Goal: Task Accomplishment & Management: Complete application form

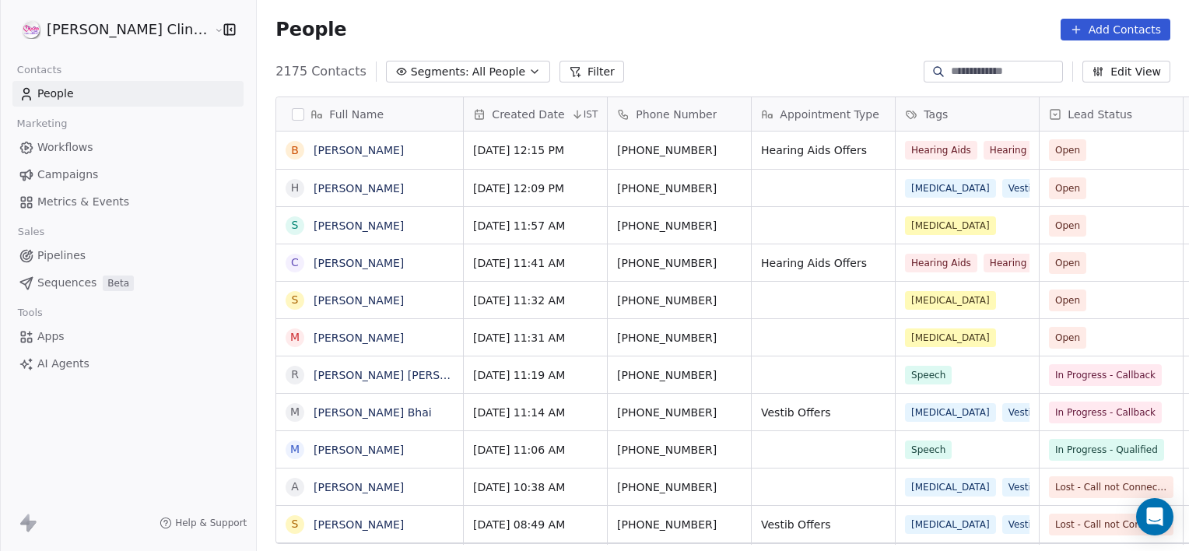
scroll to position [473, 966]
click at [785, 347] on div "grid" at bounding box center [822, 337] width 143 height 37
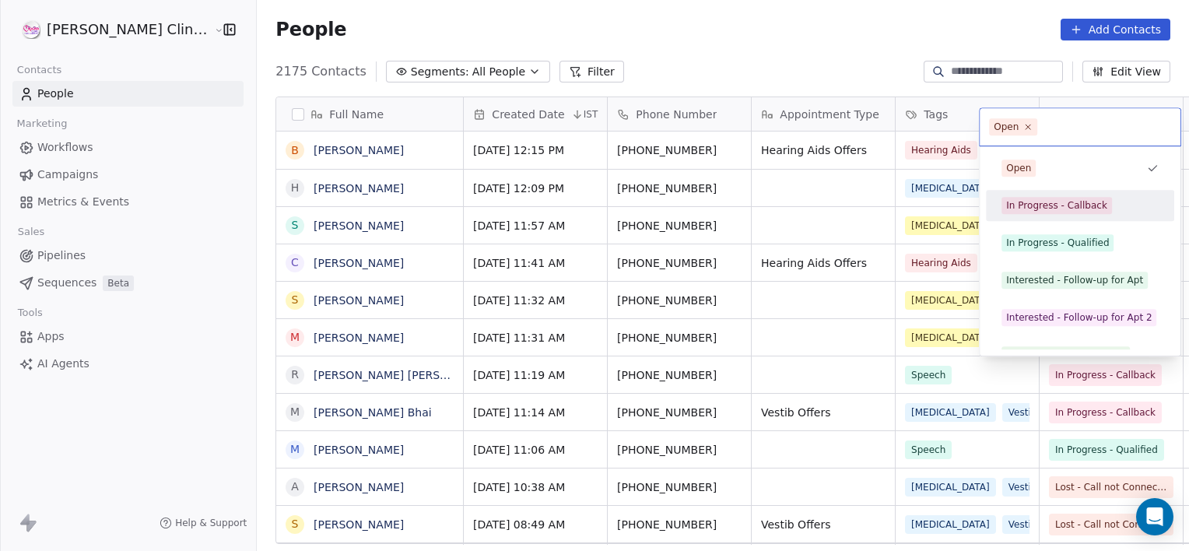
click at [1030, 201] on div "In Progress - Callback" at bounding box center [1056, 205] width 101 height 14
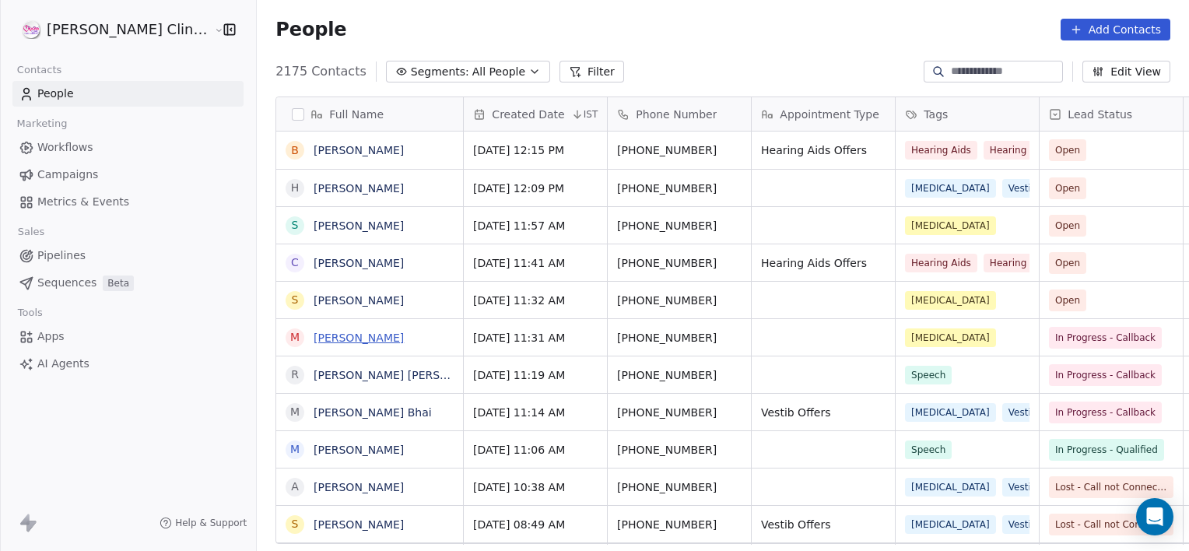
click at [313, 338] on link "[PERSON_NAME]" at bounding box center [358, 337] width 90 height 12
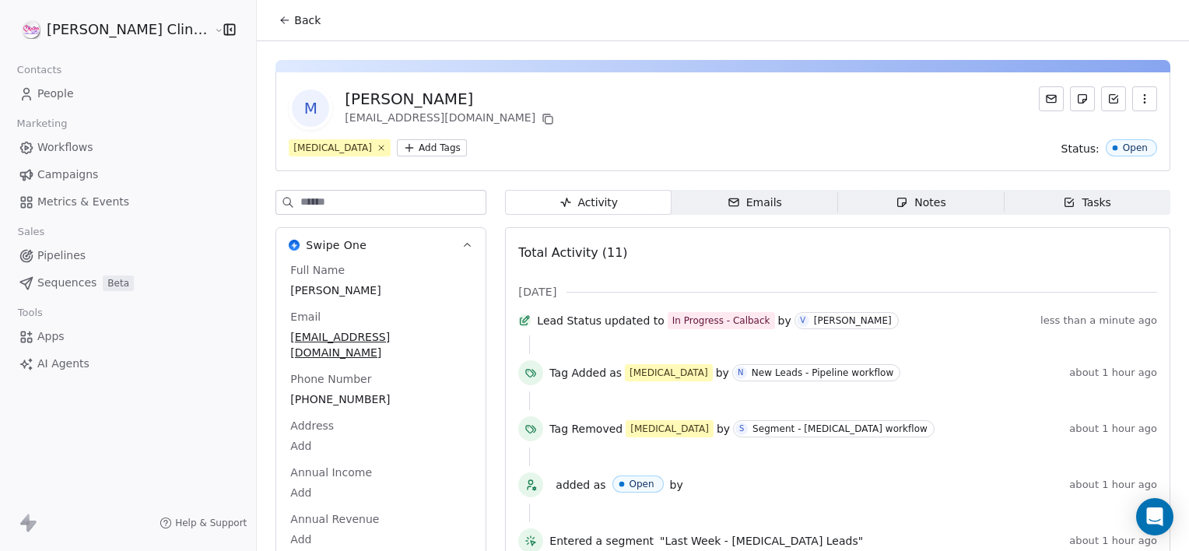
click at [294, 26] on span "Back" at bounding box center [307, 20] width 26 height 16
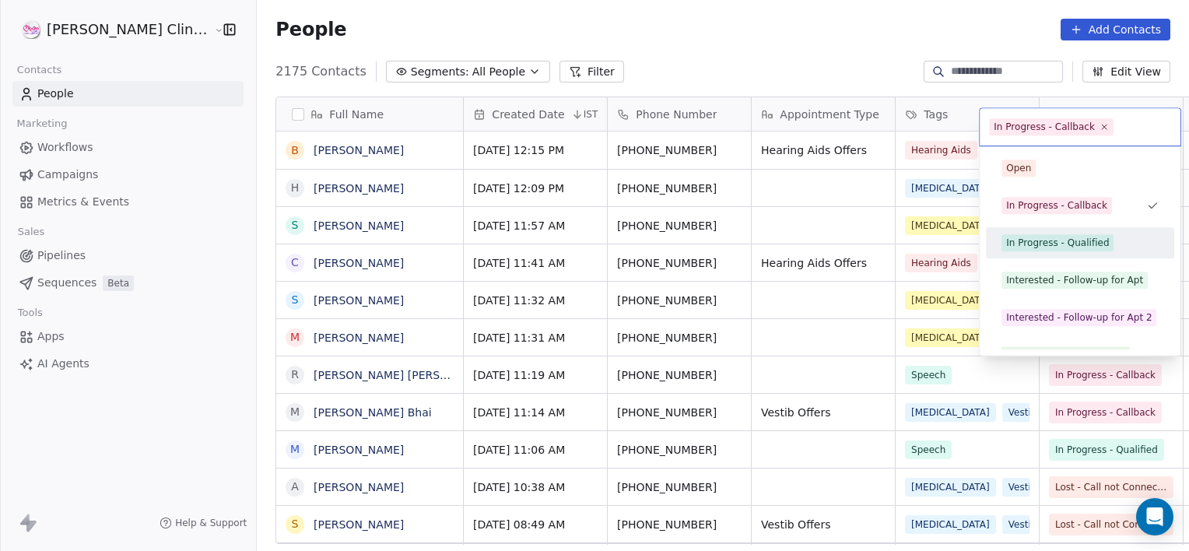
click at [1017, 248] on div "In Progress - Qualified" at bounding box center [1057, 243] width 103 height 14
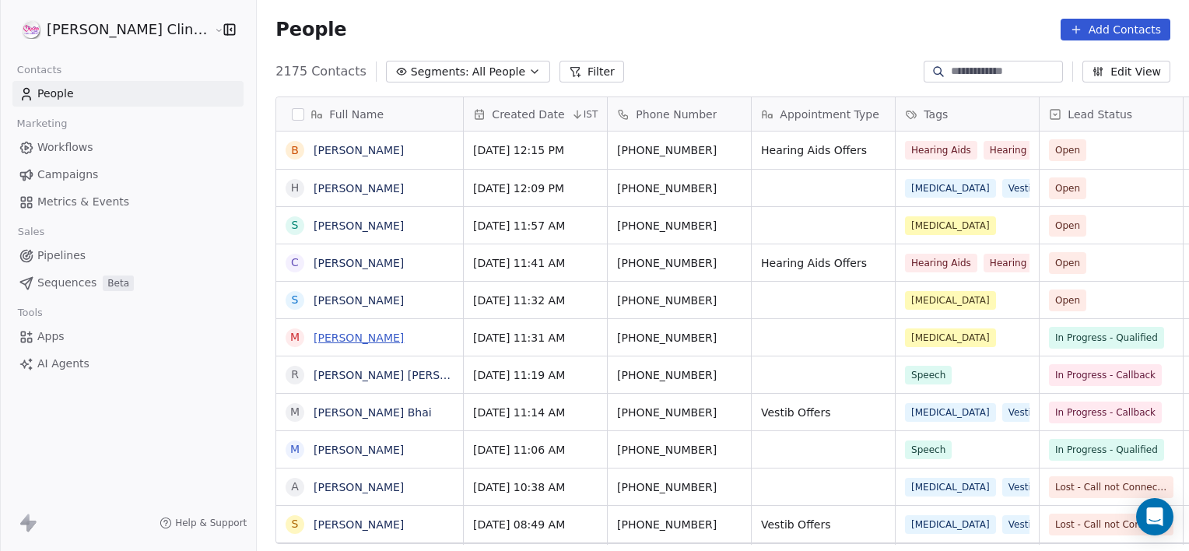
click at [333, 339] on link "[PERSON_NAME]" at bounding box center [358, 337] width 90 height 12
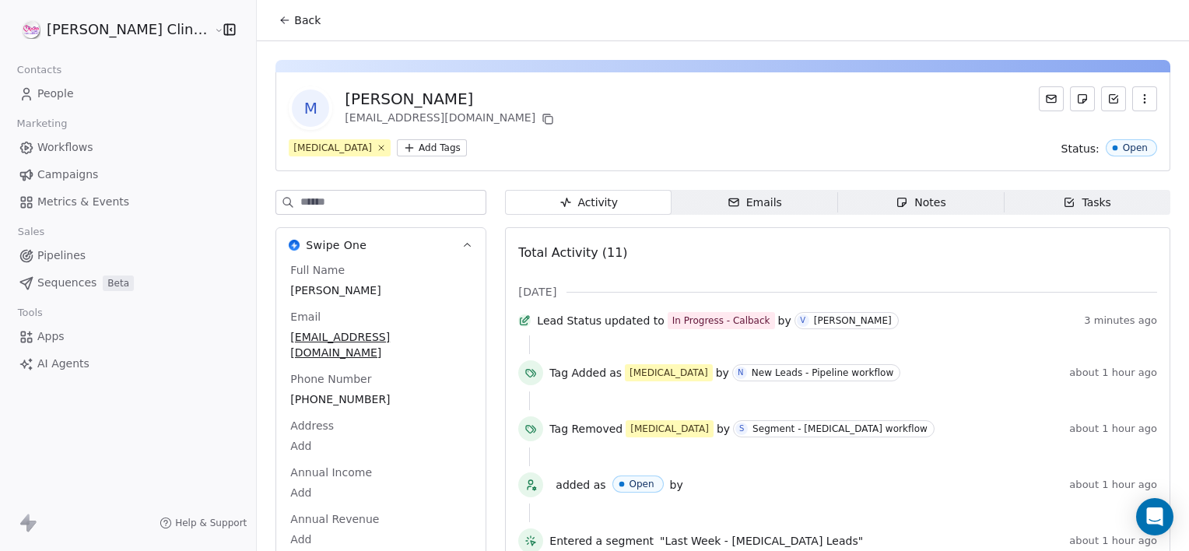
click at [895, 208] on div "Activity Activity Emails Emails Notes Notes Tasks Tasks Total Activity (11) [DA…" at bounding box center [837, 544] width 665 height 708
click at [895, 208] on div "Notes" at bounding box center [920, 202] width 50 height 16
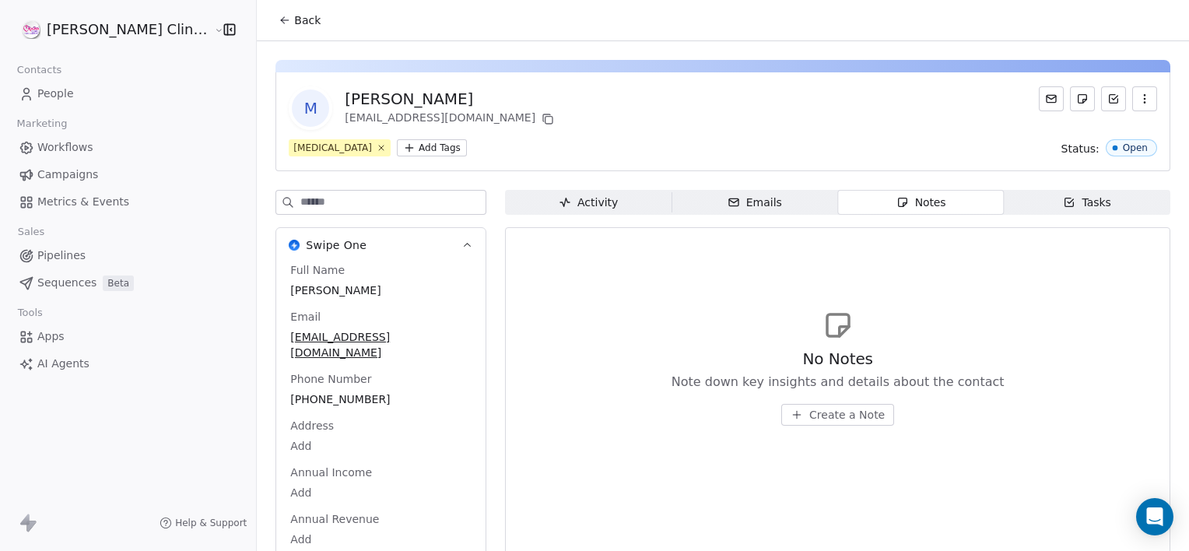
click at [824, 417] on span "Create a Note" at bounding box center [846, 415] width 75 height 16
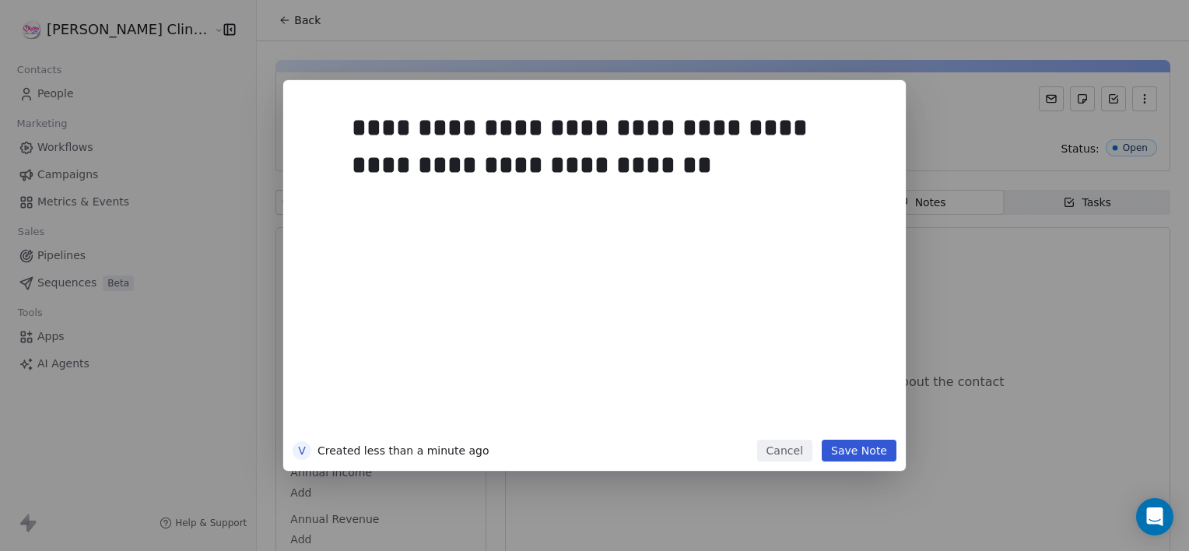
drag, startPoint x: 854, startPoint y: 464, endPoint x: 839, endPoint y: 450, distance: 19.8
click at [839, 450] on div "**********" at bounding box center [594, 275] width 622 height 390
click at [839, 450] on button "Save Note" at bounding box center [858, 450] width 75 height 22
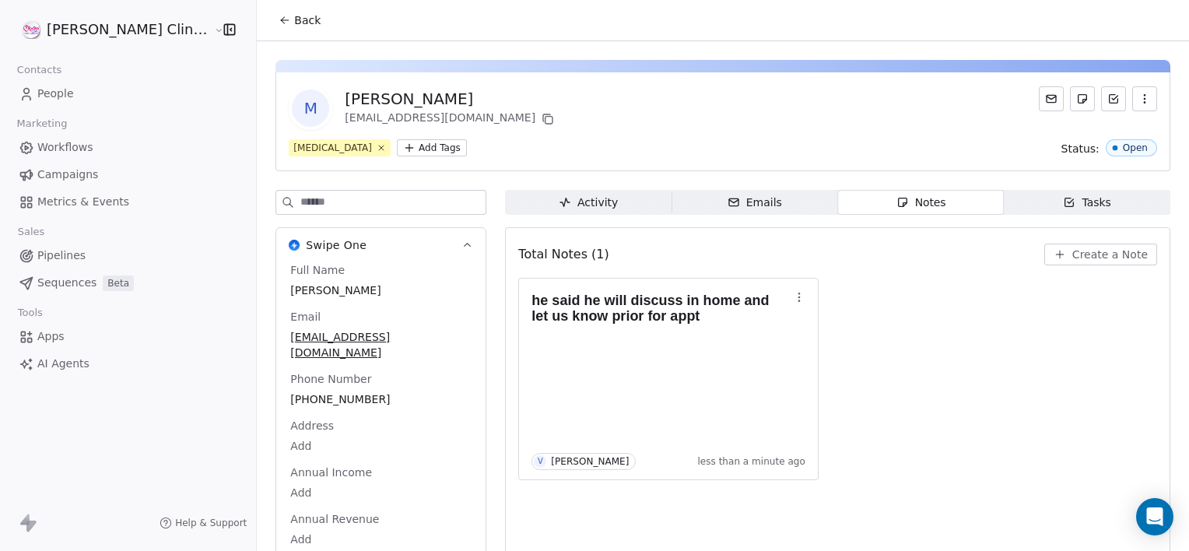
click at [278, 17] on icon at bounding box center [284, 20] width 12 height 12
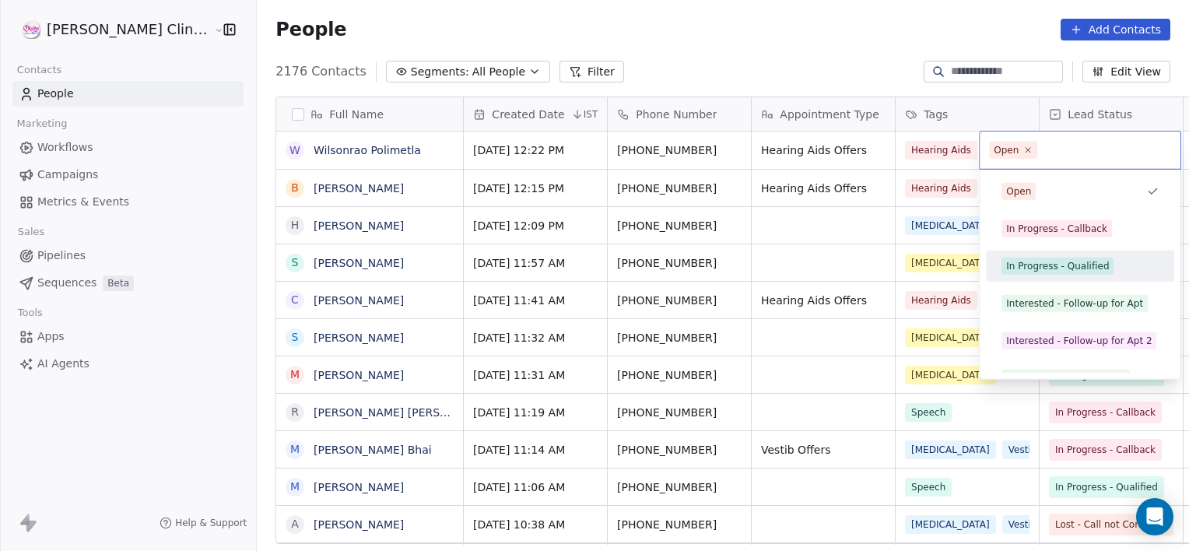
click at [1061, 256] on div "In Progress - Qualified" at bounding box center [1080, 266] width 176 height 25
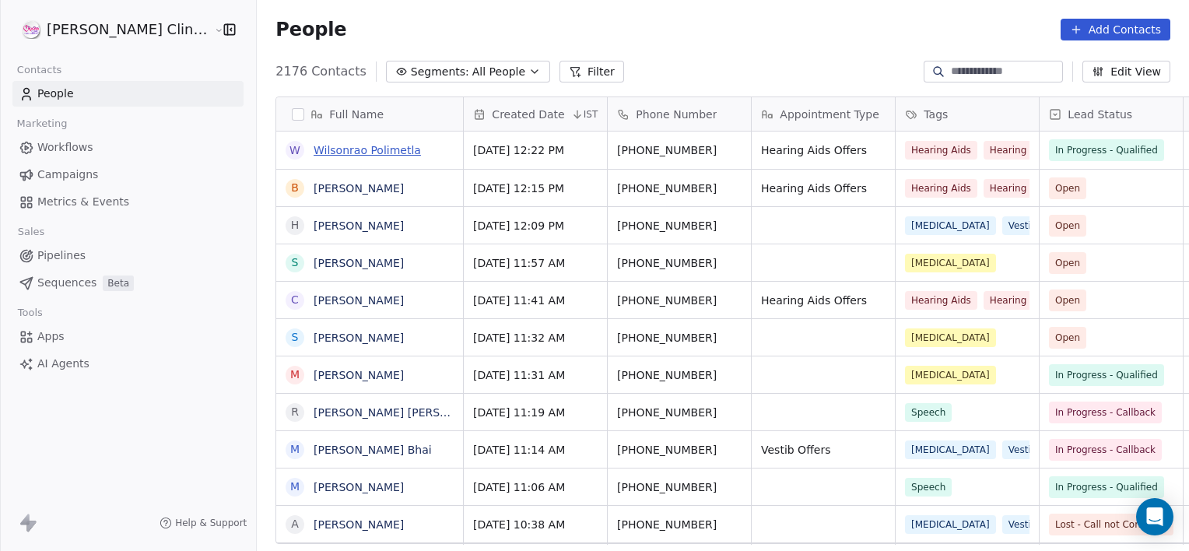
click at [335, 146] on link "Wilsonrao Polimetla" at bounding box center [366, 150] width 107 height 12
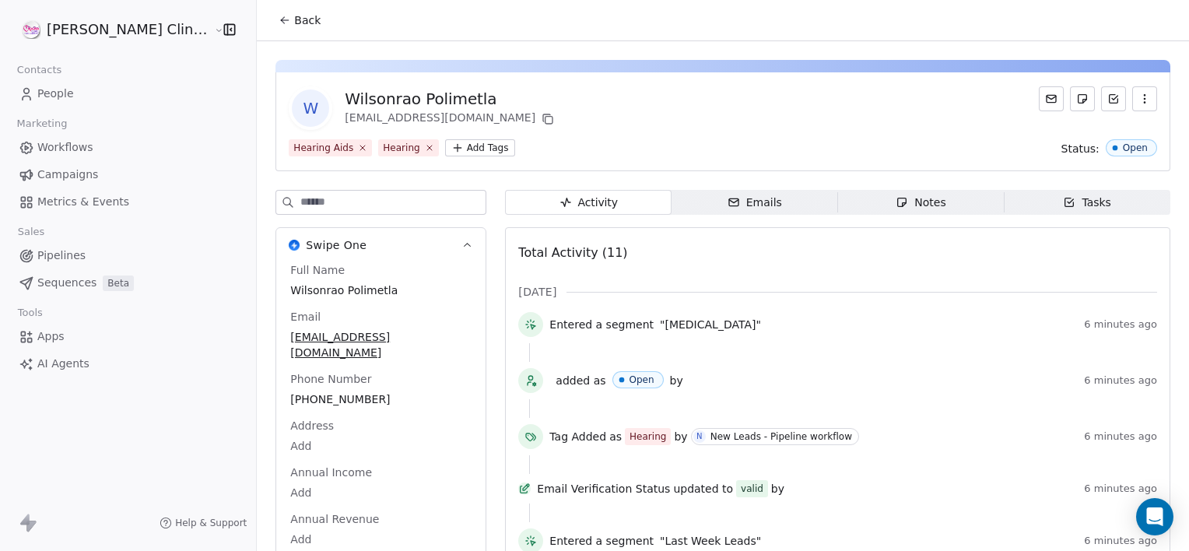
click at [920, 207] on span "Notes Notes" at bounding box center [921, 202] width 166 height 25
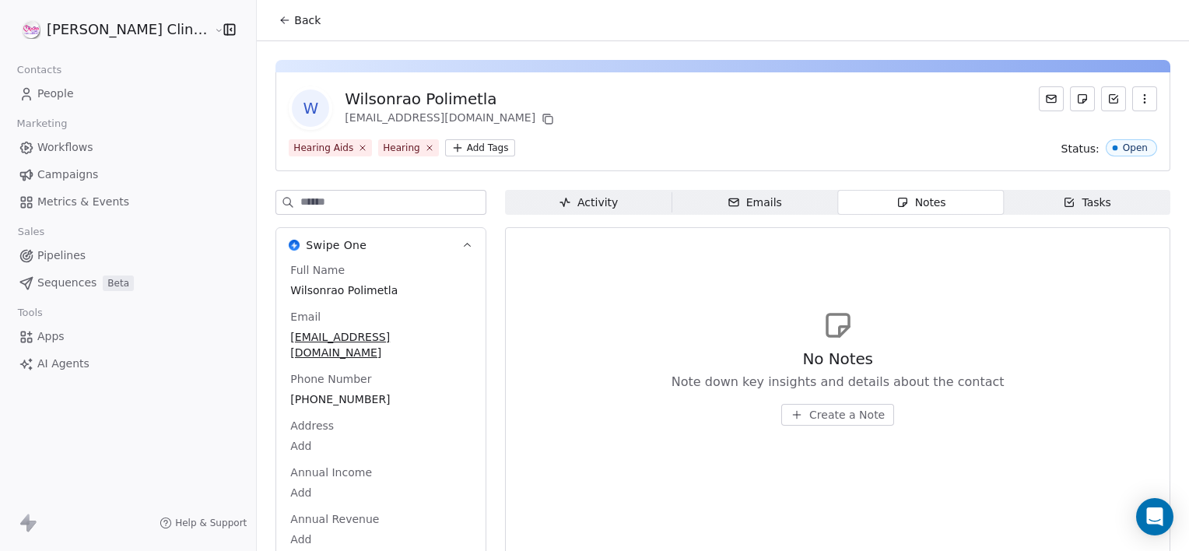
click at [812, 417] on span "Create a Note" at bounding box center [846, 415] width 75 height 16
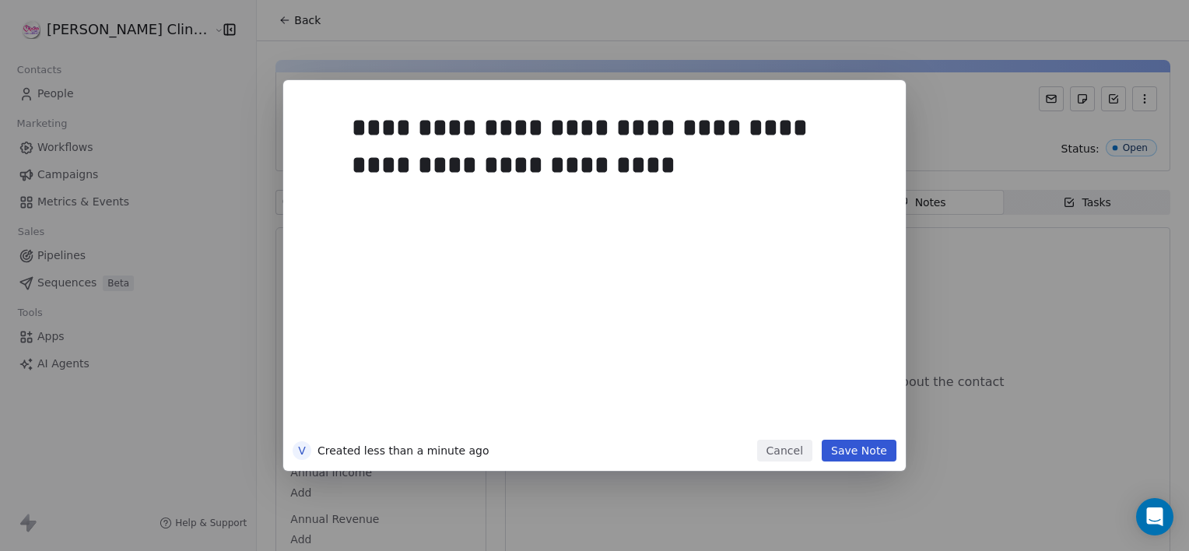
click at [847, 453] on button "Save Note" at bounding box center [858, 450] width 75 height 22
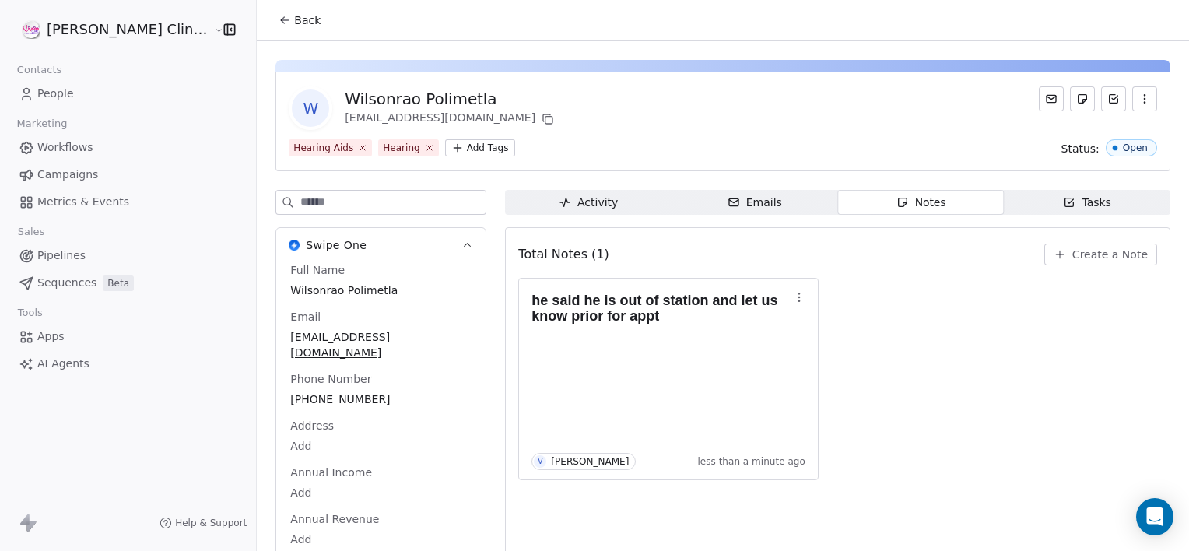
click at [278, 20] on icon at bounding box center [284, 20] width 12 height 12
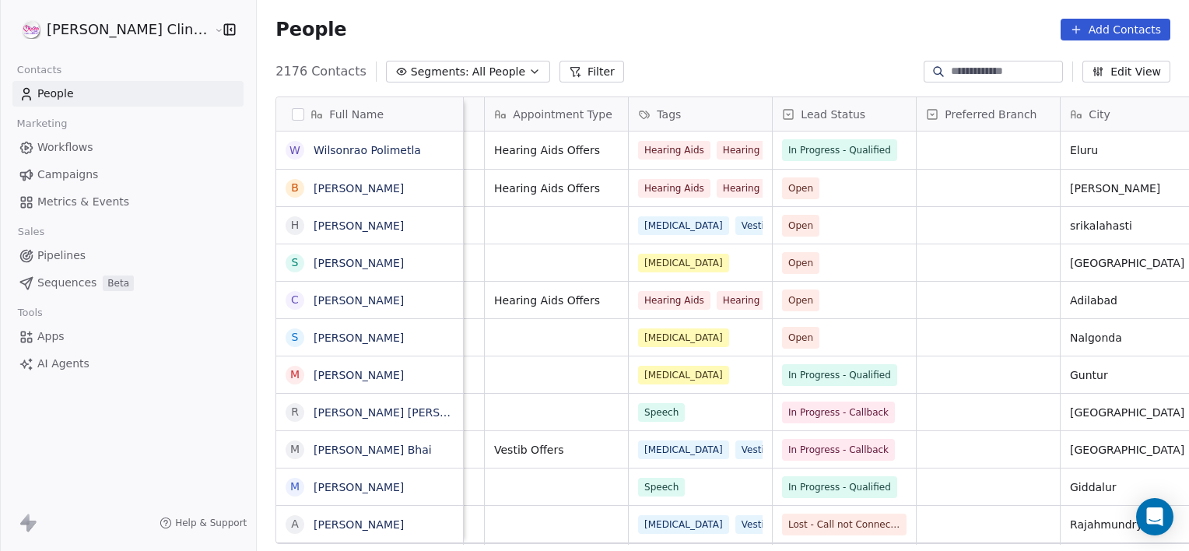
scroll to position [0, 411]
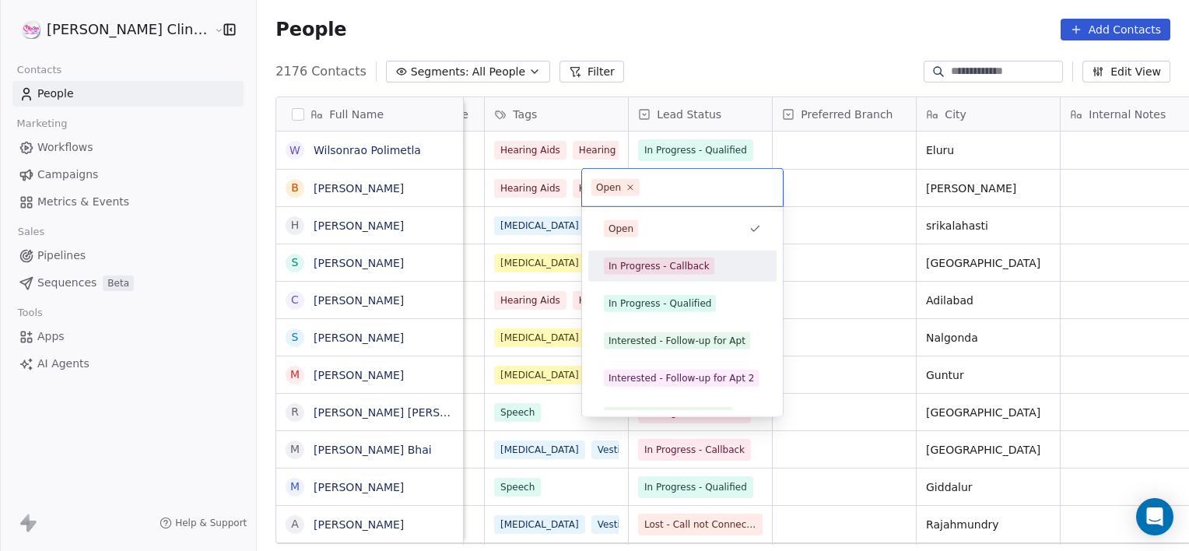
click at [652, 264] on div "In Progress - Callback" at bounding box center [658, 266] width 101 height 14
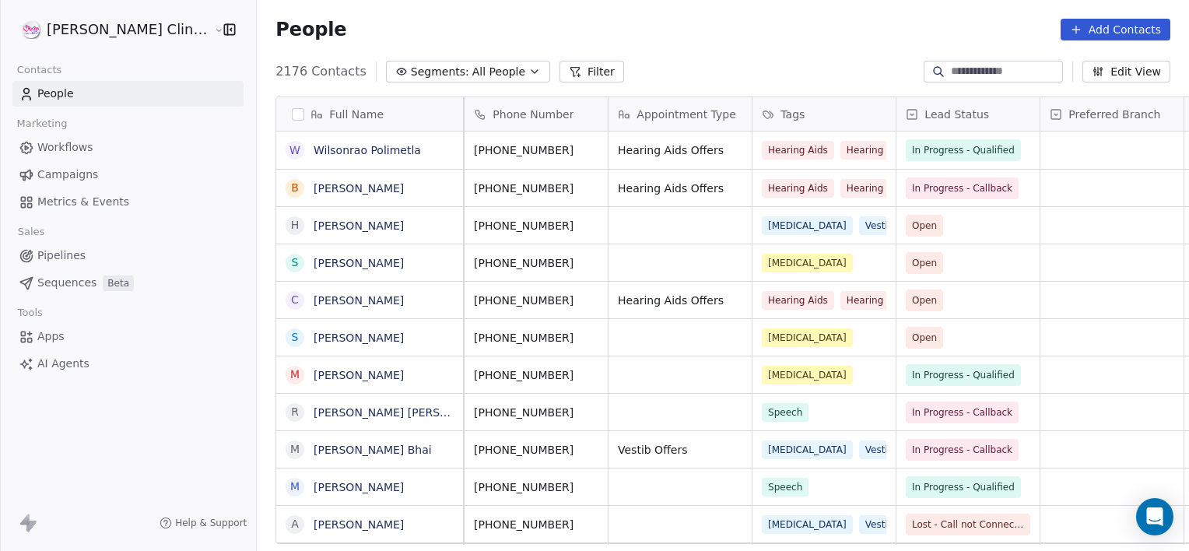
scroll to position [0, 0]
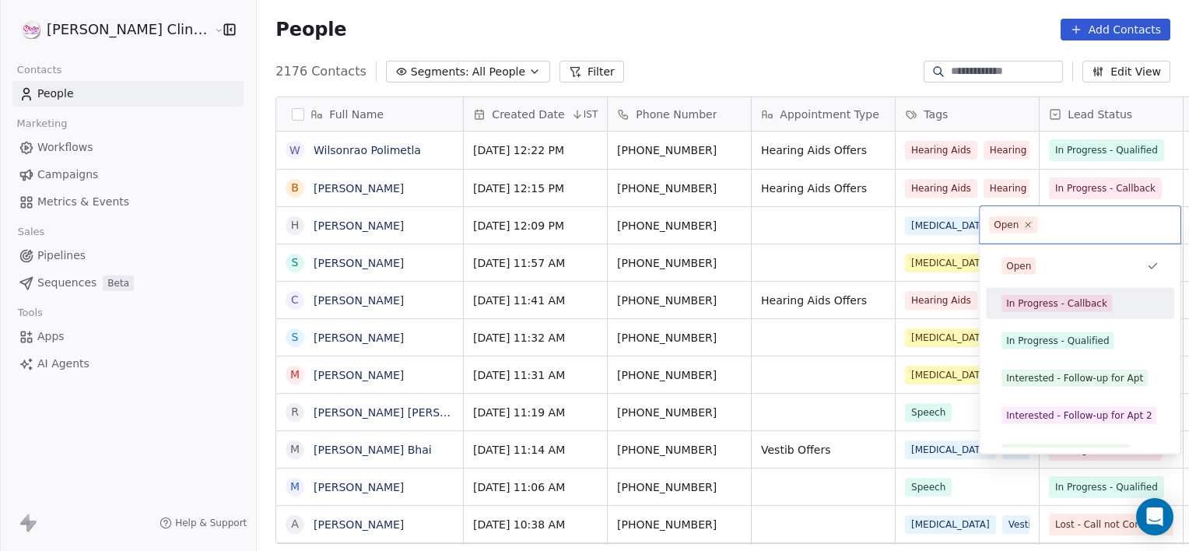
click at [1078, 297] on div "In Progress - Callback" at bounding box center [1056, 303] width 101 height 14
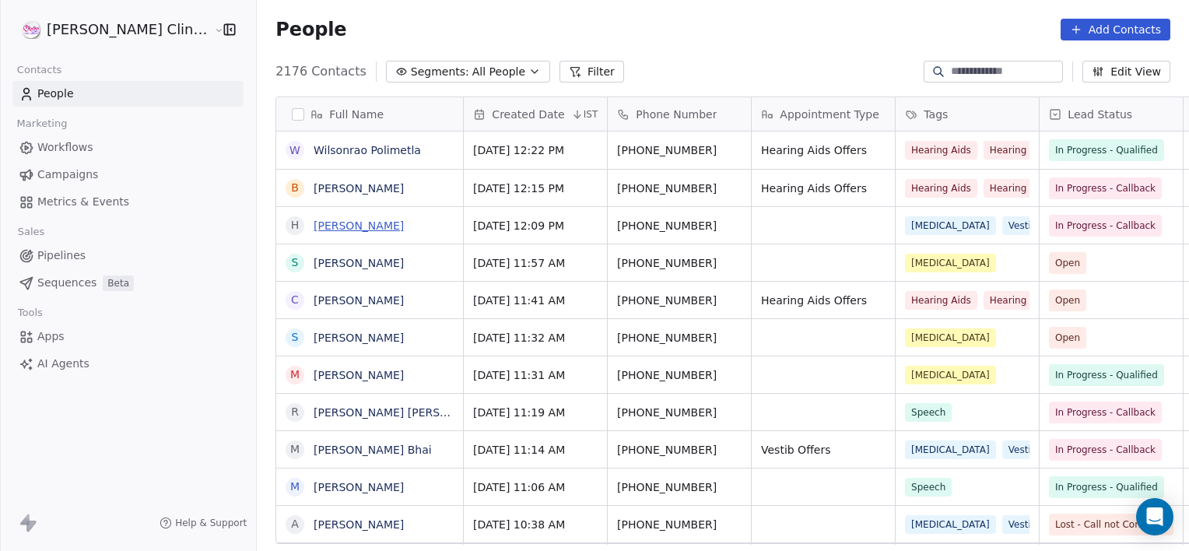
click at [370, 223] on link "[PERSON_NAME]" at bounding box center [358, 225] width 90 height 12
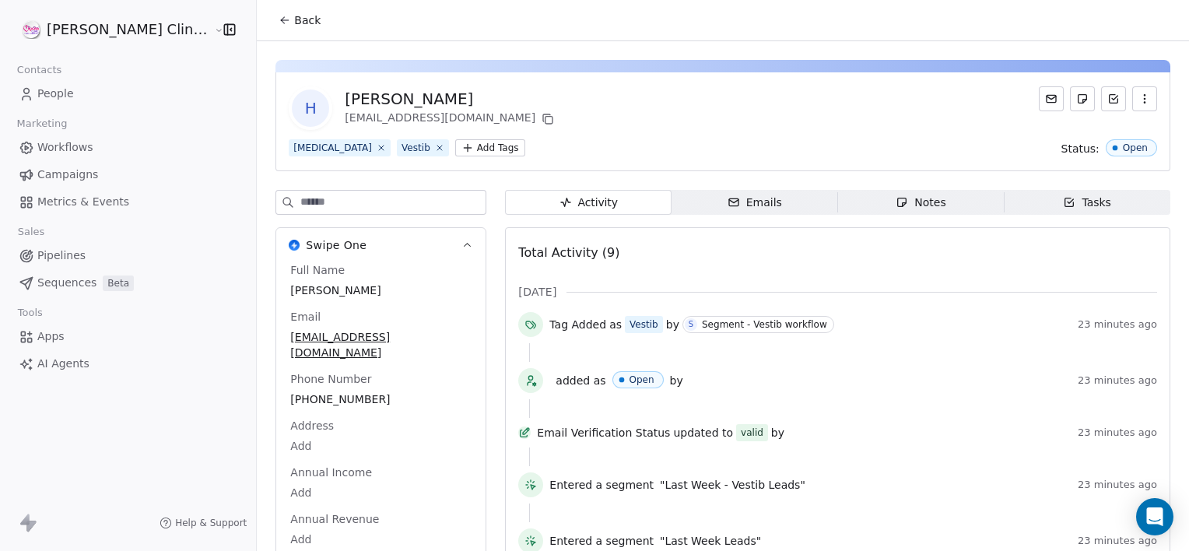
click at [877, 191] on span "Notes Notes" at bounding box center [921, 202] width 166 height 25
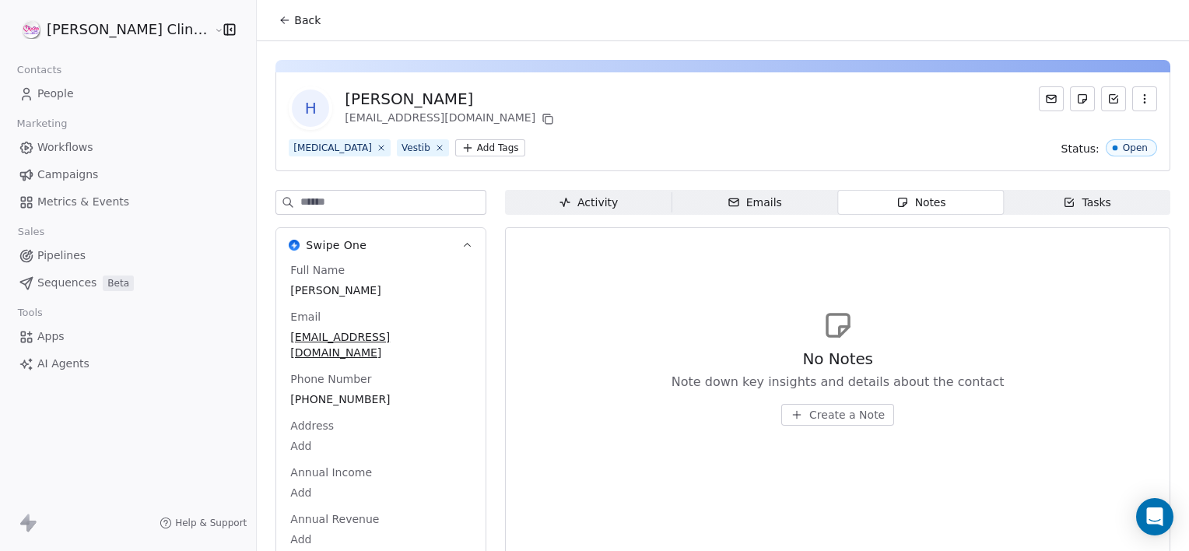
click at [876, 192] on span "Notes Notes" at bounding box center [921, 202] width 166 height 25
click at [809, 415] on span "Create a Note" at bounding box center [846, 415] width 75 height 16
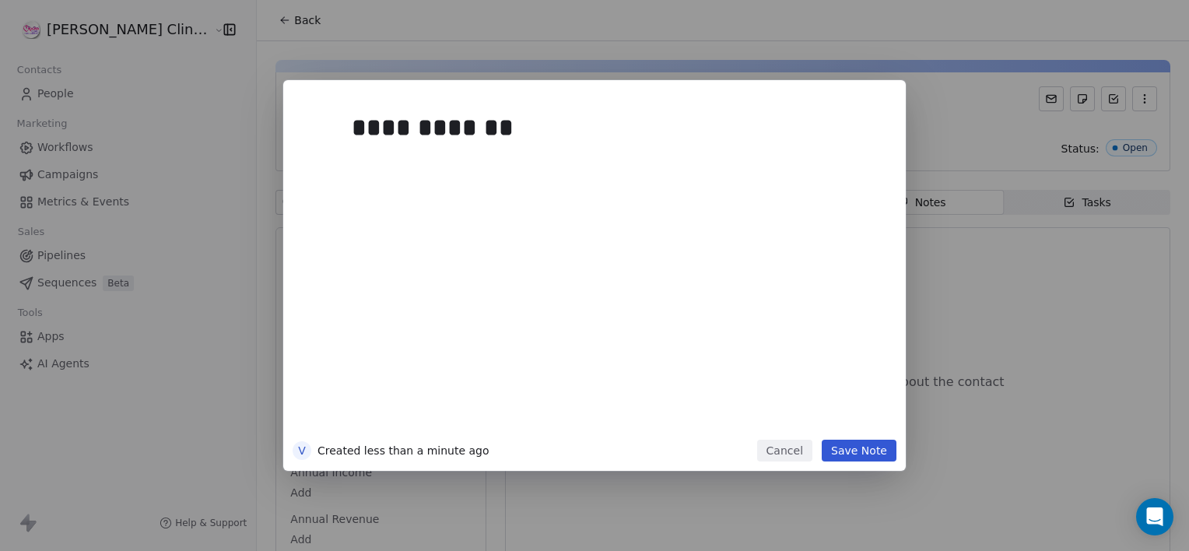
click at [859, 447] on button "Save Note" at bounding box center [858, 450] width 75 height 22
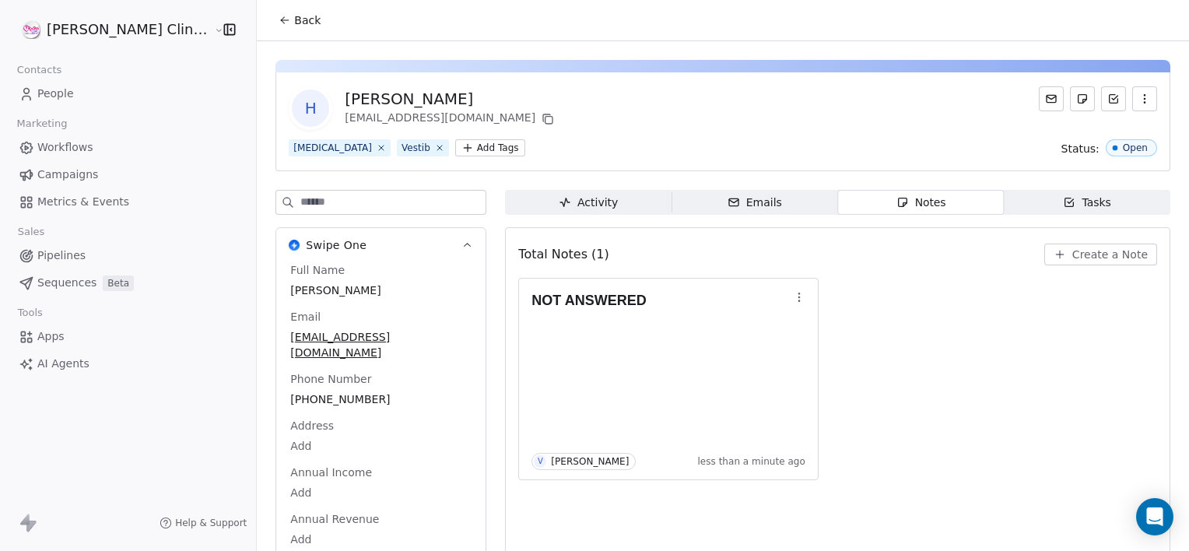
click at [269, 19] on button "Back" at bounding box center [299, 20] width 61 height 28
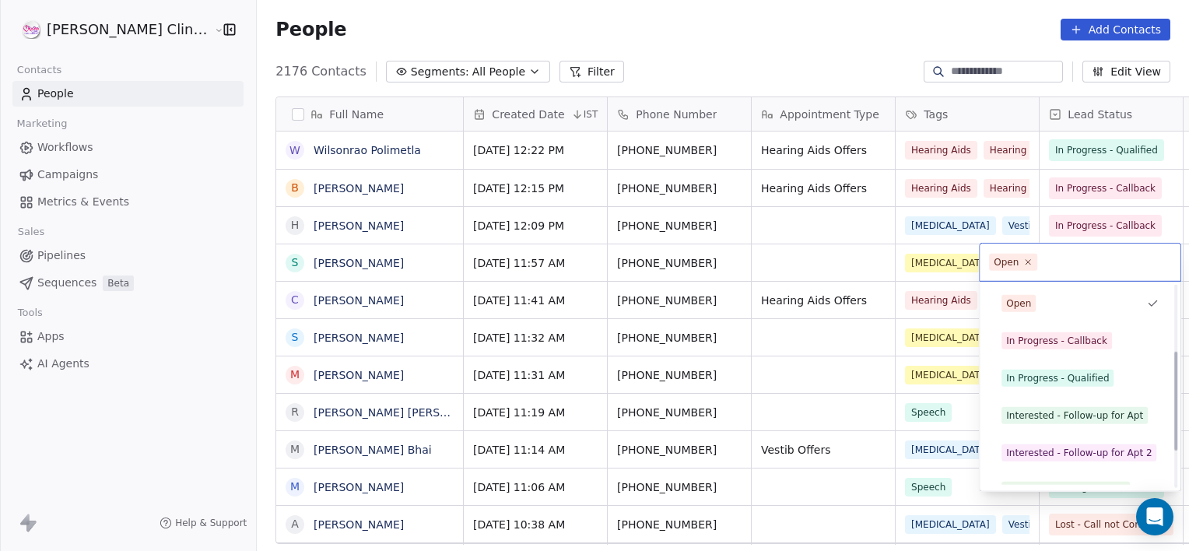
scroll to position [208, 0]
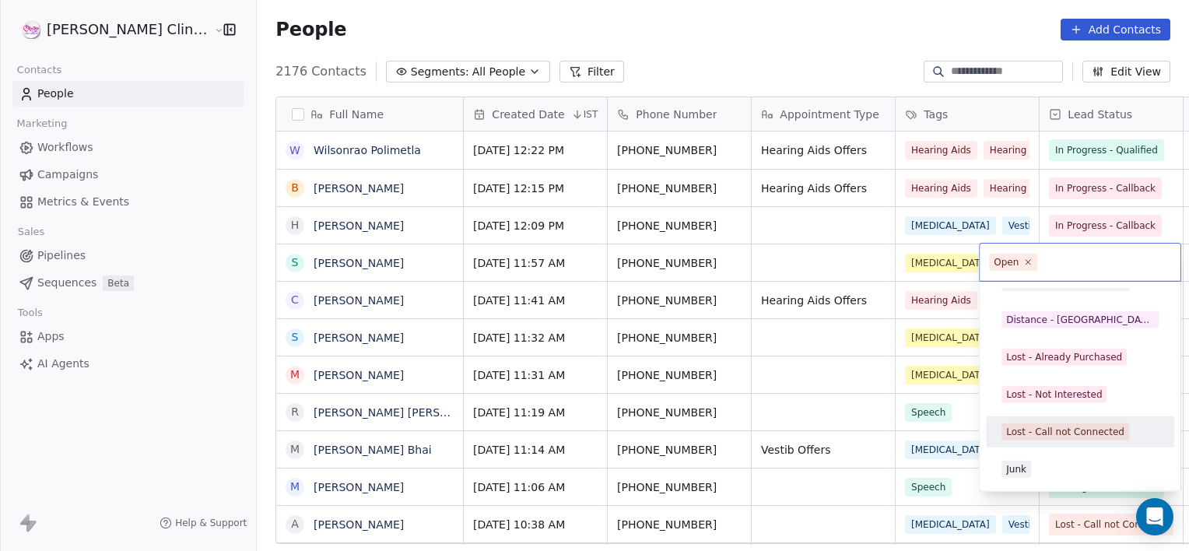
click at [1048, 431] on div "Lost - Call not Connected" at bounding box center [1065, 432] width 118 height 14
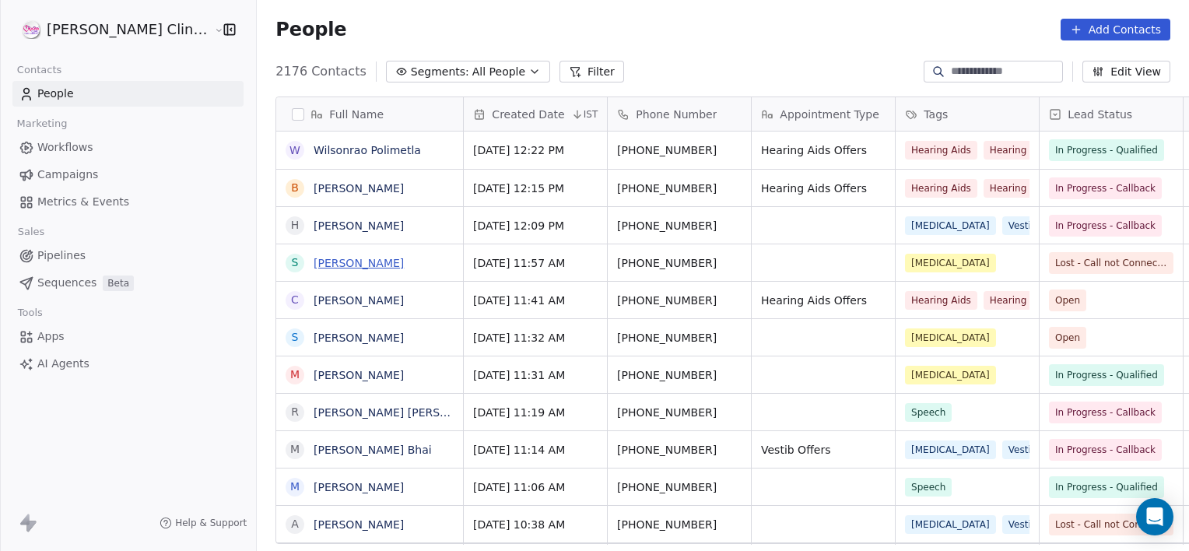
click at [334, 264] on link "[PERSON_NAME]" at bounding box center [358, 263] width 90 height 12
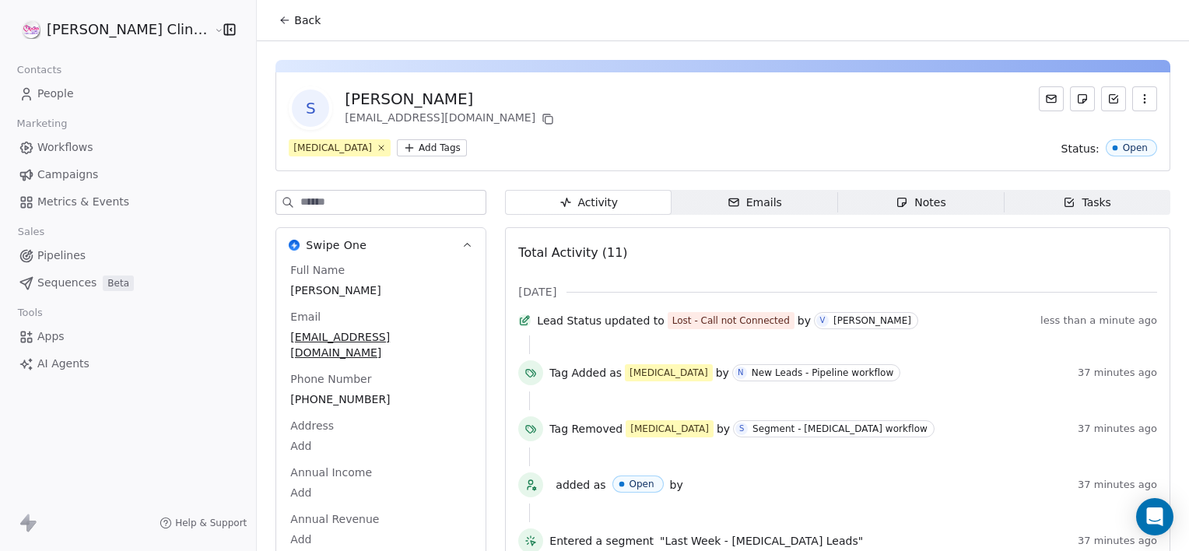
click at [861, 199] on span "Notes Notes" at bounding box center [921, 202] width 166 height 25
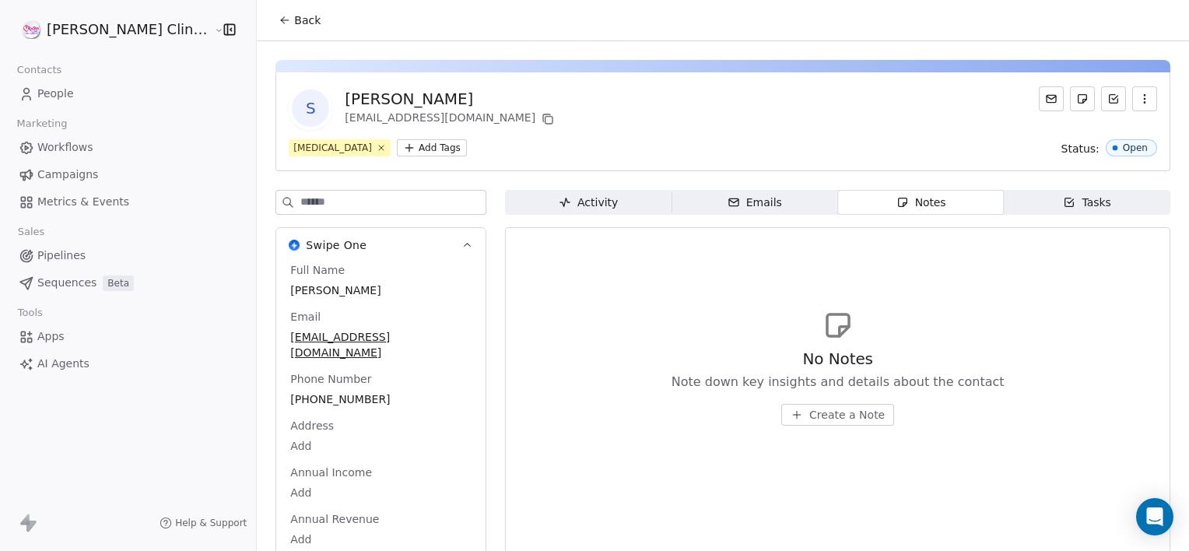
click at [809, 413] on span "Create a Note" at bounding box center [846, 415] width 75 height 16
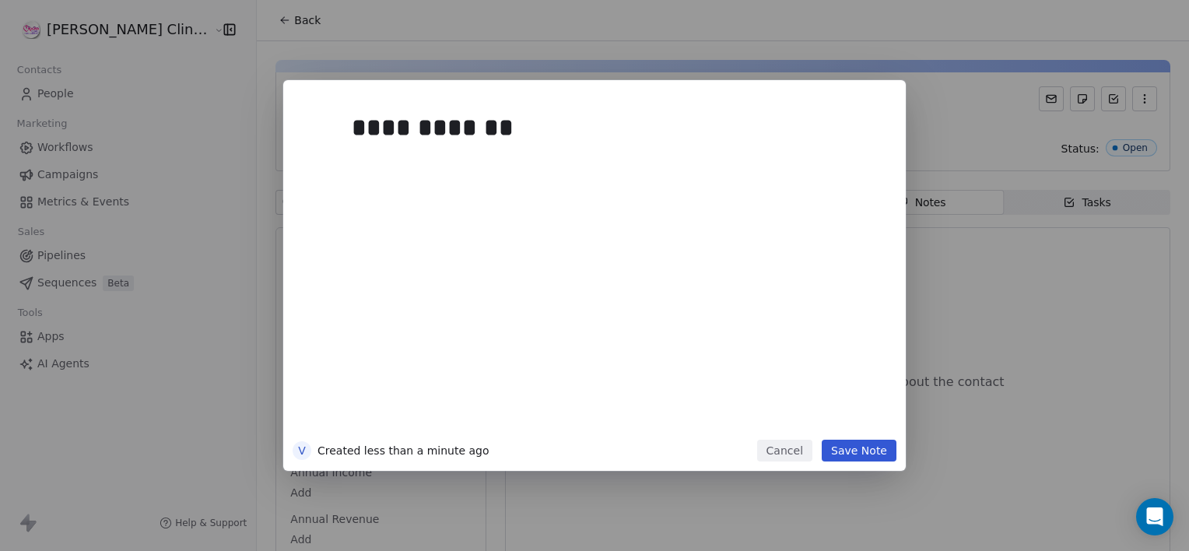
click at [887, 454] on button "Save Note" at bounding box center [858, 450] width 75 height 22
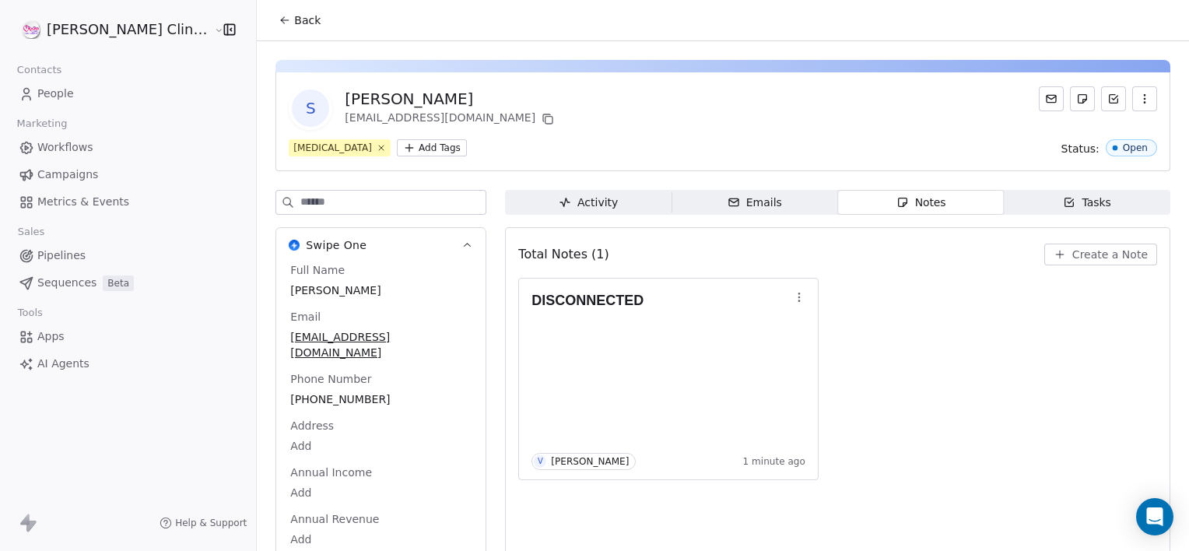
click at [294, 16] on span "Back" at bounding box center [307, 20] width 26 height 16
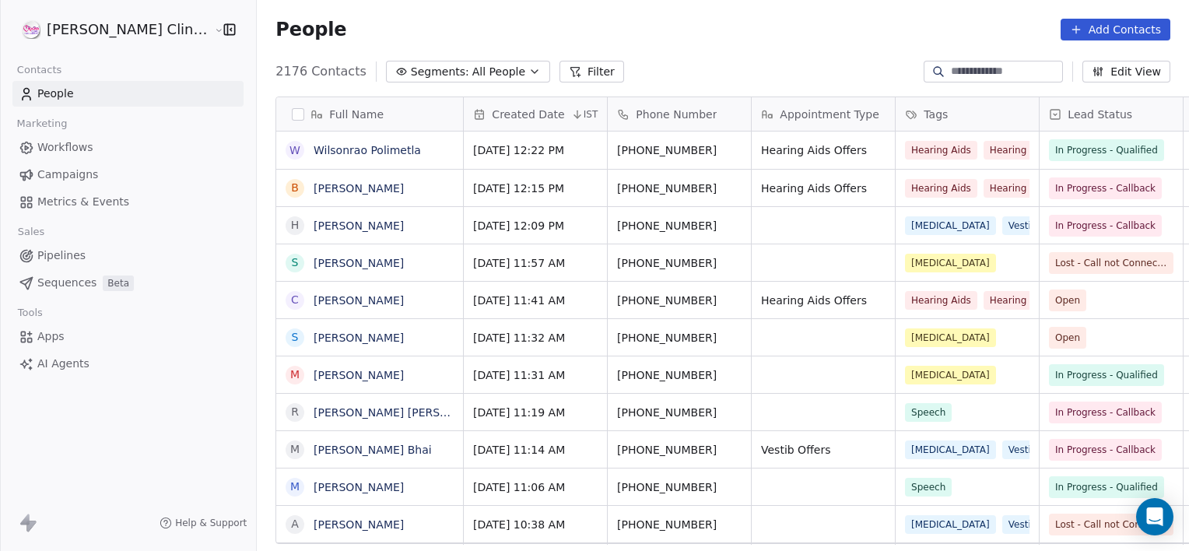
scroll to position [473, 966]
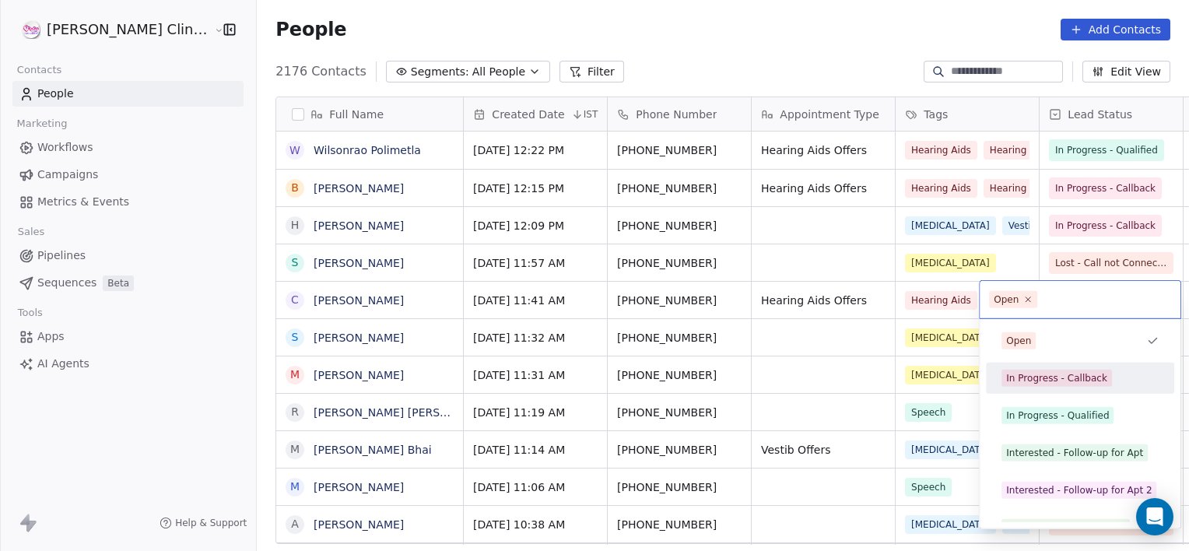
click at [1082, 371] on div "In Progress - Callback" at bounding box center [1056, 378] width 101 height 14
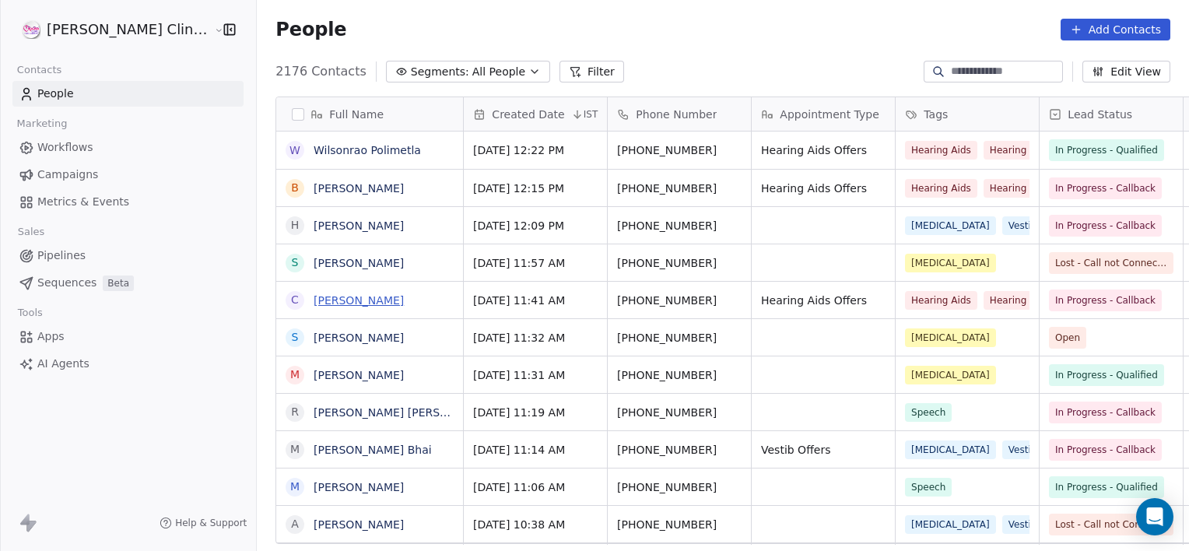
click at [313, 302] on link "[PERSON_NAME]" at bounding box center [358, 300] width 90 height 12
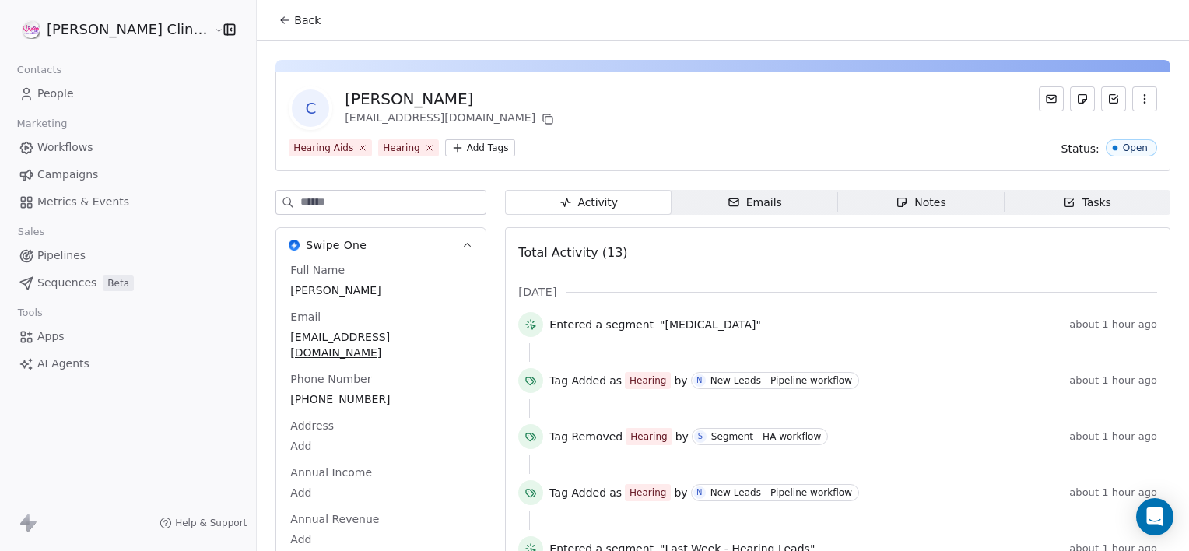
click at [915, 198] on div "Notes" at bounding box center [920, 202] width 50 height 16
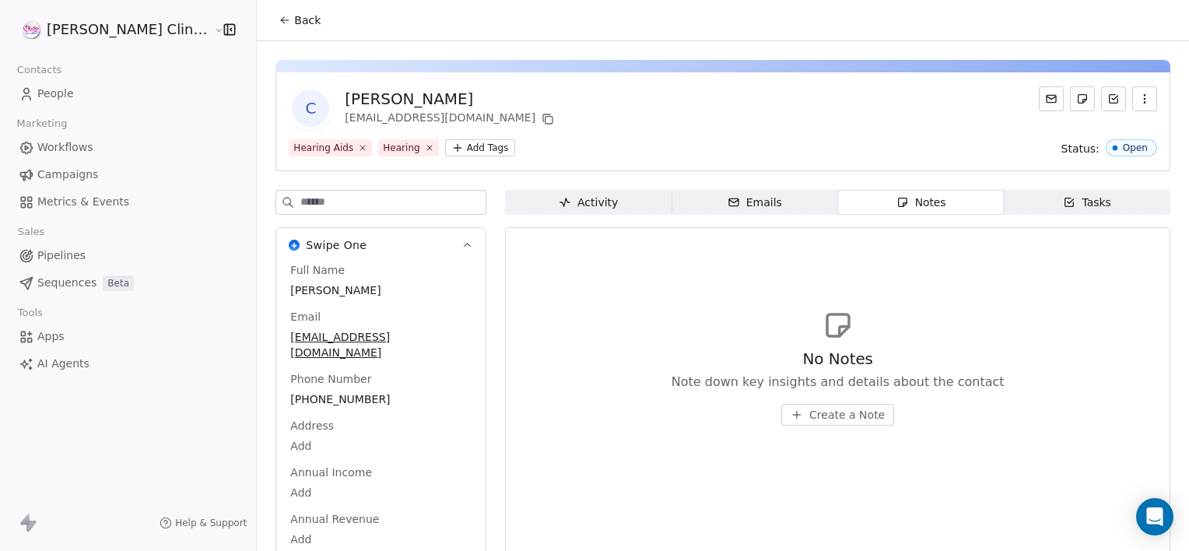
click at [810, 410] on span "Create a Note" at bounding box center [846, 415] width 75 height 16
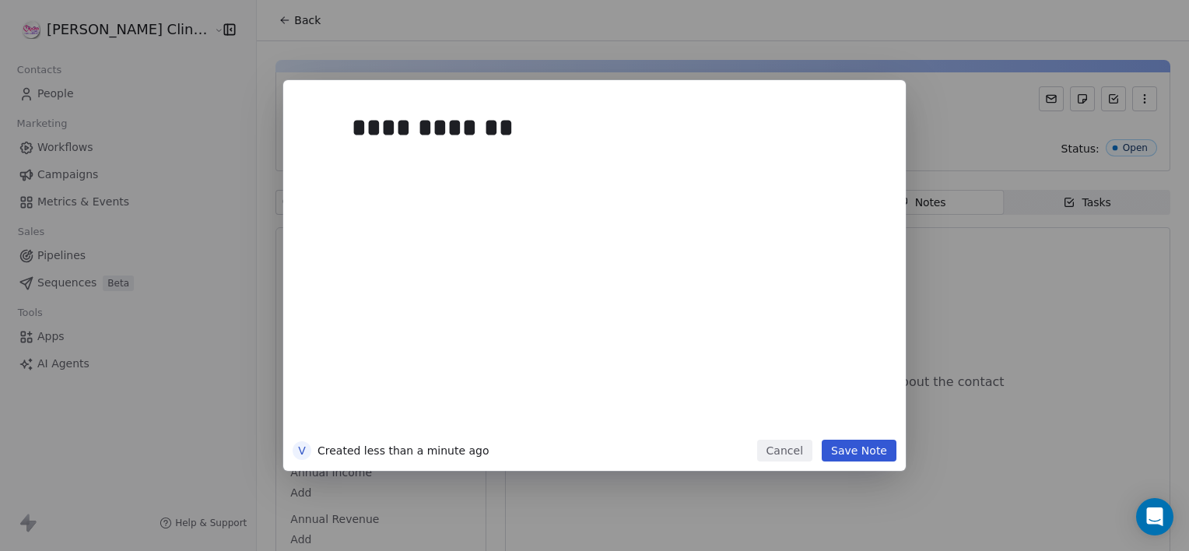
click at [856, 442] on button "Save Note" at bounding box center [858, 450] width 75 height 22
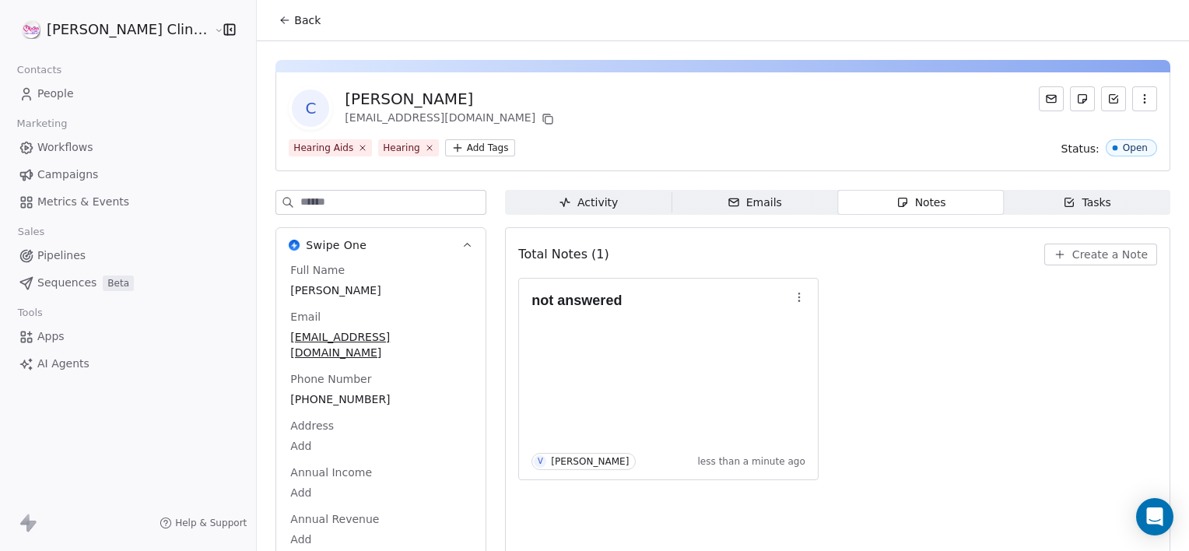
click at [294, 23] on span "Back" at bounding box center [307, 20] width 26 height 16
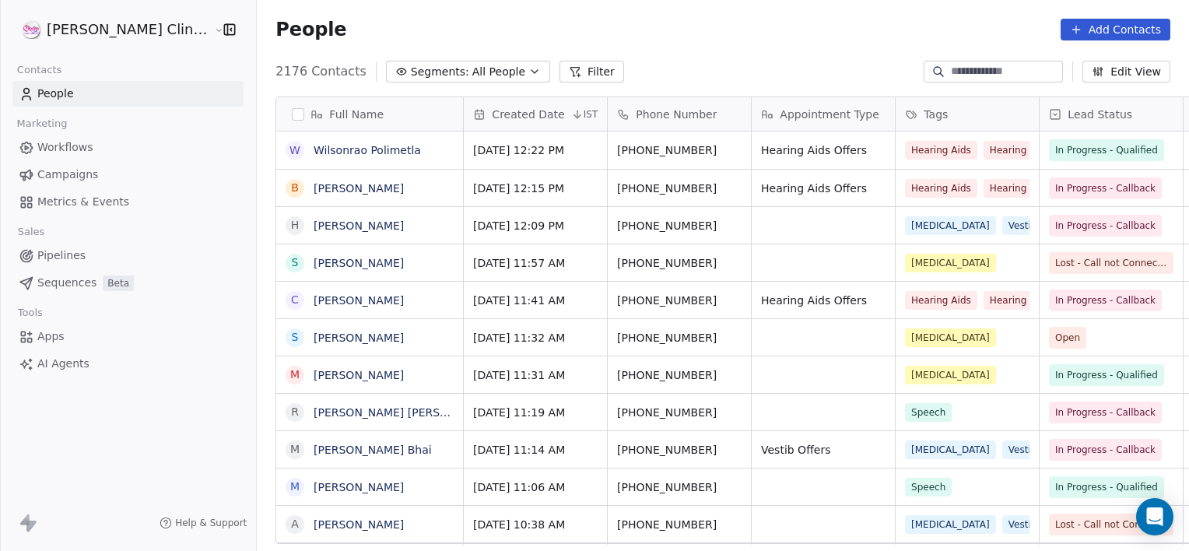
scroll to position [473, 966]
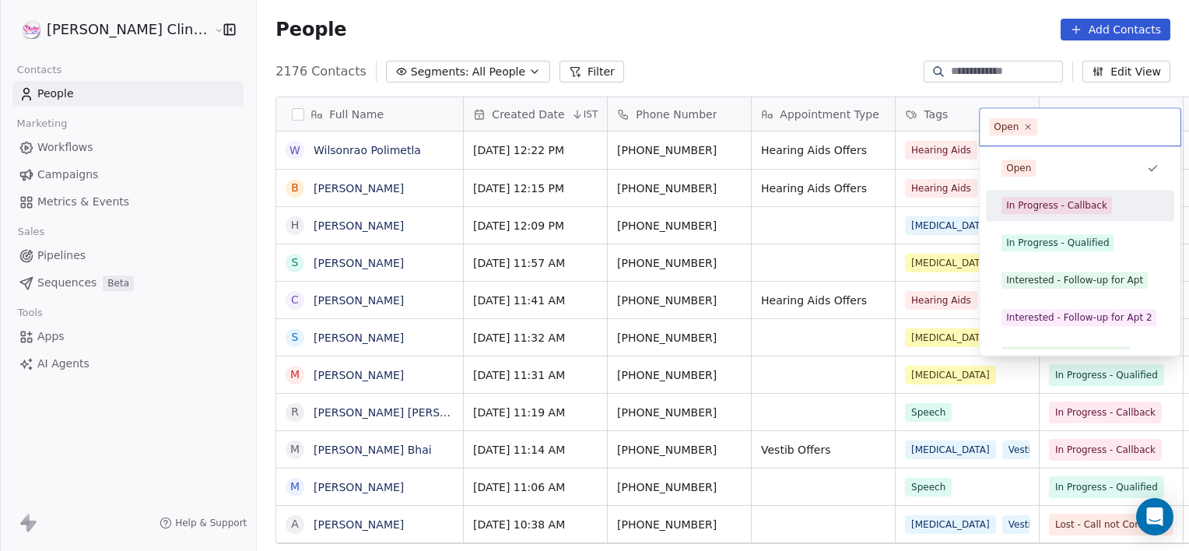
click at [1064, 212] on span "In Progress - Callback" at bounding box center [1056, 205] width 110 height 17
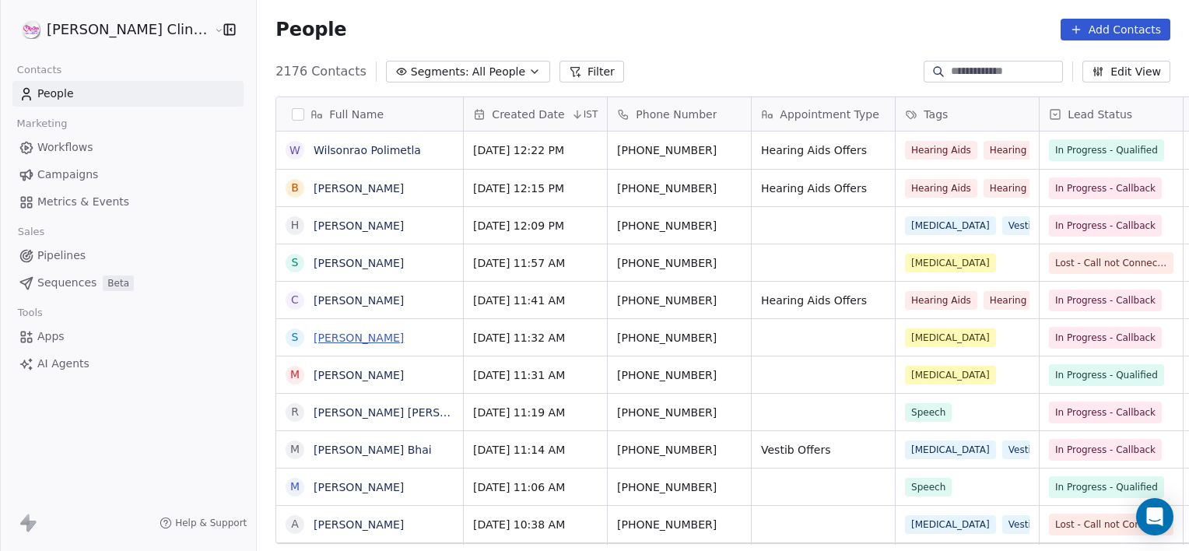
click at [313, 340] on link "[PERSON_NAME]" at bounding box center [358, 337] width 90 height 12
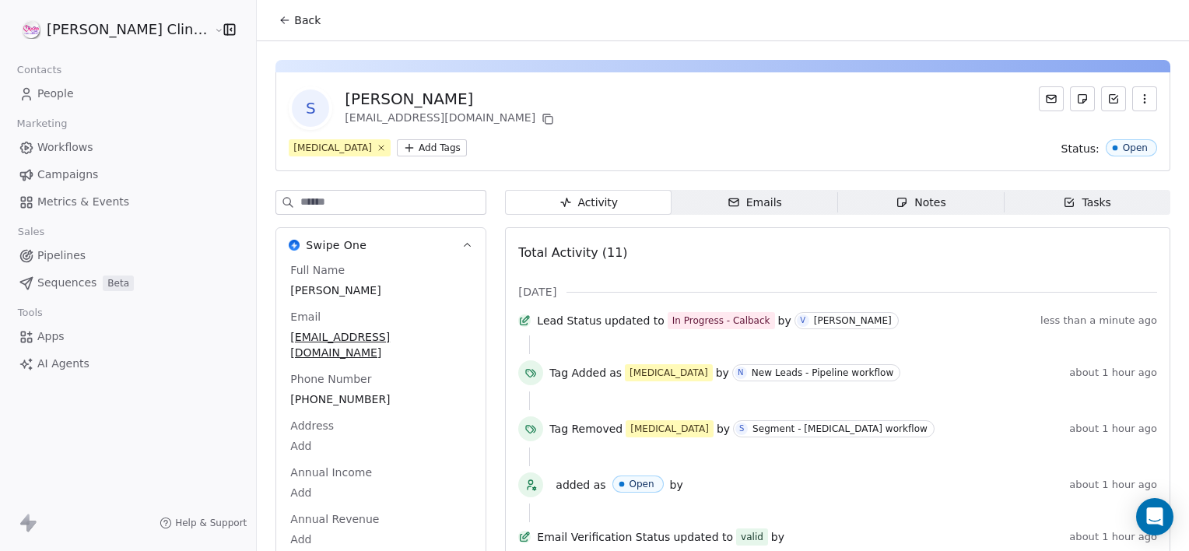
click at [899, 196] on div "Notes" at bounding box center [920, 202] width 50 height 16
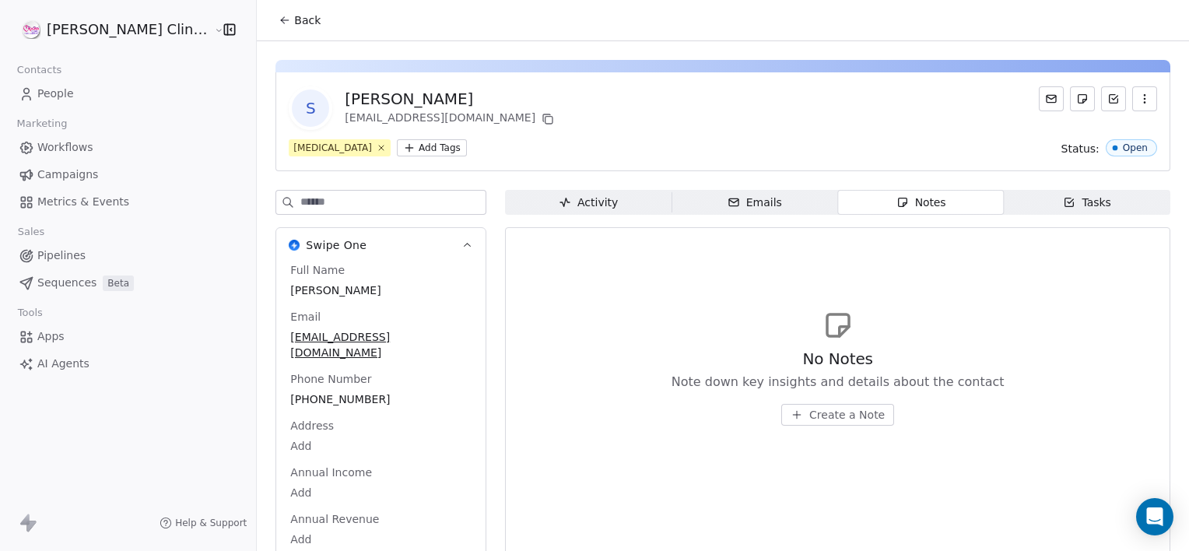
click at [831, 402] on div "No Notes Note down key insights and details about the contact Create a Note" at bounding box center [837, 387] width 333 height 78
click at [824, 415] on span "Create a Note" at bounding box center [846, 415] width 75 height 16
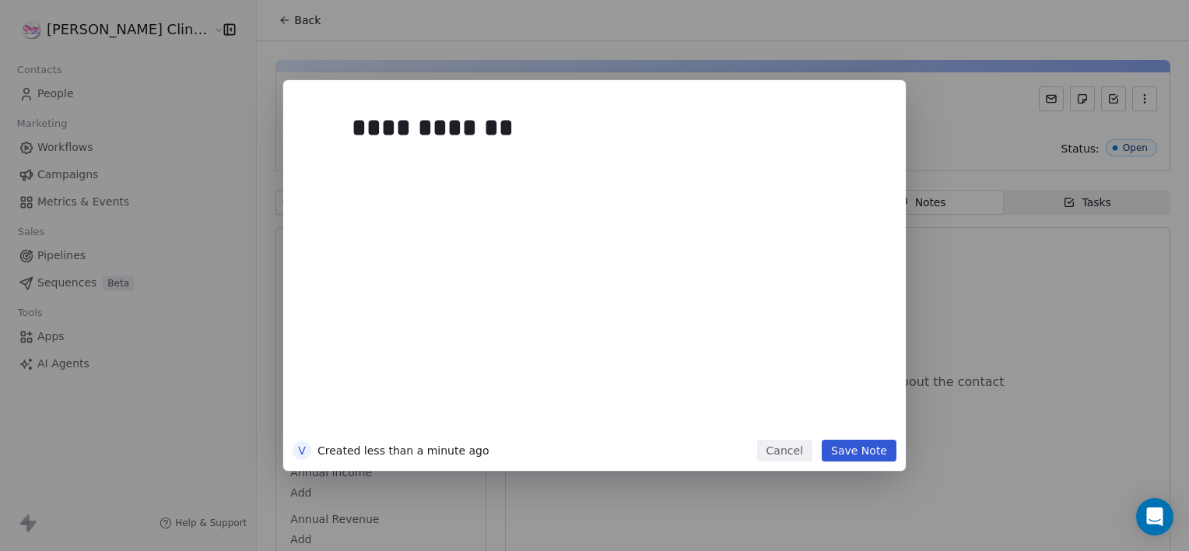
click at [888, 448] on button "Save Note" at bounding box center [858, 450] width 75 height 22
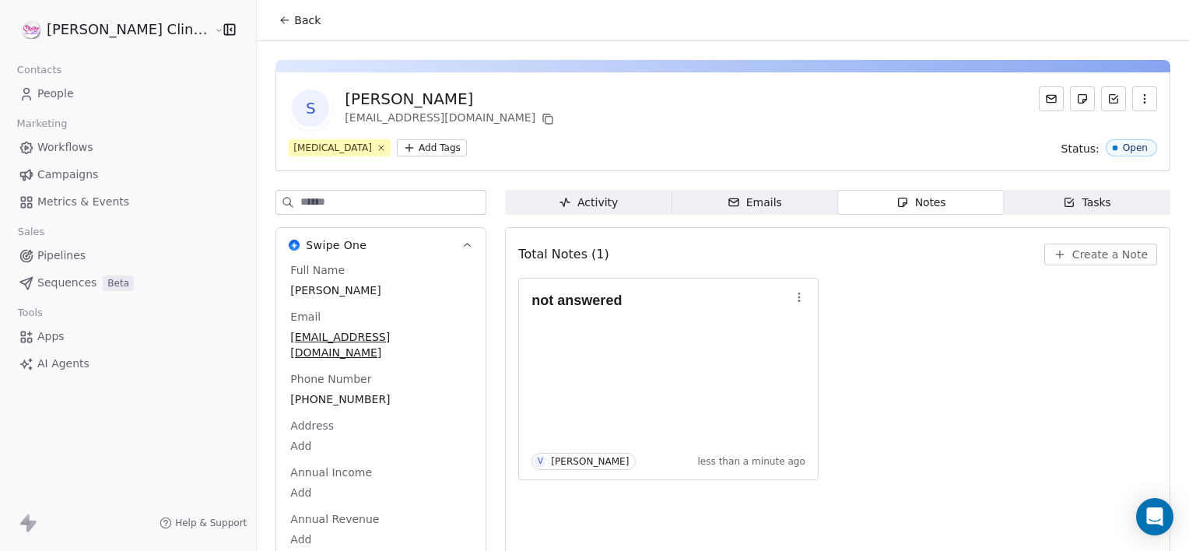
click at [294, 16] on span "Back" at bounding box center [307, 20] width 26 height 16
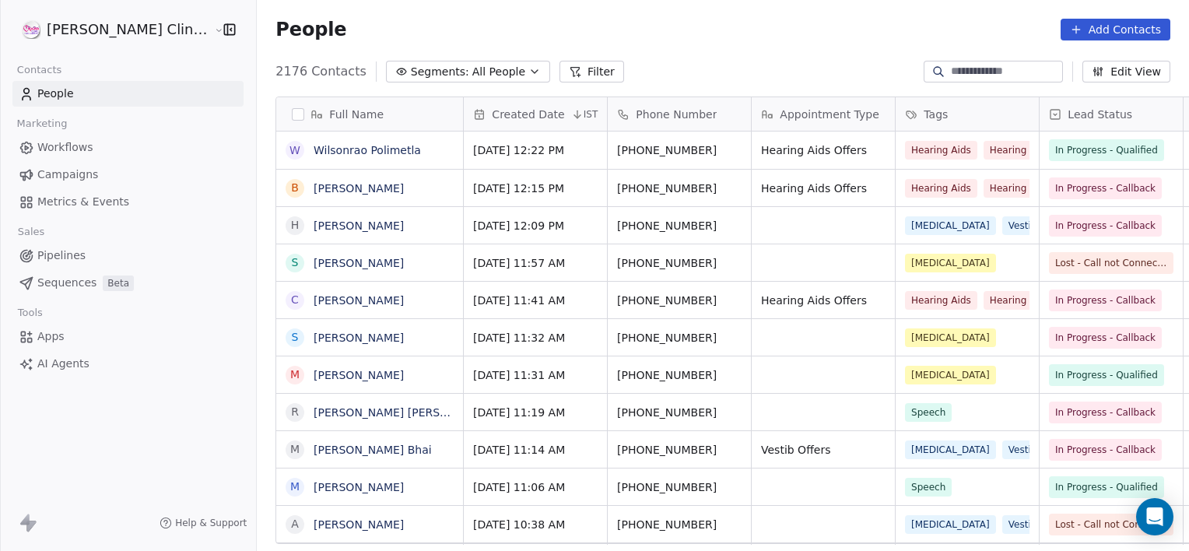
scroll to position [473, 966]
click at [437, 13] on div "People Add Contacts" at bounding box center [723, 29] width 932 height 59
click at [406, 12] on div "People Add Contacts" at bounding box center [723, 29] width 932 height 59
click at [528, 72] on icon "button" at bounding box center [534, 71] width 12 height 12
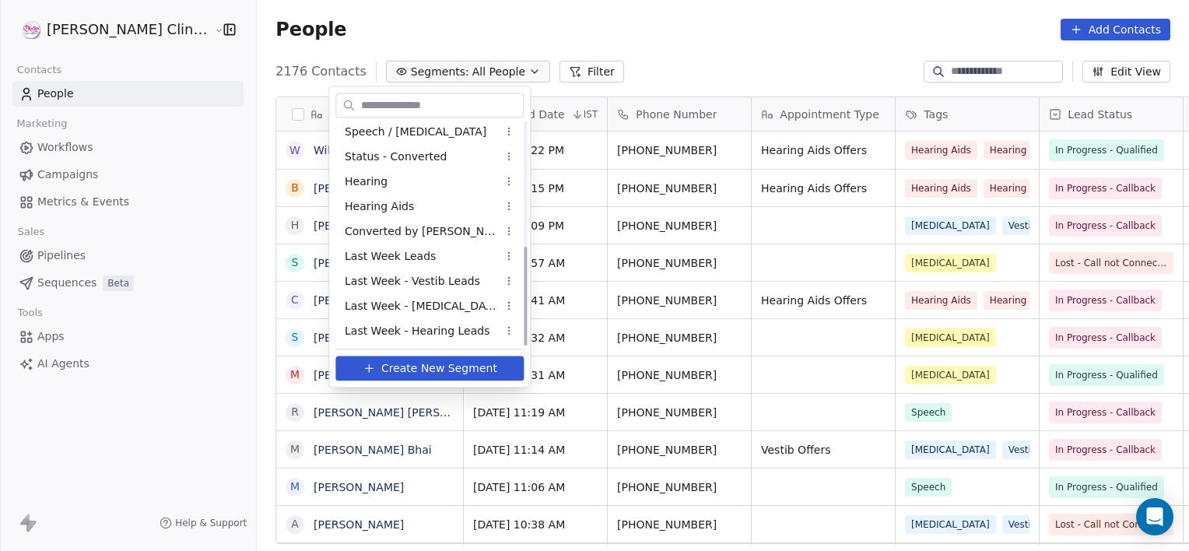
scroll to position [278, 0]
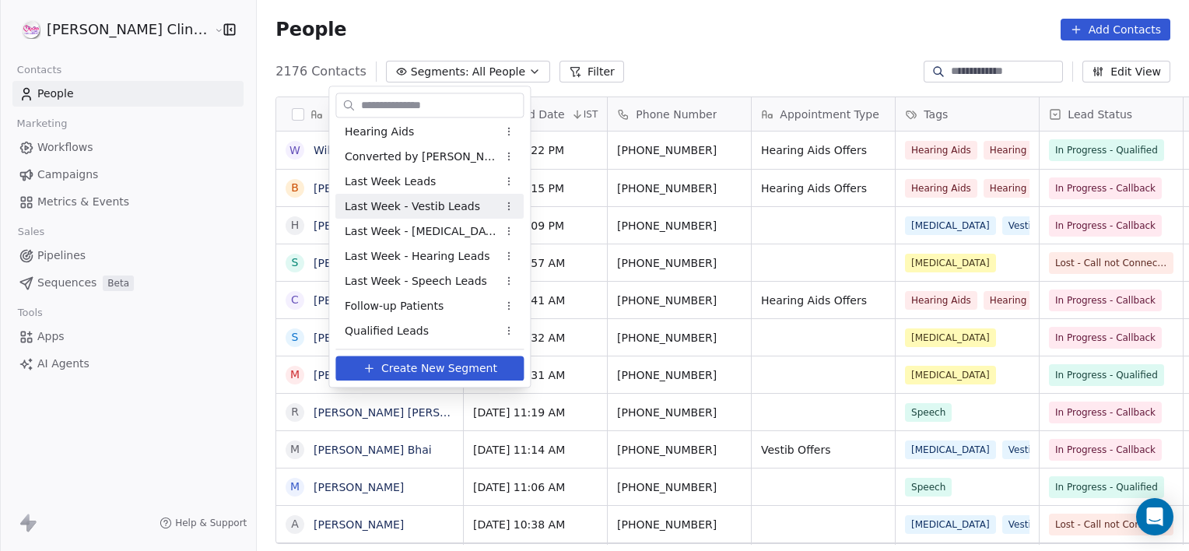
click at [706, 238] on html "[PERSON_NAME] Clinic External Contacts People Marketing Workflows Campaigns Met…" at bounding box center [594, 275] width 1189 height 551
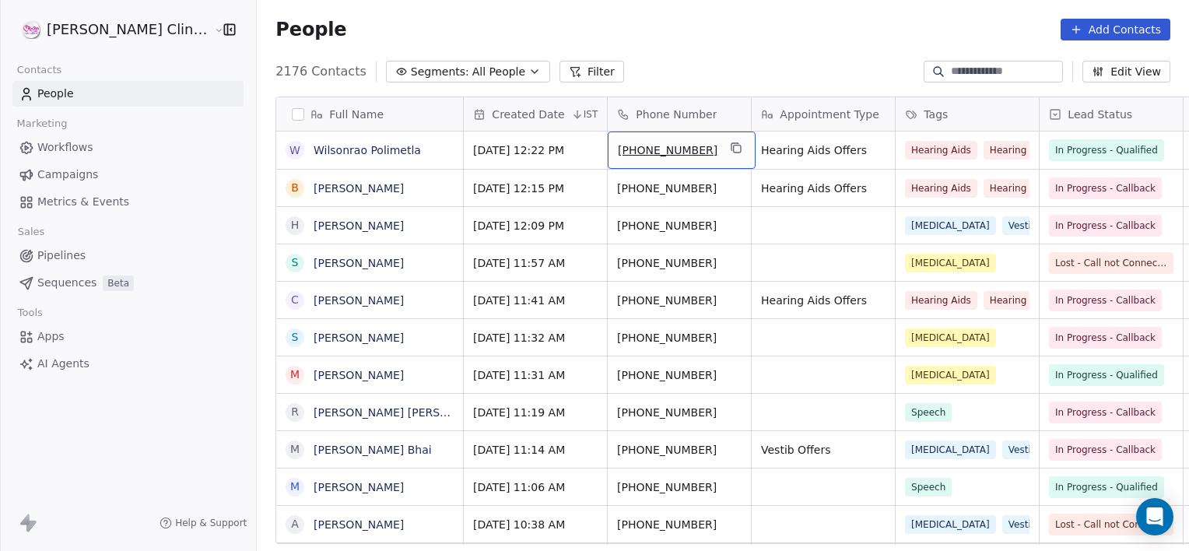
click at [1095, 33] on button "Add Contacts" at bounding box center [1115, 30] width 110 height 22
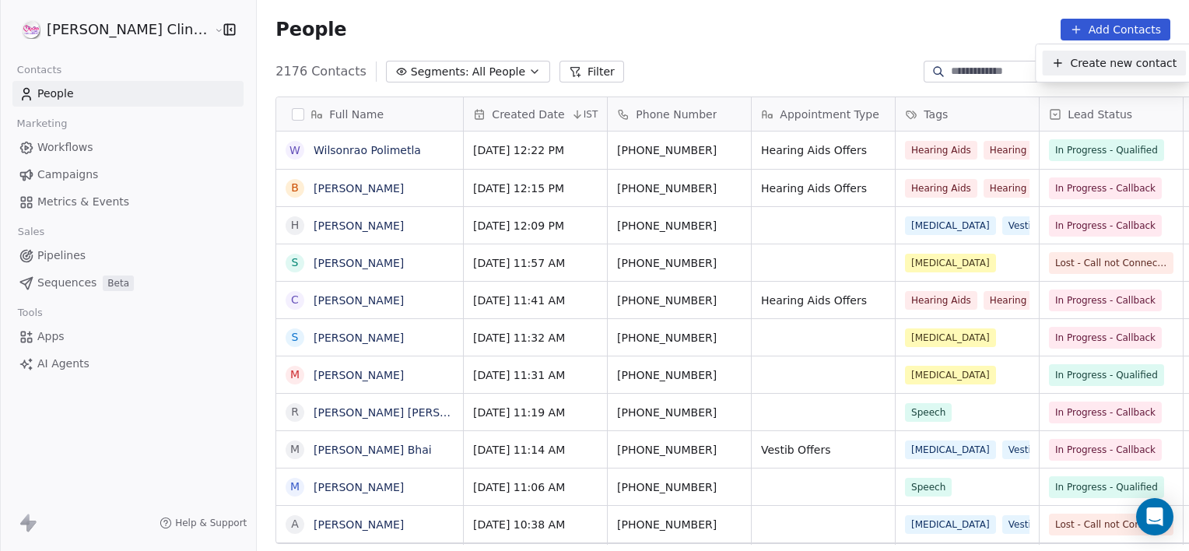
click at [1078, 61] on span "Create new contact" at bounding box center [1122, 63] width 107 height 16
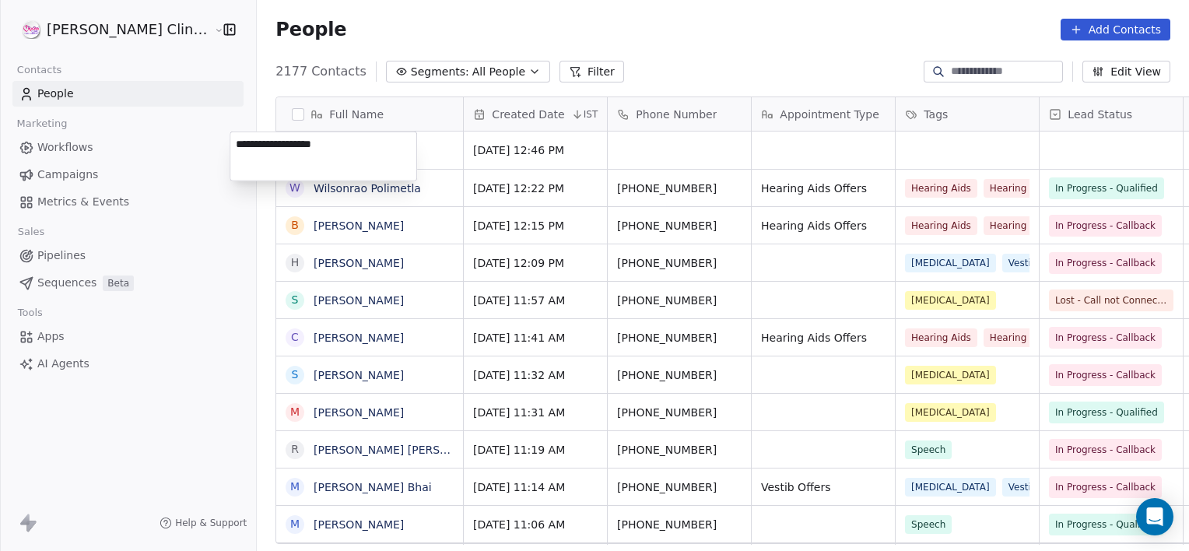
type textarea "**********"
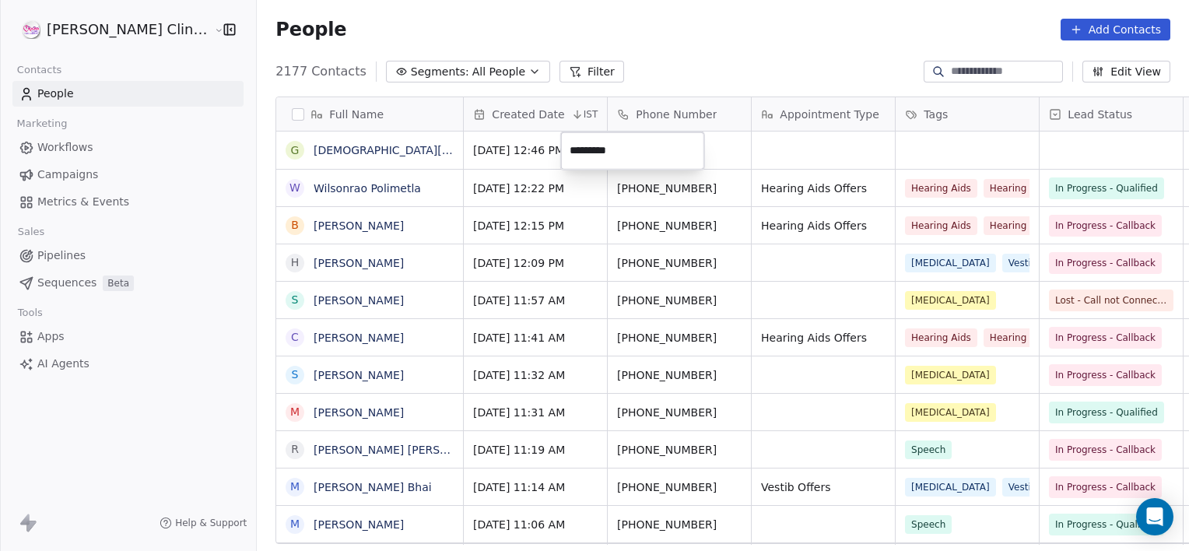
type input "**********"
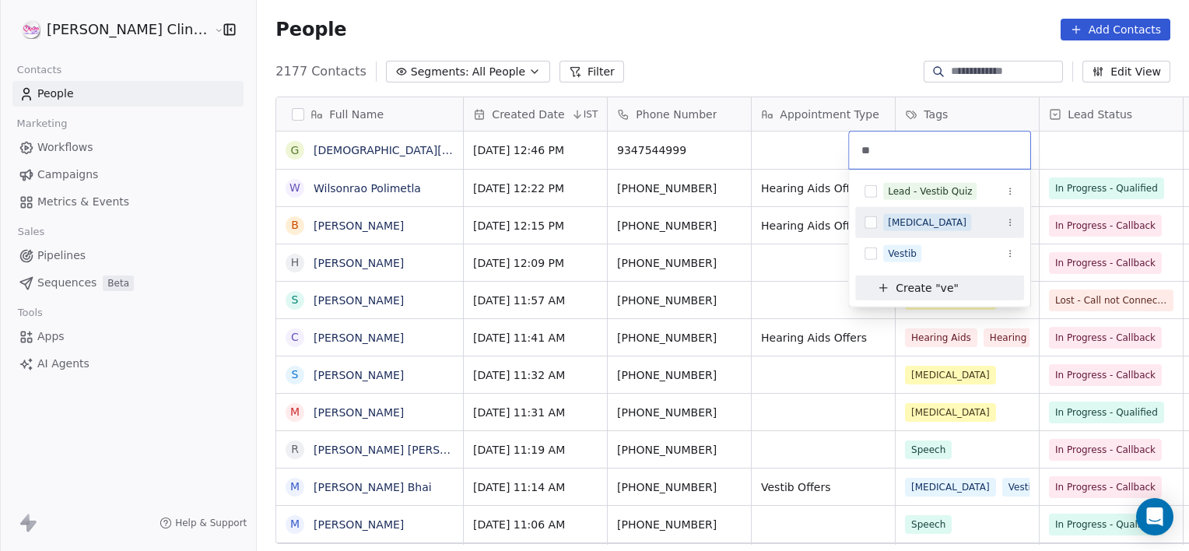
type input "**"
click at [884, 236] on div "[MEDICAL_DATA]" at bounding box center [939, 222] width 169 height 31
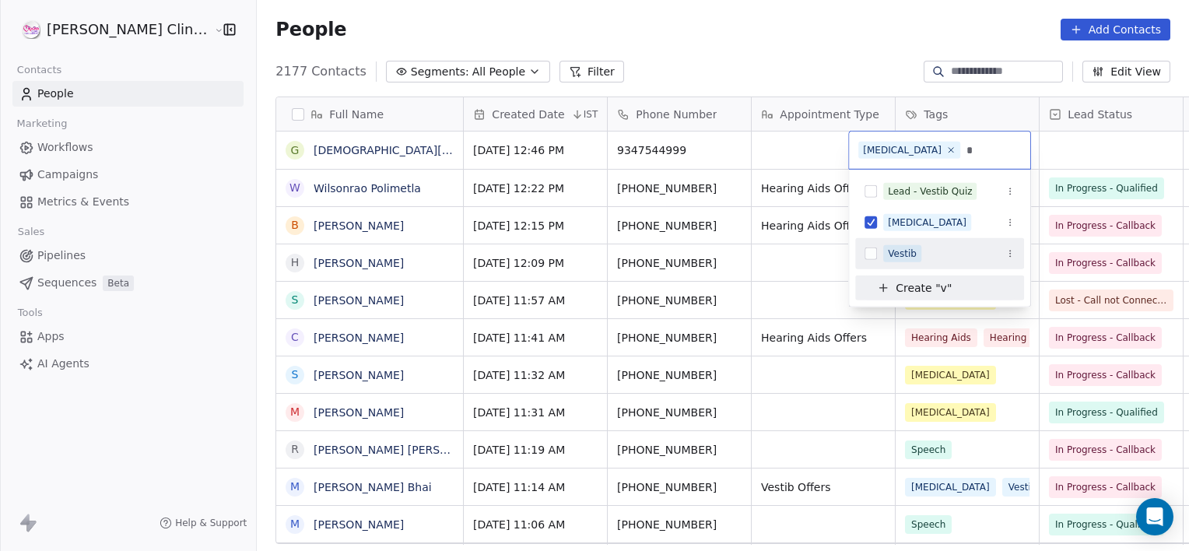
type input "*"
click at [918, 247] on span "Vestib" at bounding box center [902, 253] width 38 height 17
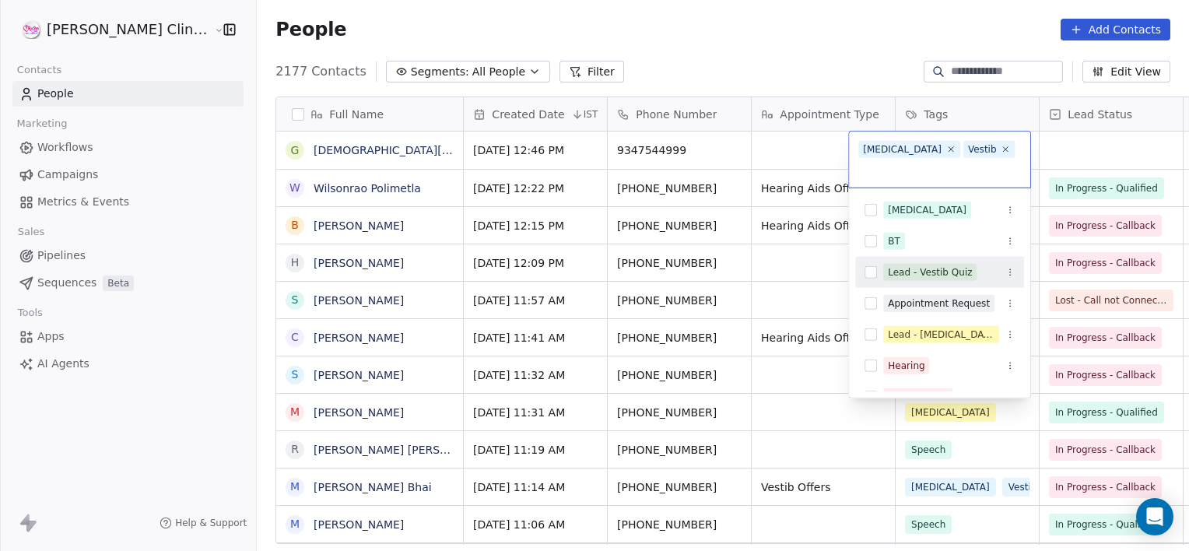
click at [1052, 153] on html "[PERSON_NAME] Clinic External Contacts People Marketing Workflows Campaigns Met…" at bounding box center [594, 275] width 1189 height 551
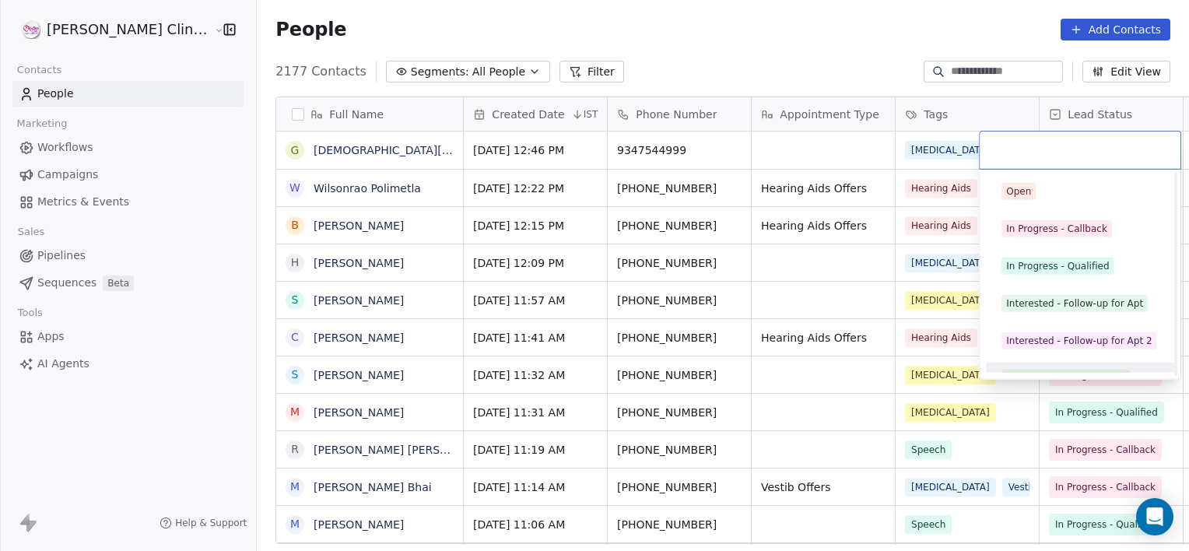
scroll to position [21, 0]
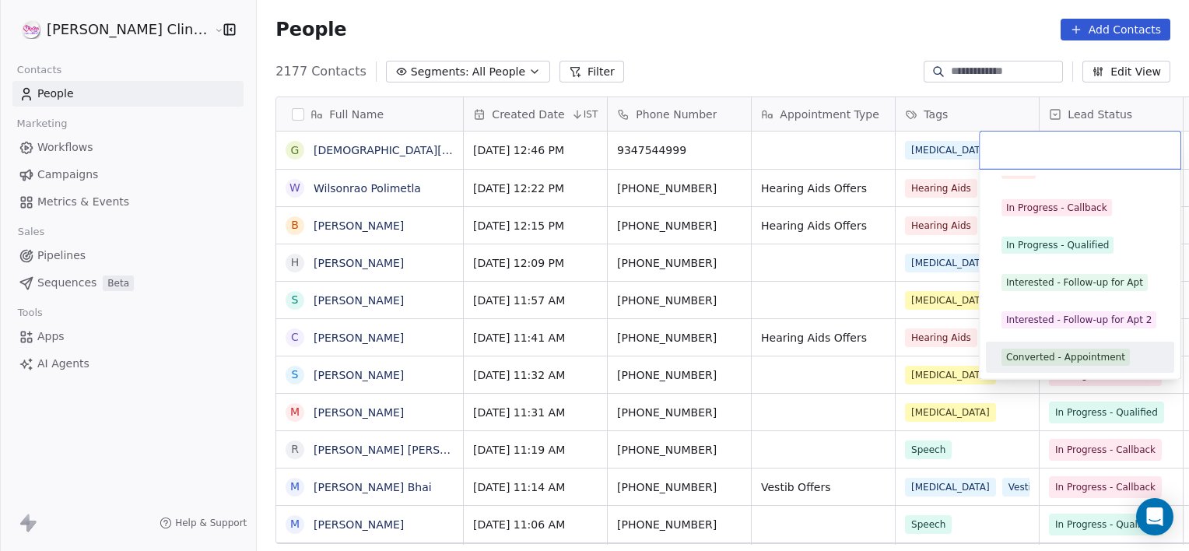
click at [1045, 351] on div "Converted - Appointment" at bounding box center [1065, 357] width 119 height 14
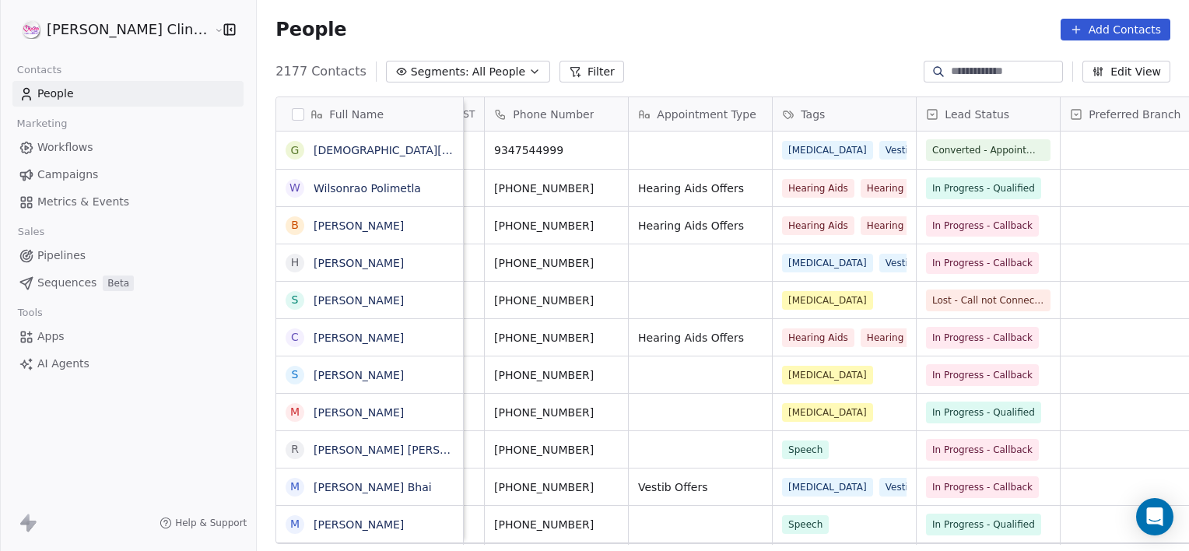
scroll to position [0, 267]
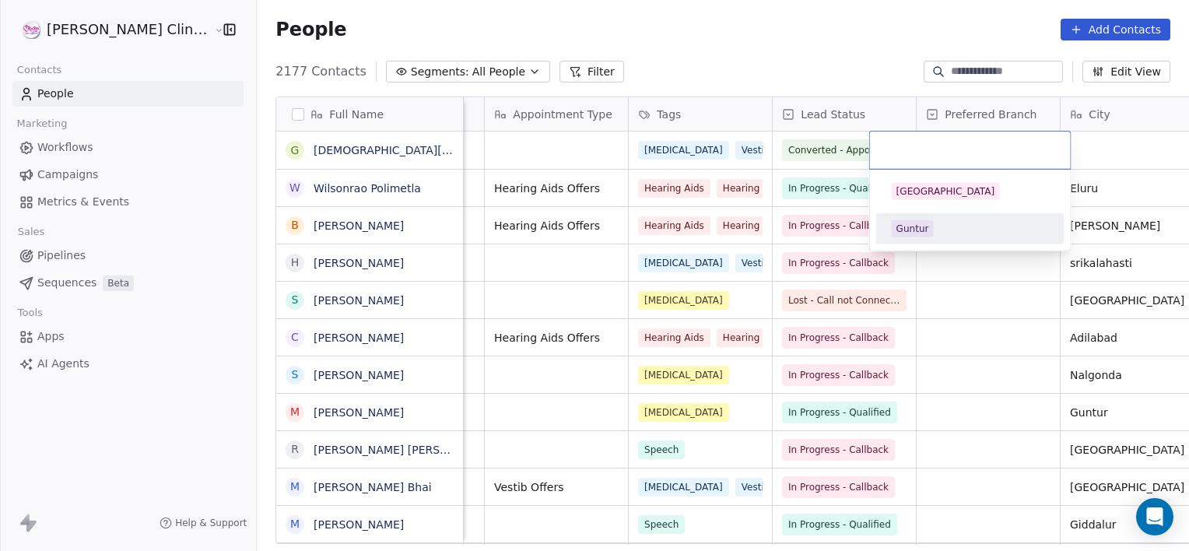
click at [918, 220] on span "Guntur" at bounding box center [912, 228] width 42 height 17
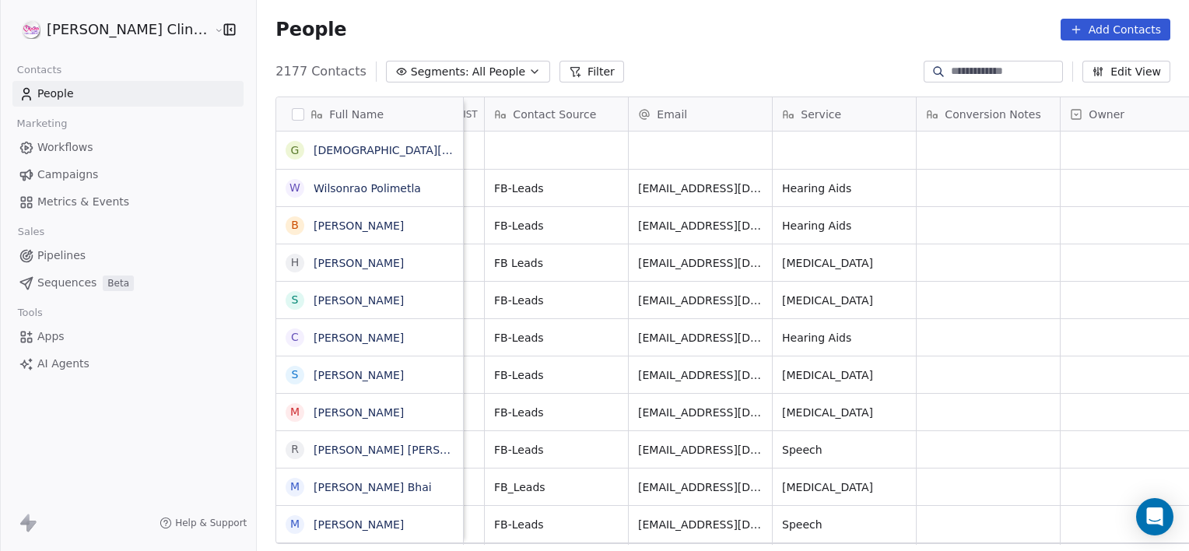
scroll to position [0, 1455]
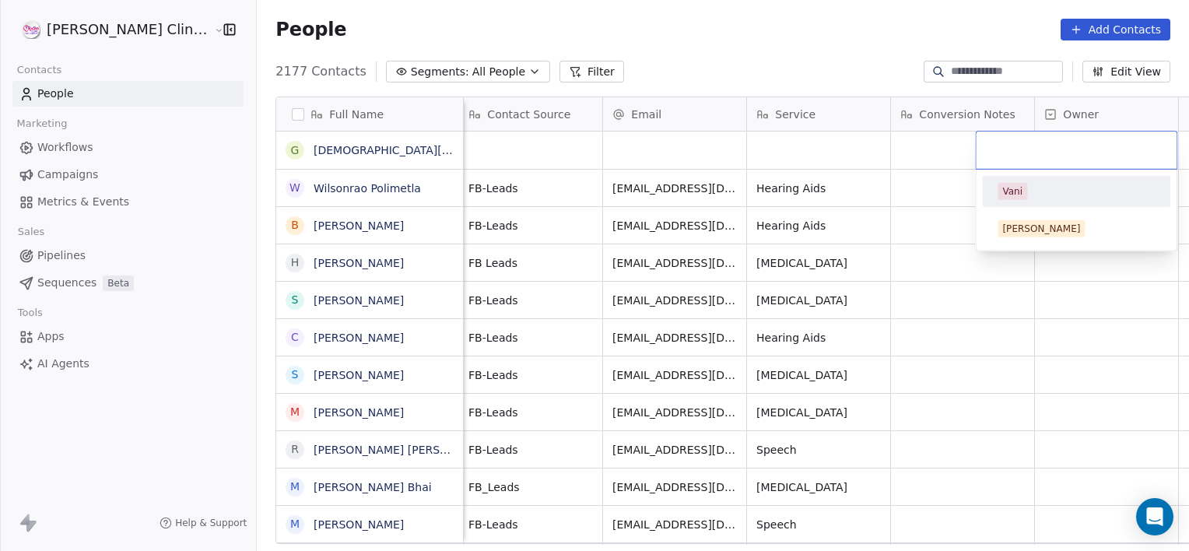
click at [1036, 201] on div "Vani" at bounding box center [1076, 191] width 176 height 25
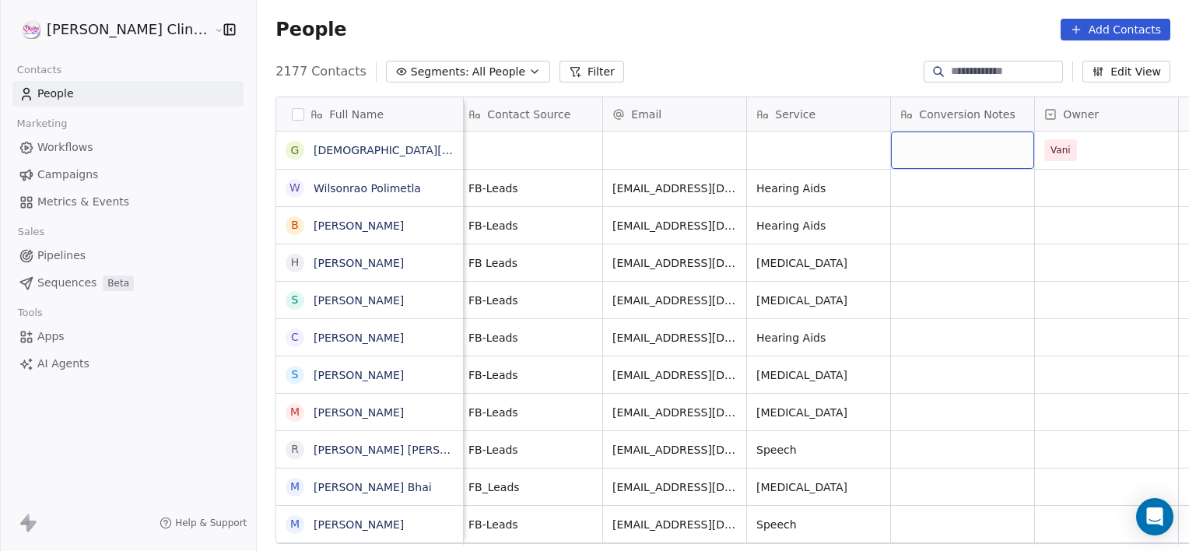
drag, startPoint x: 933, startPoint y: 159, endPoint x: 944, endPoint y: 145, distance: 17.1
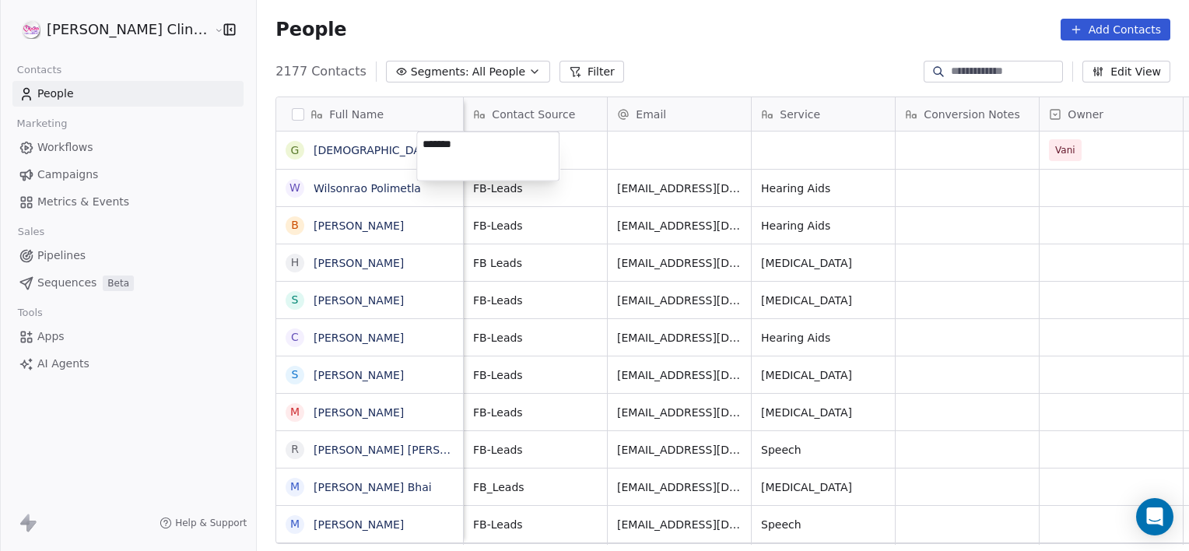
type textarea "********"
click at [660, 130] on div "Email" at bounding box center [678, 113] width 143 height 33
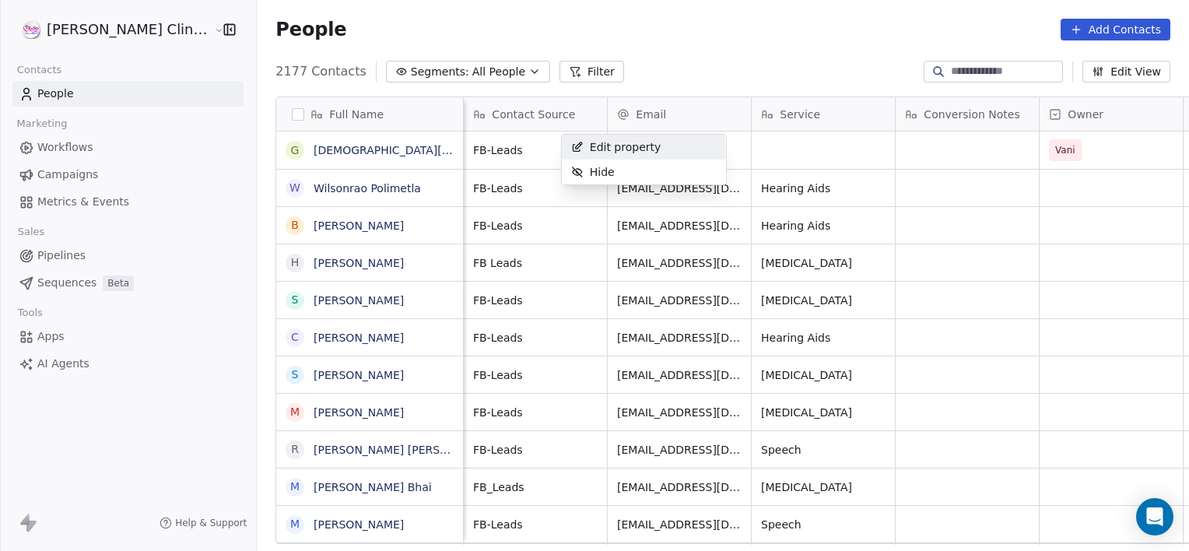
click at [533, 149] on html "[PERSON_NAME] Clinic External Contacts People Marketing Workflows Campaigns Met…" at bounding box center [594, 275] width 1189 height 551
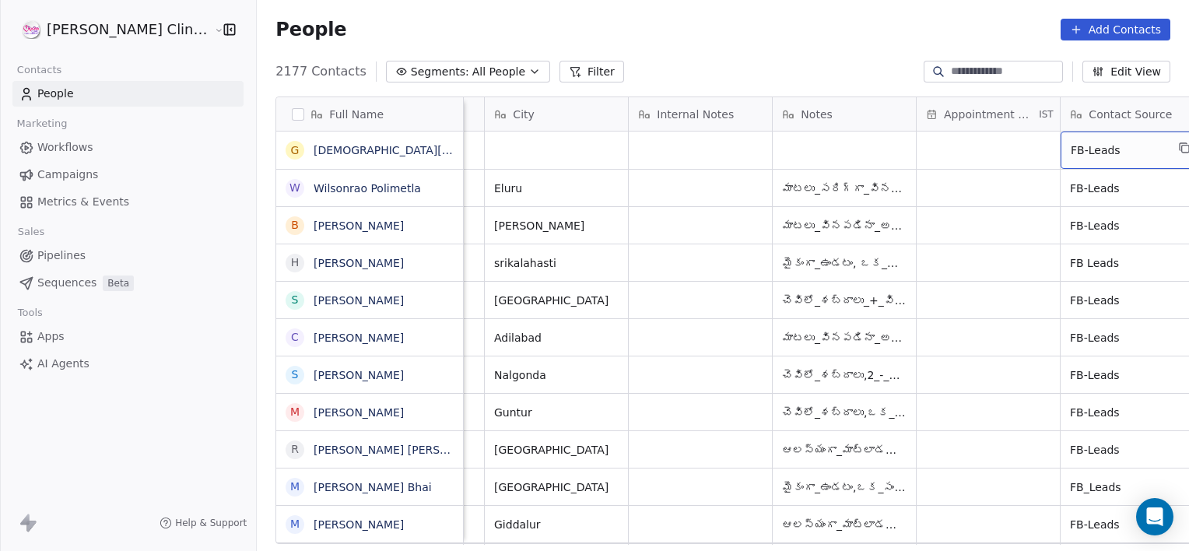
scroll to position [0, 986]
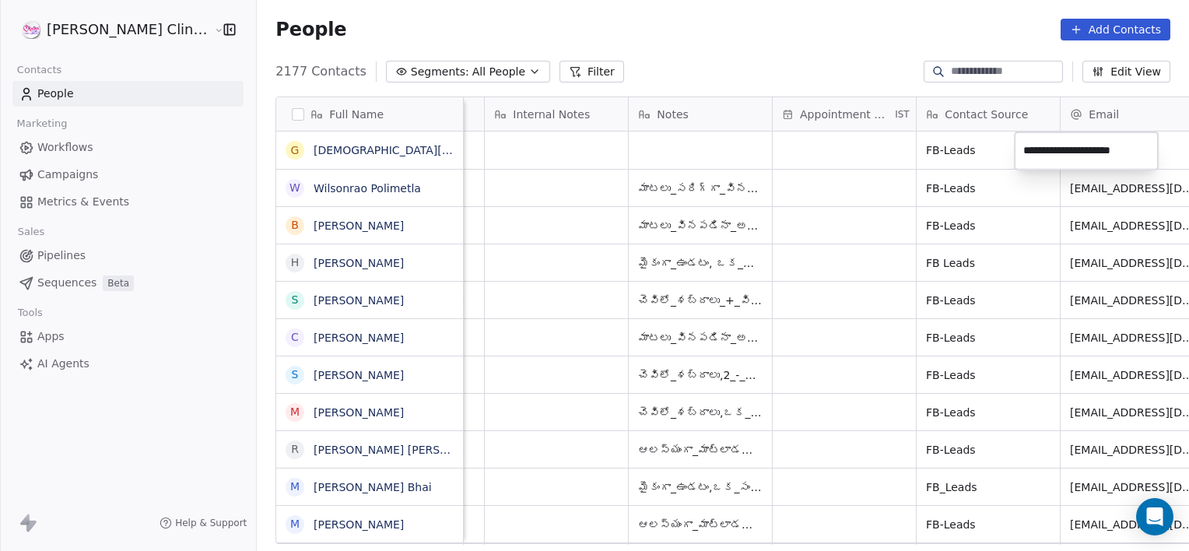
type input "**********"
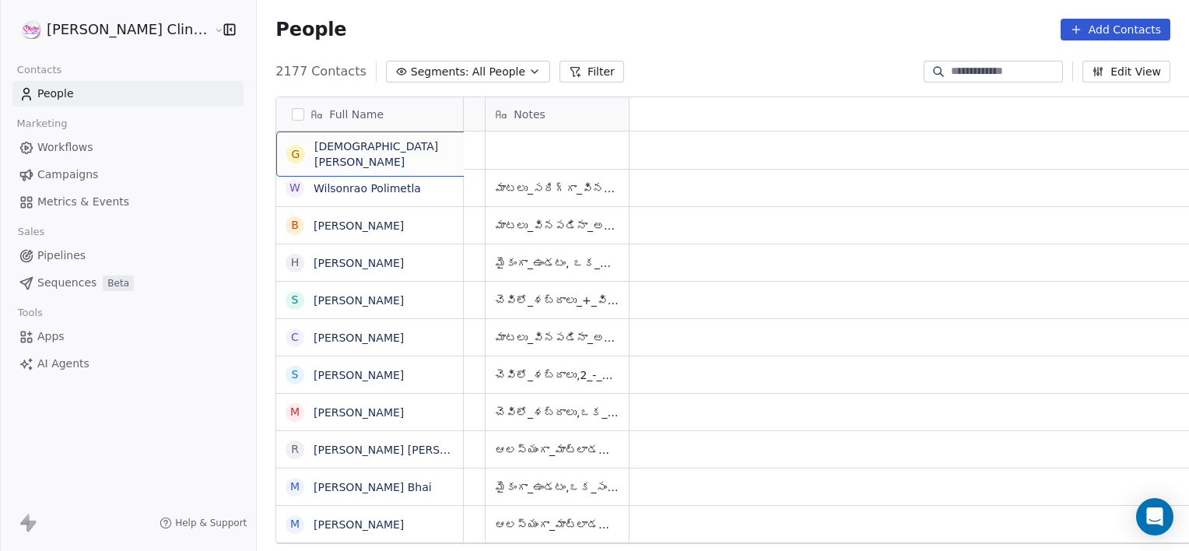
scroll to position [0, 0]
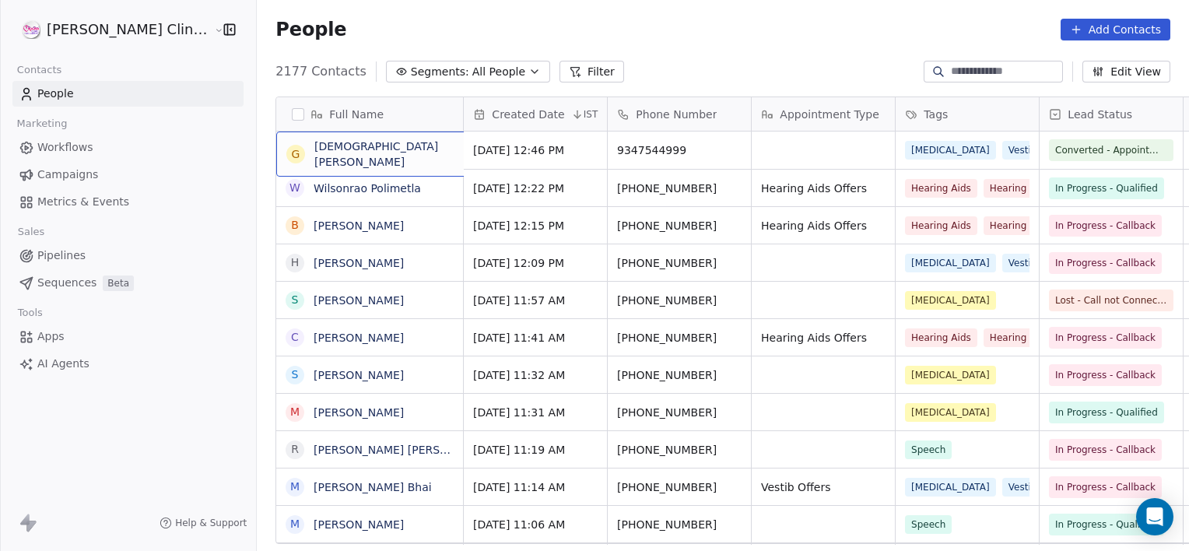
click at [1119, 24] on button "Add Contacts" at bounding box center [1115, 30] width 110 height 22
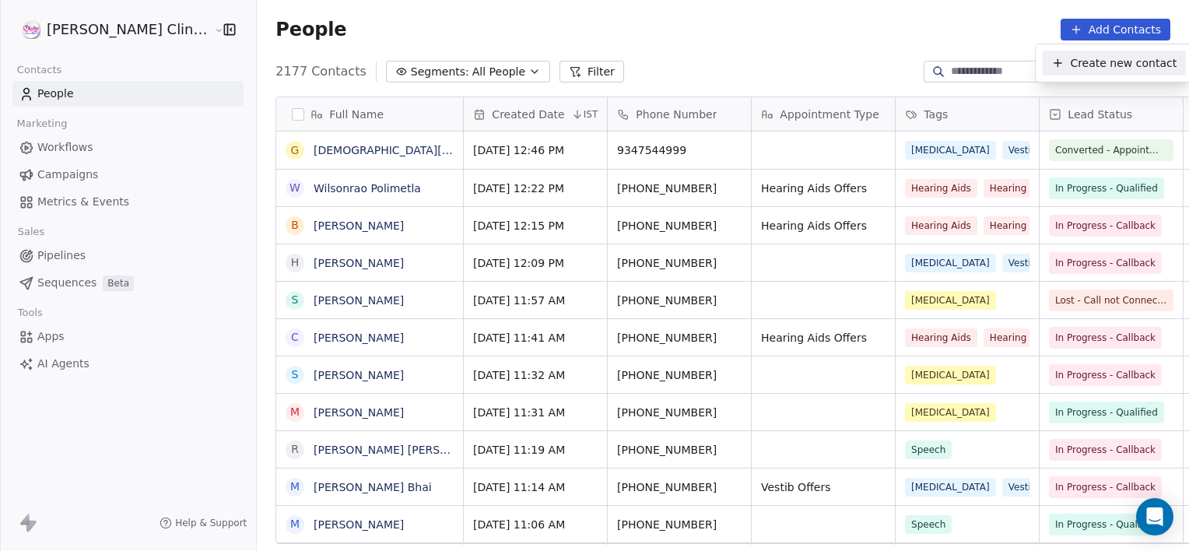
click at [1075, 68] on span "Create new contact" at bounding box center [1122, 63] width 107 height 16
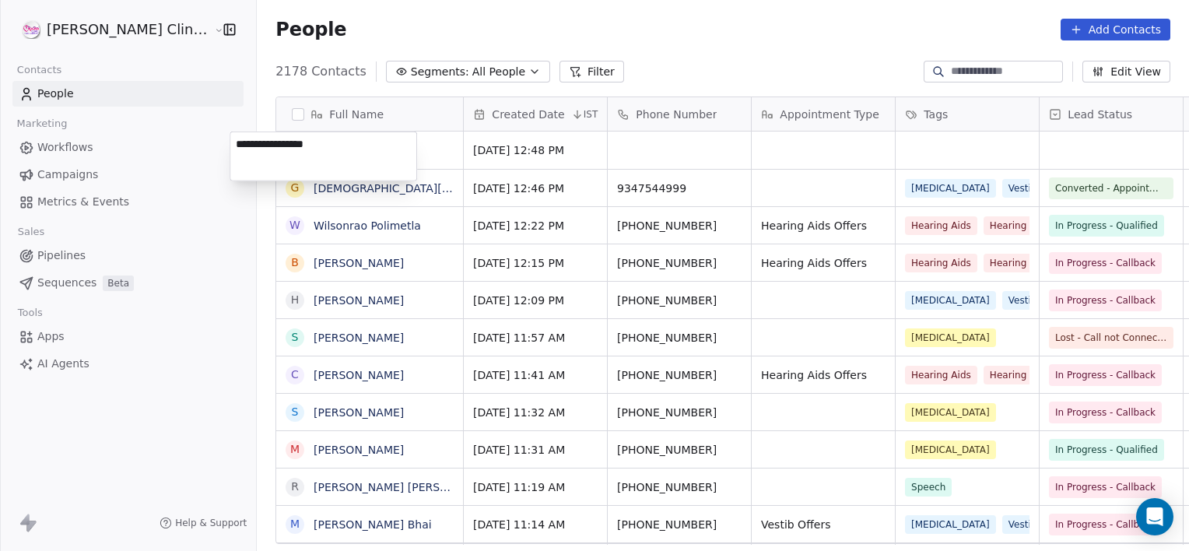
type textarea "**********"
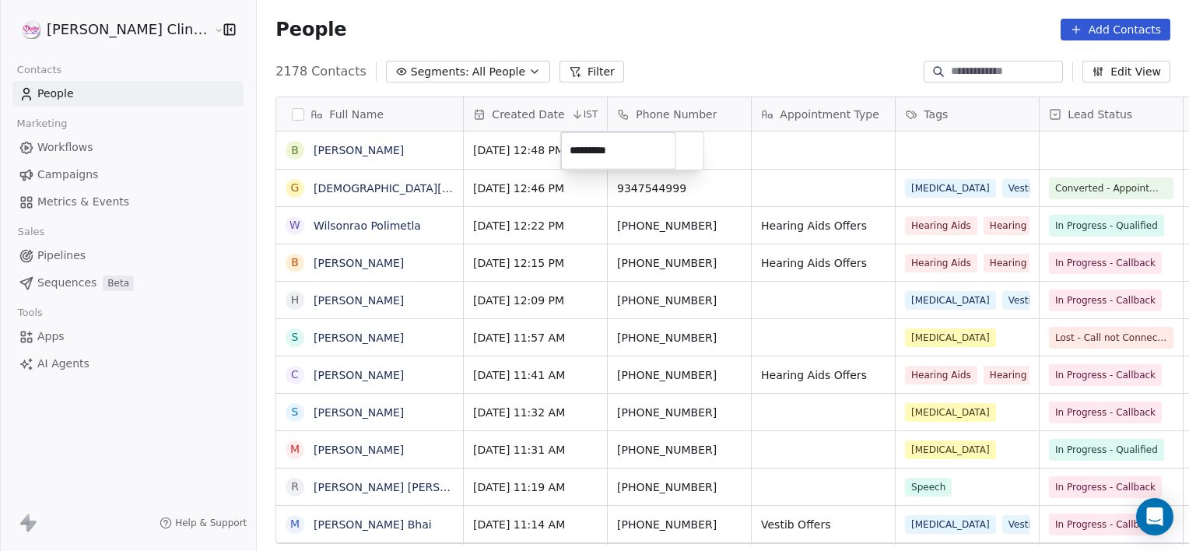
type input "**********"
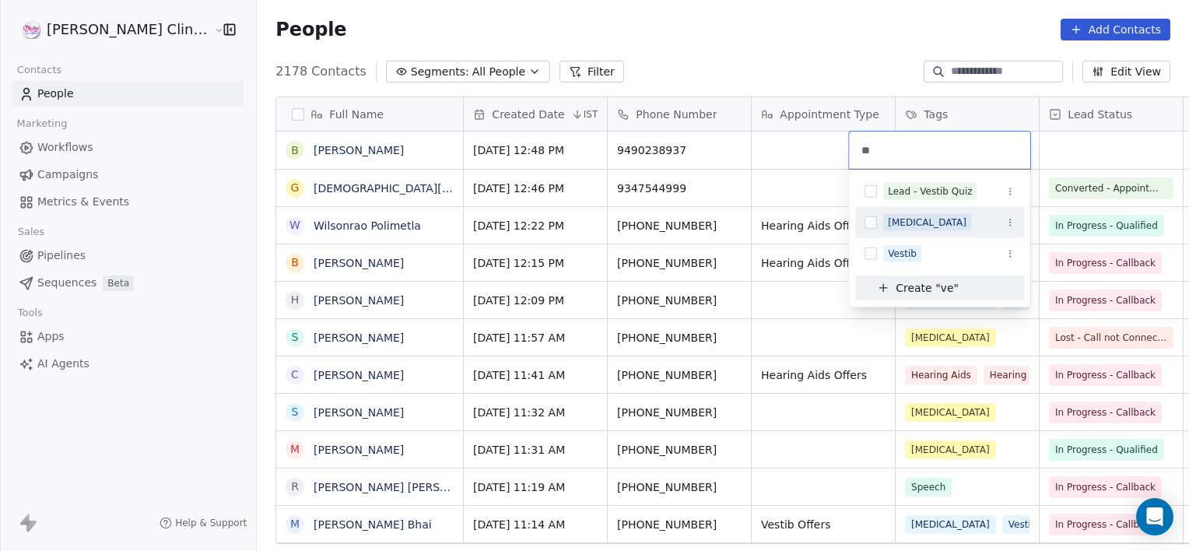
type input "**"
click at [961, 227] on div "[MEDICAL_DATA]" at bounding box center [948, 222] width 131 height 17
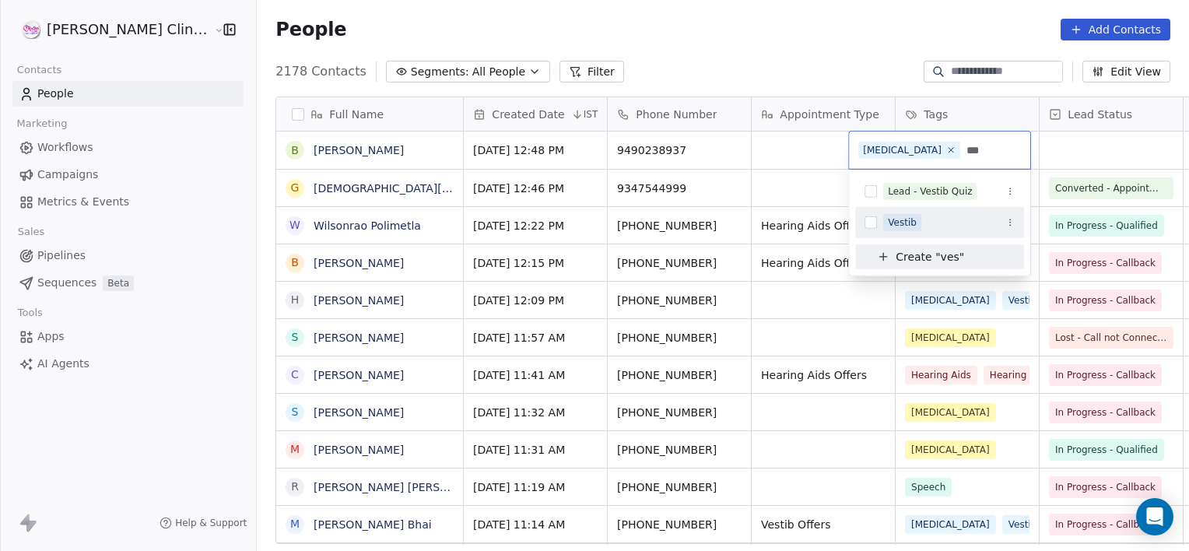
type input "***"
click at [926, 212] on div "Vestib" at bounding box center [939, 222] width 169 height 25
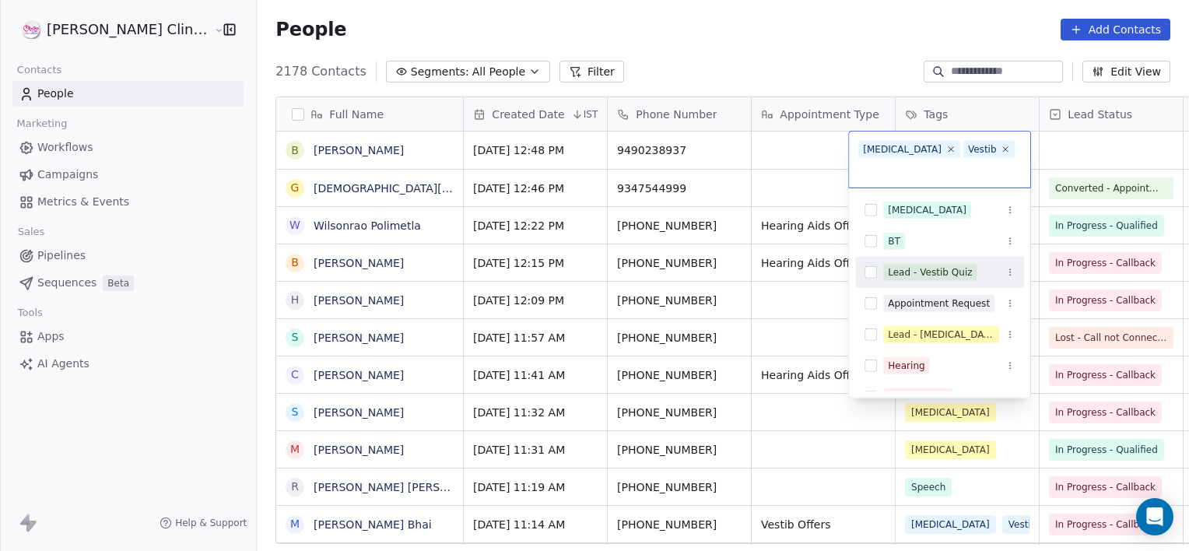
click at [1083, 143] on html "[PERSON_NAME] Clinic External Contacts People Marketing Workflows Campaigns Met…" at bounding box center [594, 275] width 1189 height 551
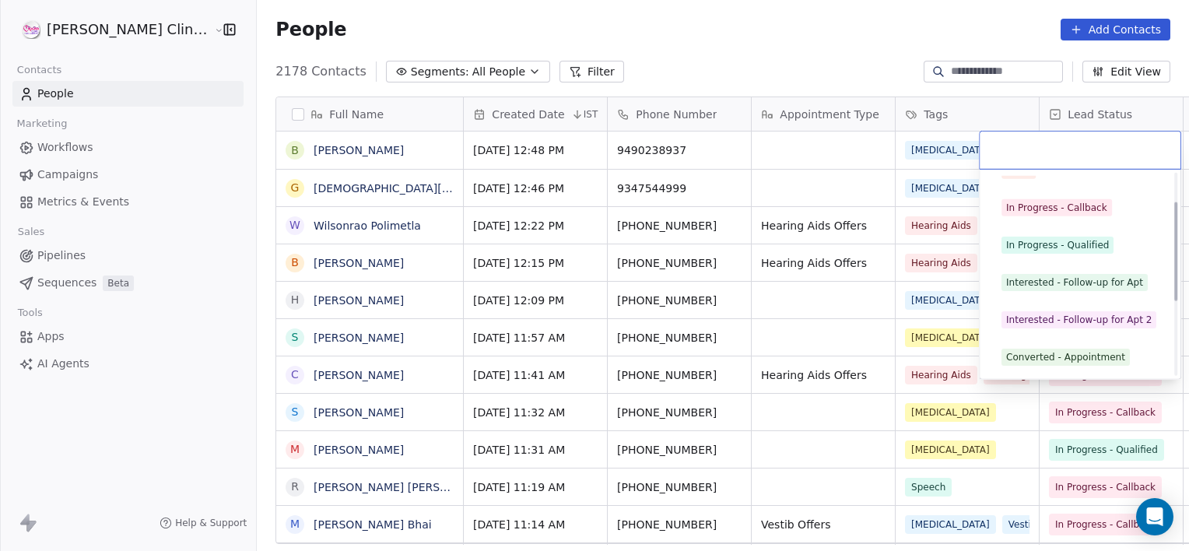
scroll to position [58, 0]
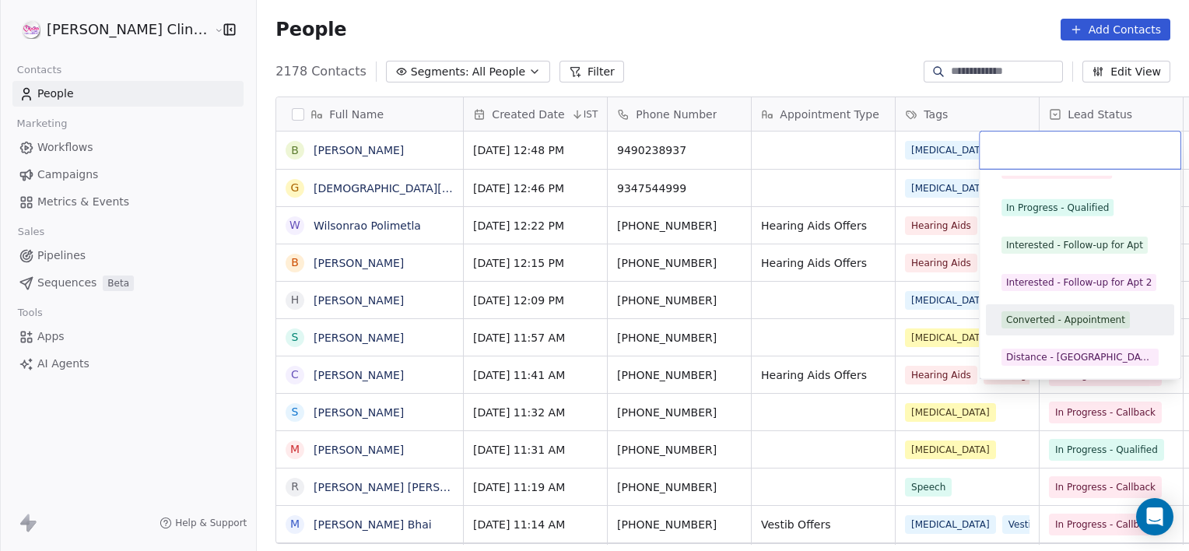
click at [1054, 314] on div "Converted - Appointment" at bounding box center [1065, 320] width 119 height 14
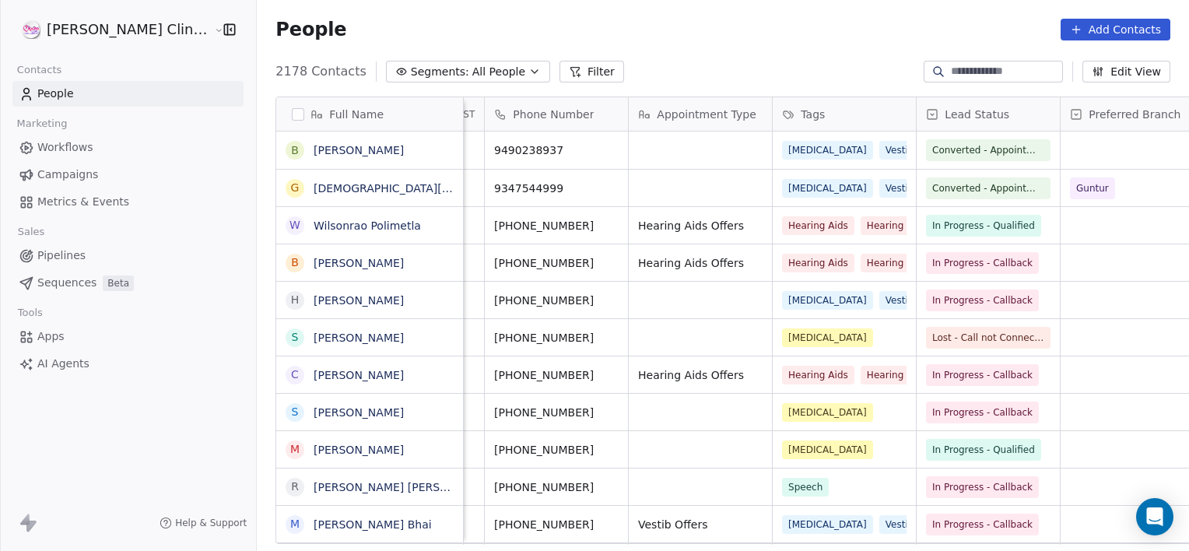
scroll to position [0, 267]
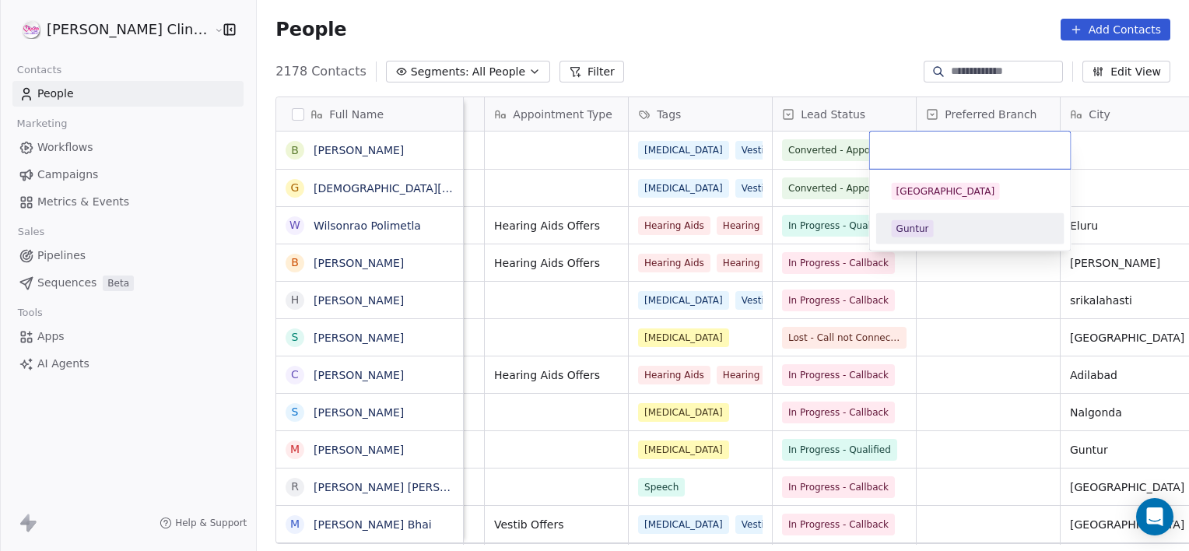
click at [917, 222] on div "Guntur" at bounding box center [912, 229] width 33 height 14
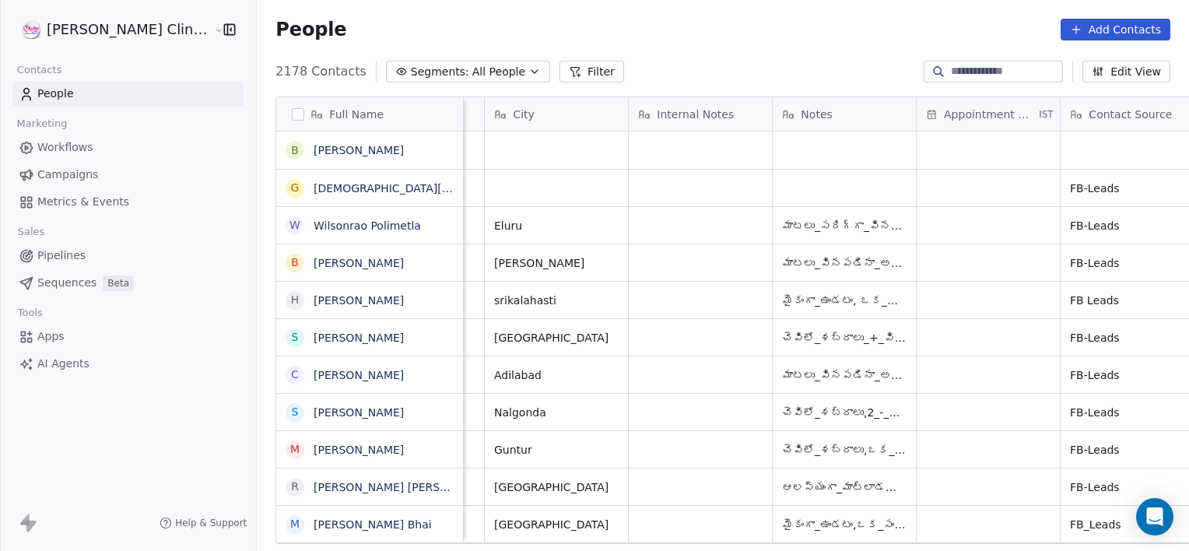
scroll to position [0, 986]
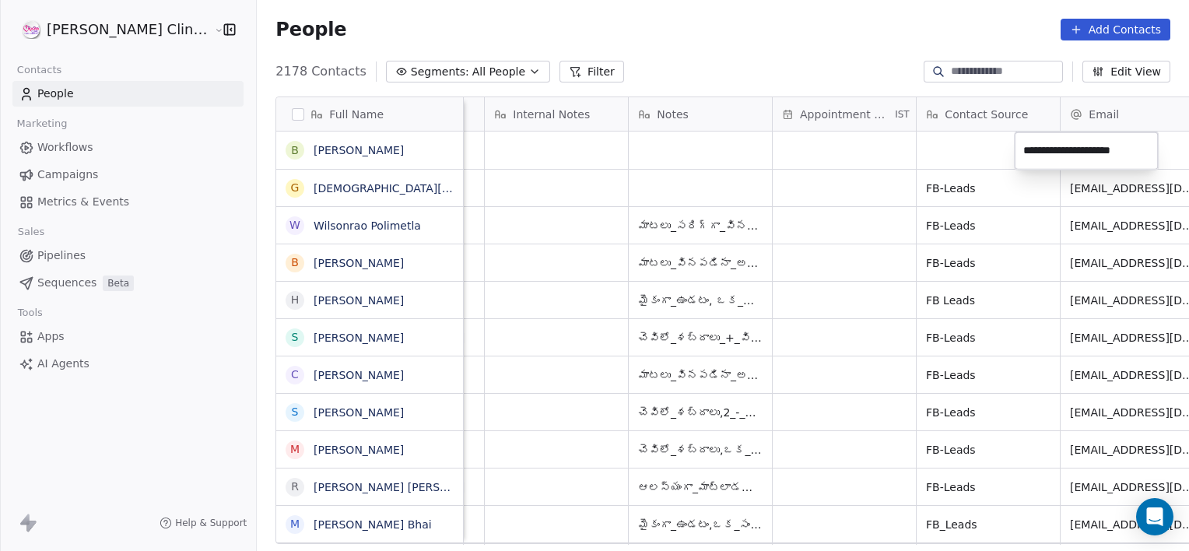
type input "**********"
click at [957, 135] on html "[PERSON_NAME] Clinic External Contacts People Marketing Workflows Campaigns Met…" at bounding box center [594, 275] width 1189 height 551
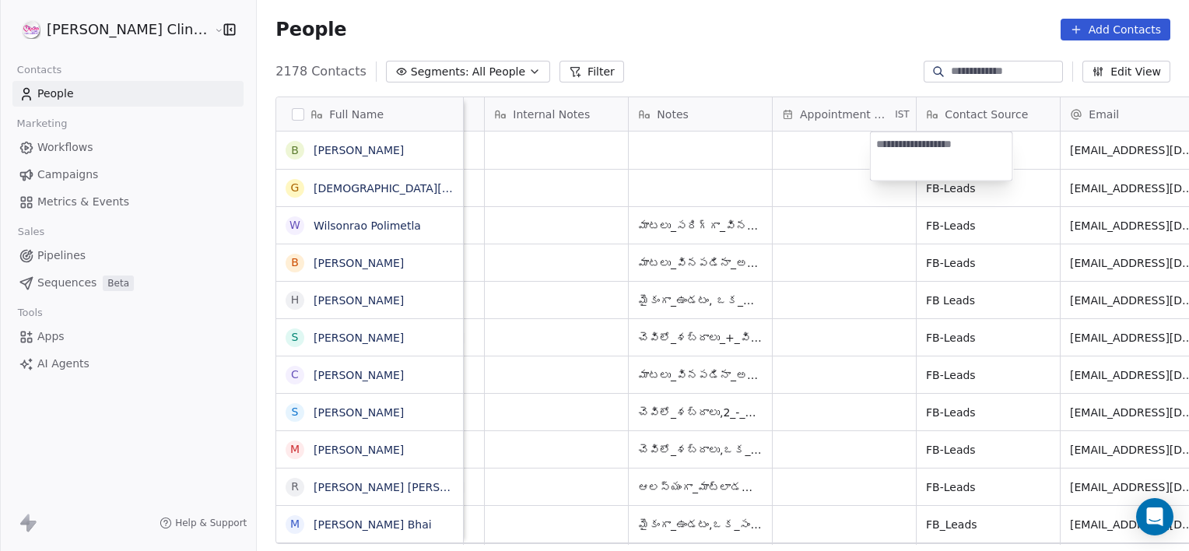
type textarea "********"
click at [828, 153] on html "[PERSON_NAME] Clinic External Contacts People Marketing Workflows Campaigns Met…" at bounding box center [594, 275] width 1189 height 551
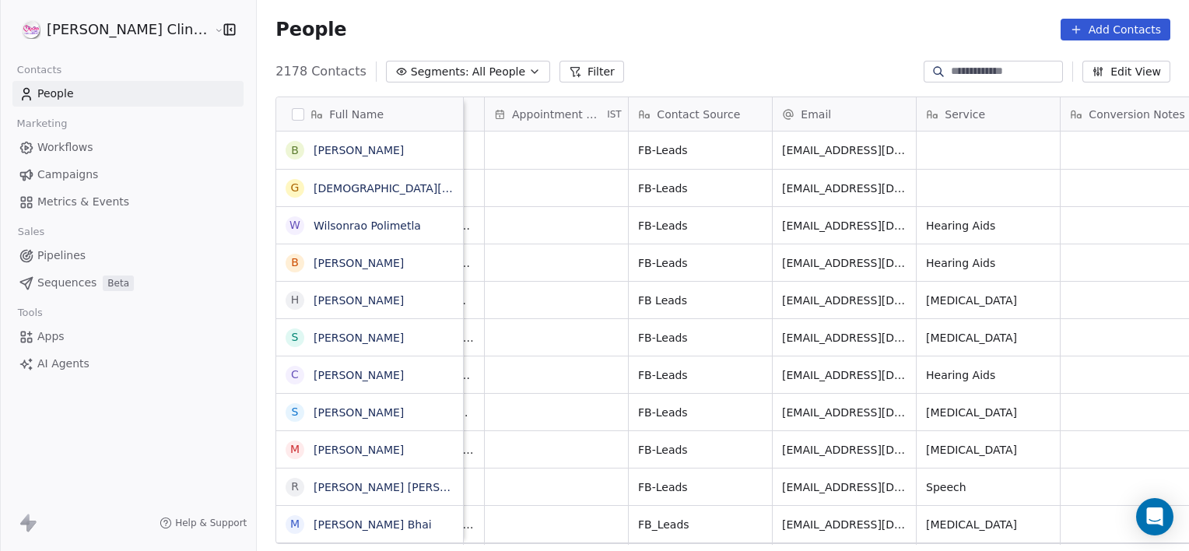
scroll to position [0, 1418]
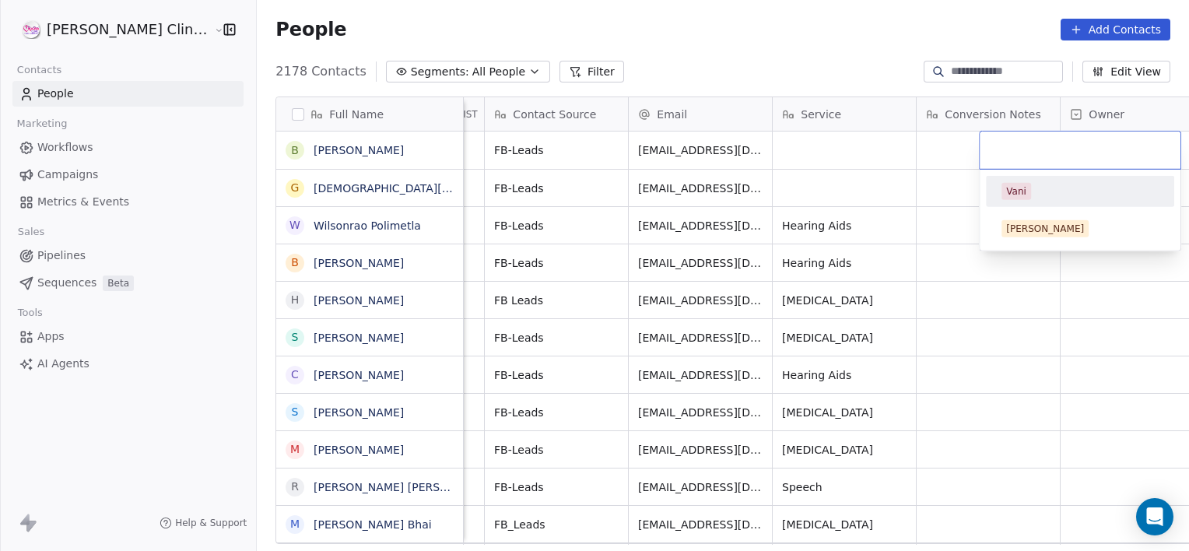
click at [1024, 180] on div "Vani" at bounding box center [1080, 191] width 176 height 25
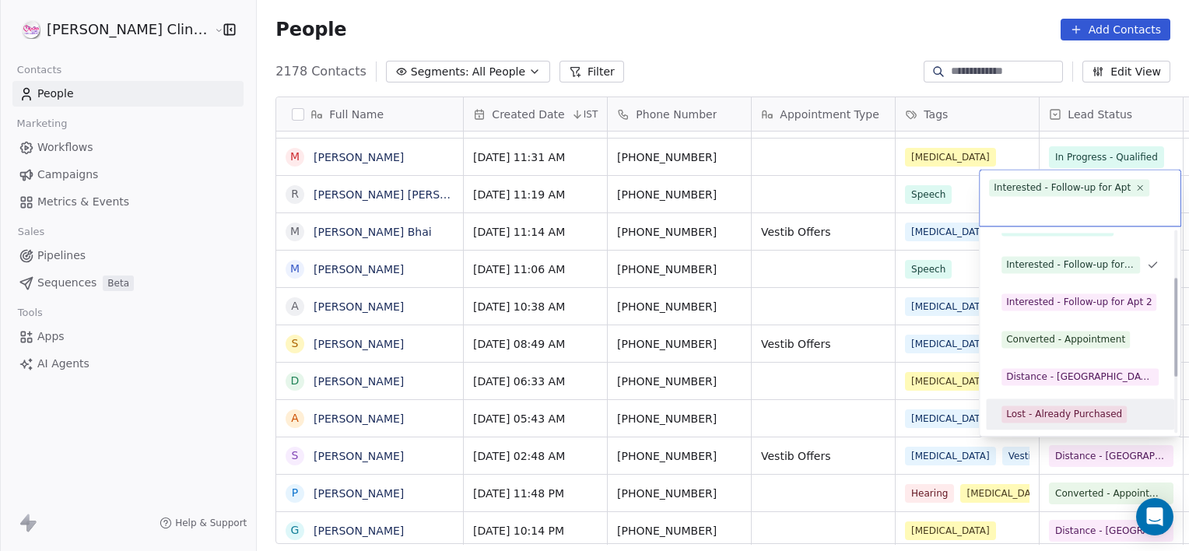
scroll to position [170, 0]
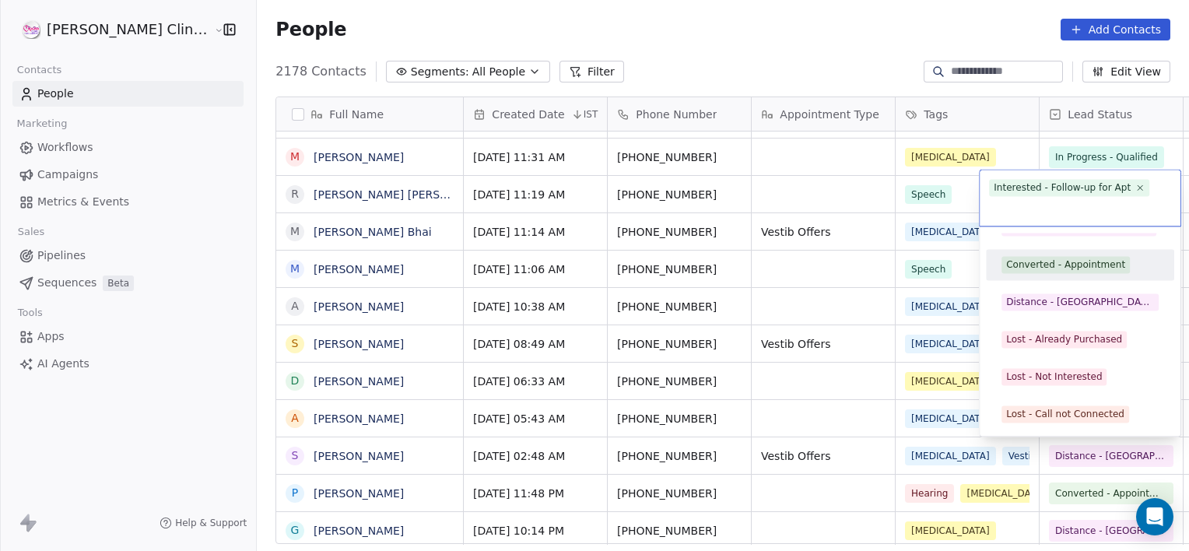
click at [1047, 265] on div "Converted - Appointment" at bounding box center [1065, 264] width 119 height 14
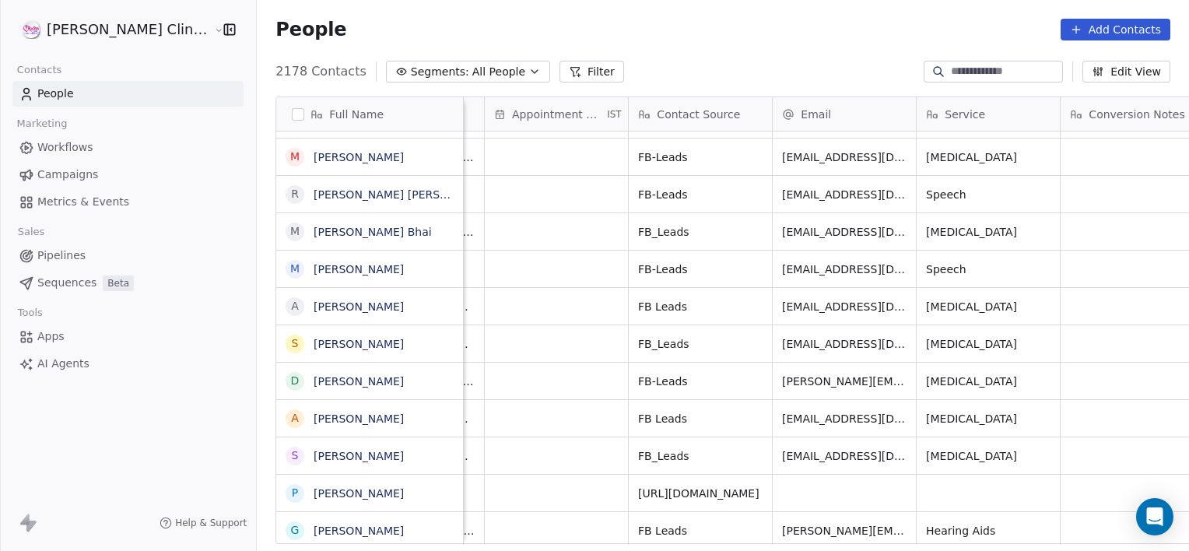
scroll to position [0, 1418]
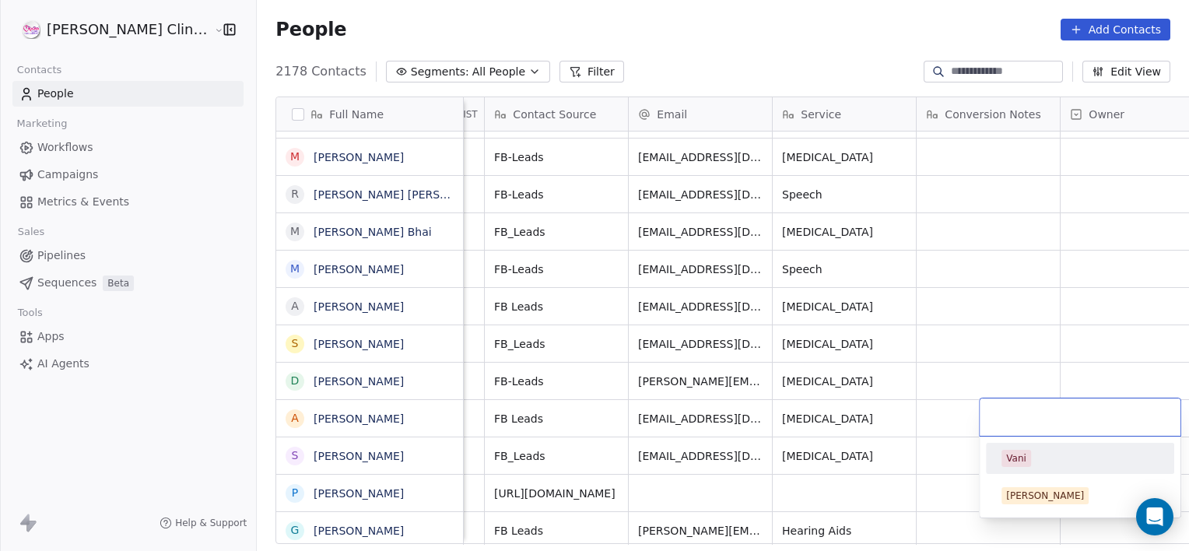
click at [1076, 464] on div "Vani" at bounding box center [1079, 458] width 157 height 17
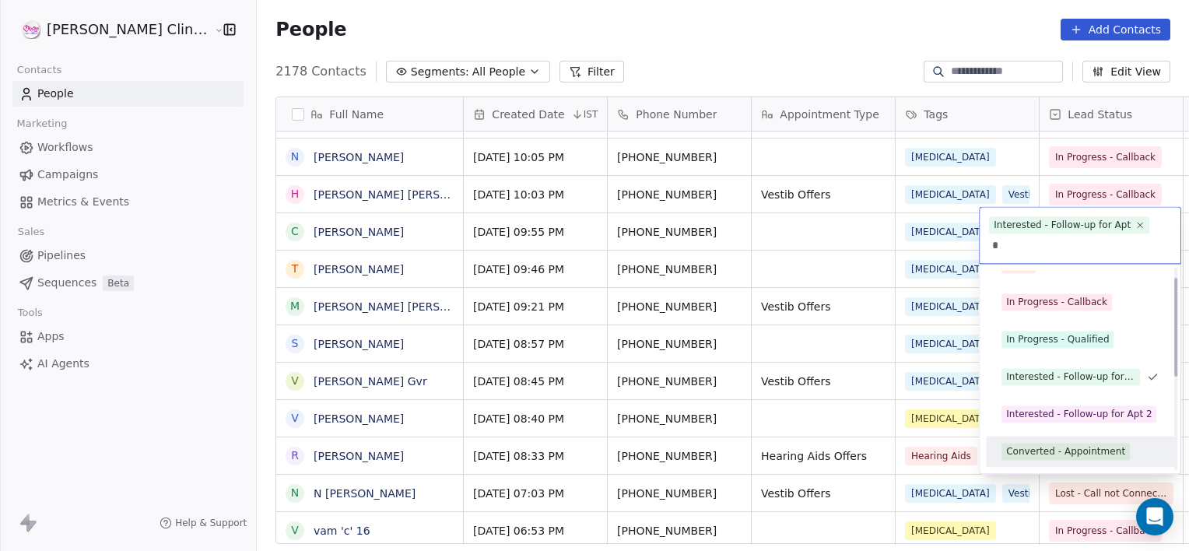
scroll to position [27, 0]
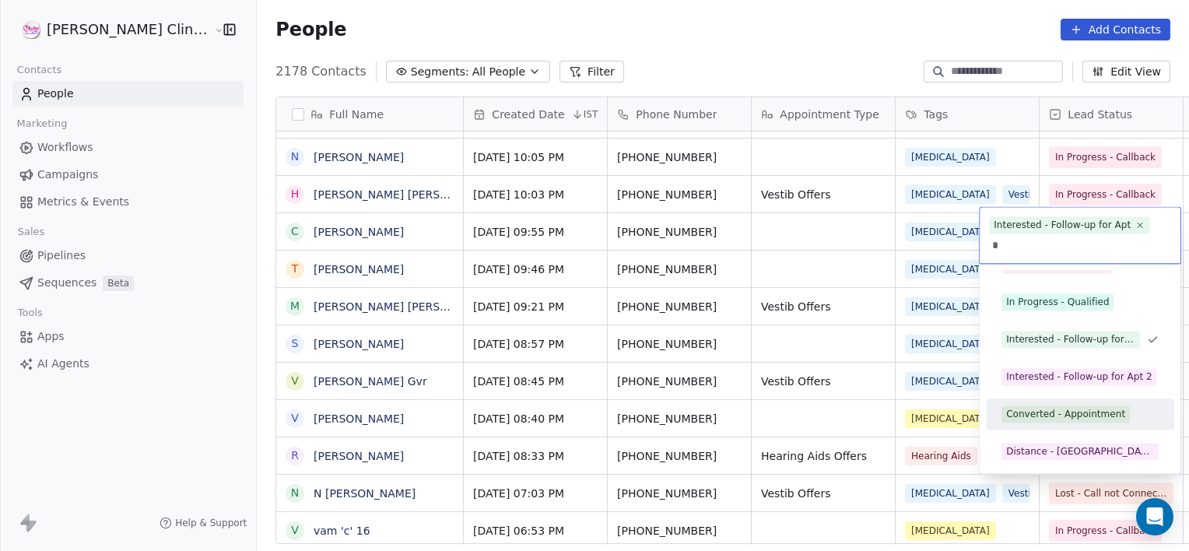
click at [1020, 423] on div "Converted - Appointment" at bounding box center [1080, 413] width 176 height 25
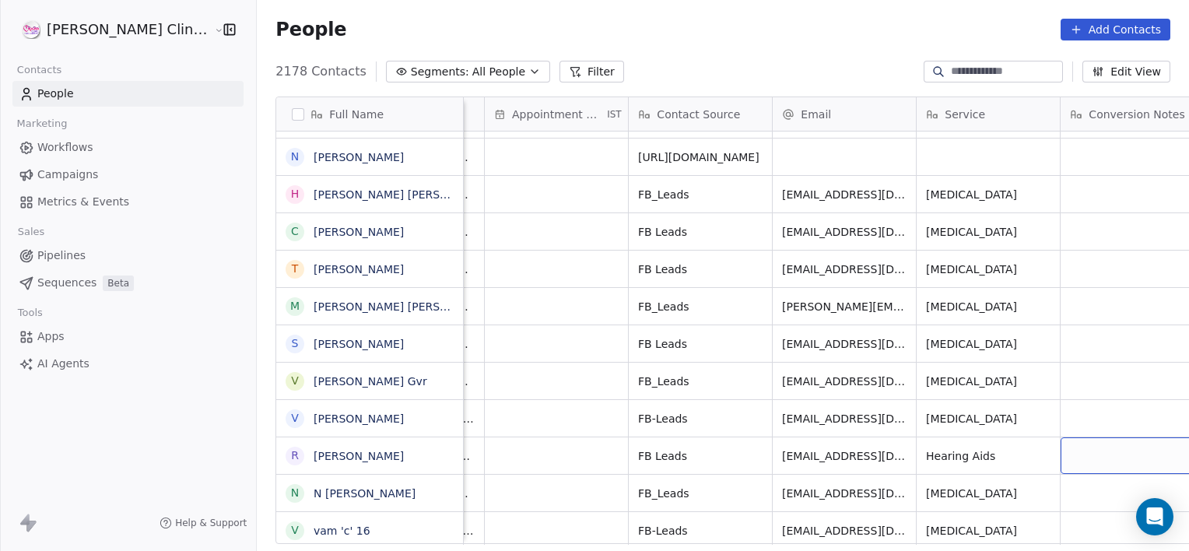
scroll to position [0, 1418]
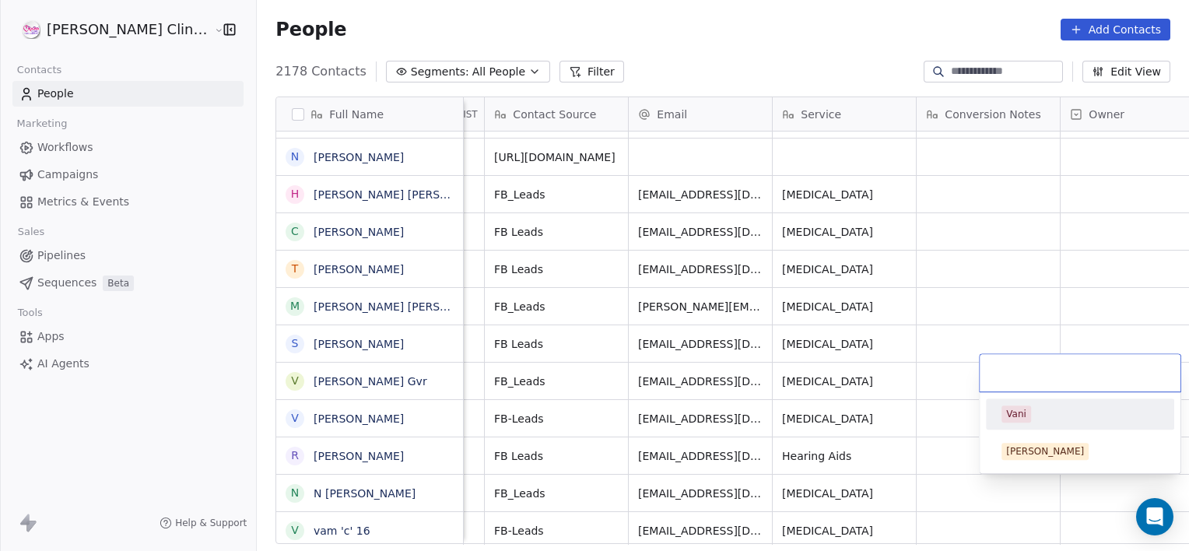
click at [1072, 413] on div "Vani" at bounding box center [1079, 413] width 157 height 17
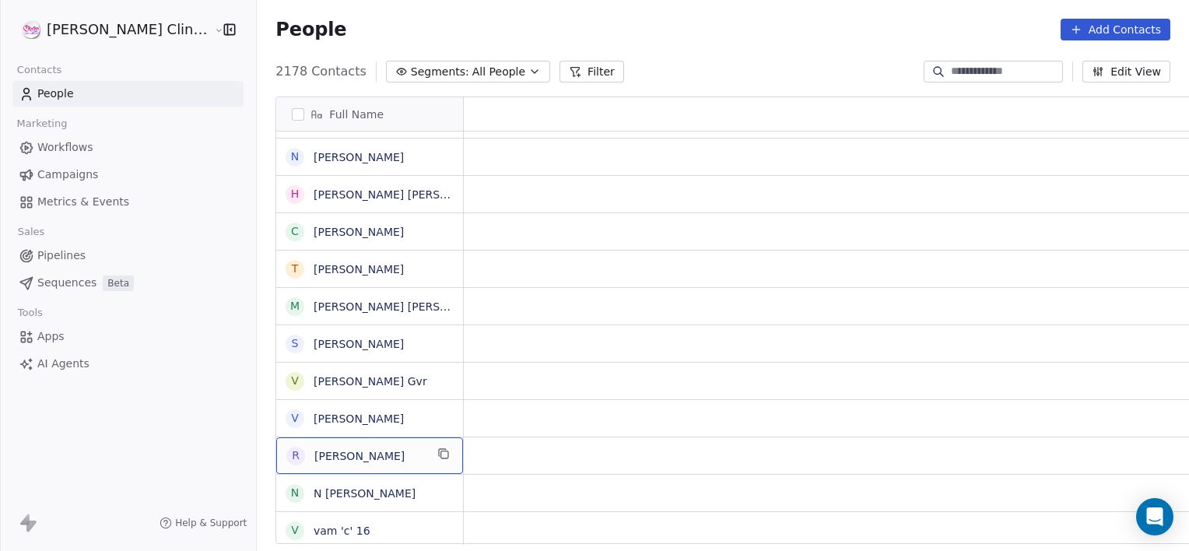
scroll to position [0, 0]
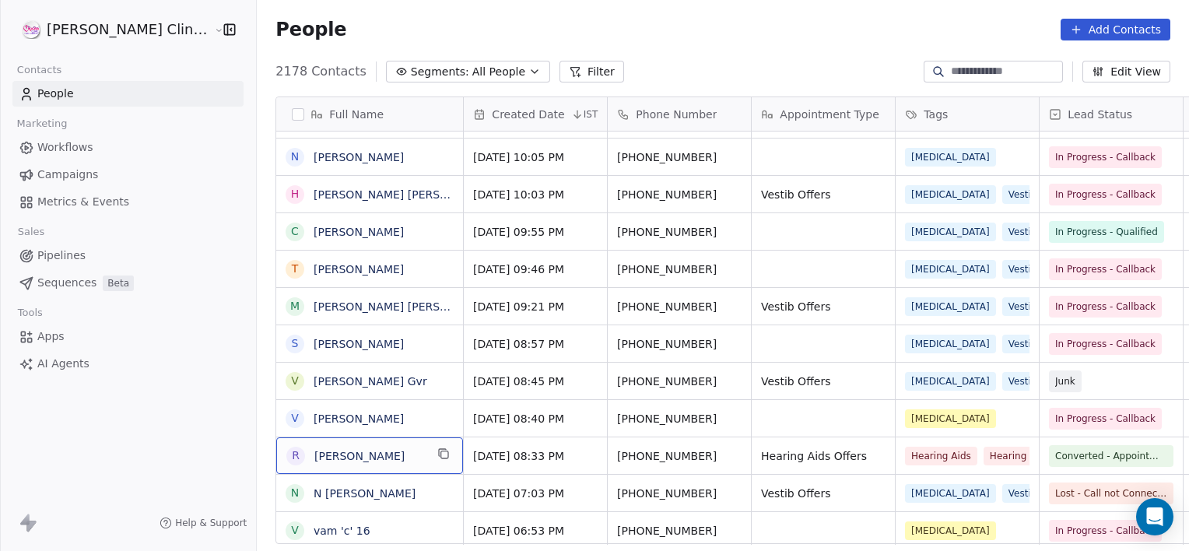
click at [528, 75] on icon "button" at bounding box center [534, 71] width 12 height 12
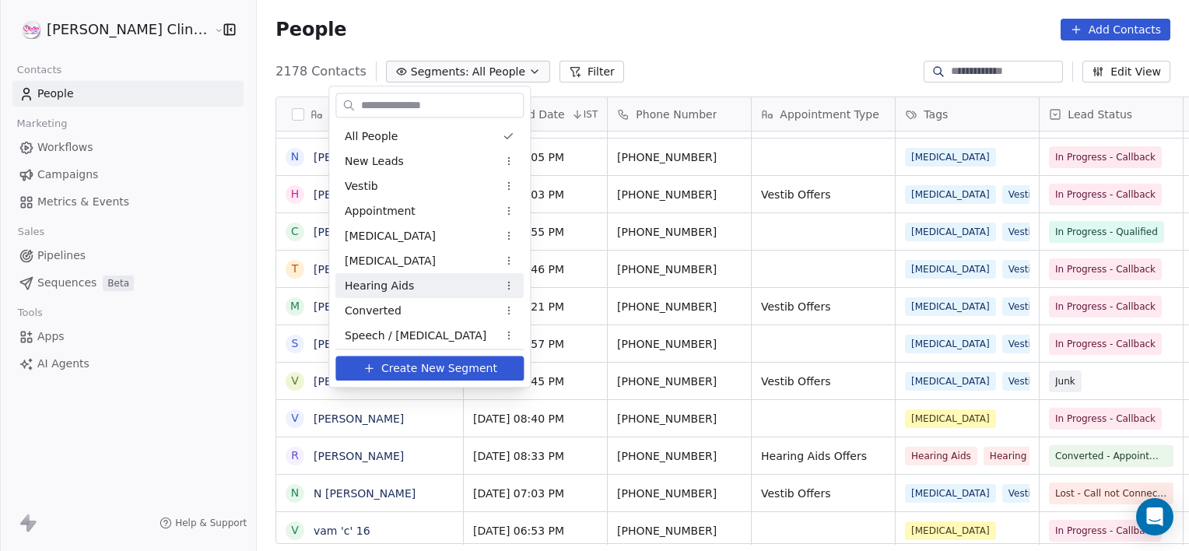
click at [417, 294] on div "Hearing Aids" at bounding box center [429, 285] width 188 height 25
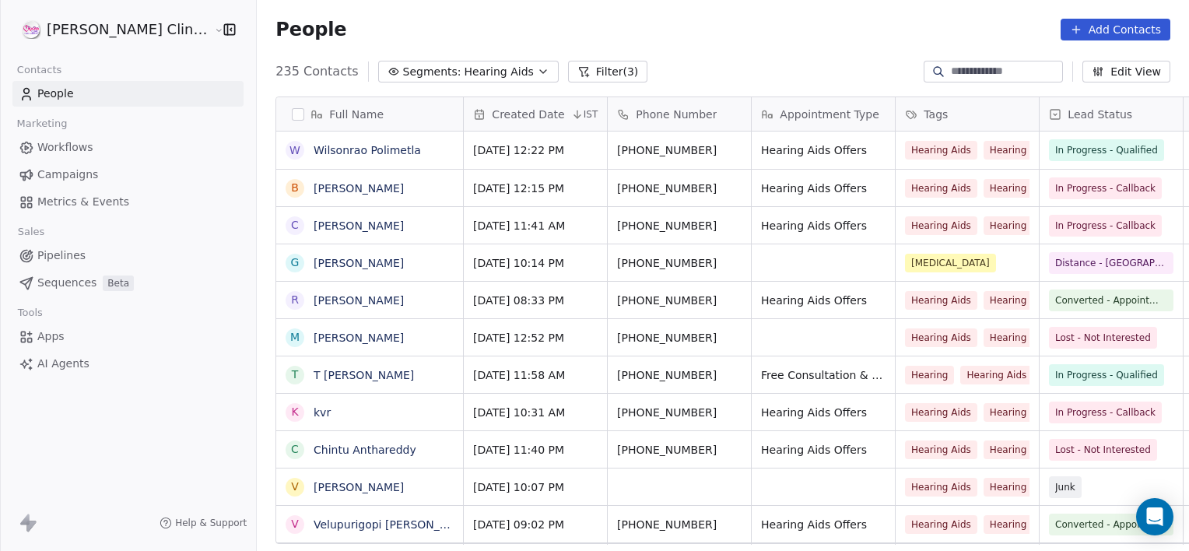
scroll to position [473, 966]
click at [378, 61] on button "Segments: Hearing Aids" at bounding box center [468, 72] width 180 height 22
click at [568, 69] on button "Filter (3)" at bounding box center [608, 72] width 80 height 22
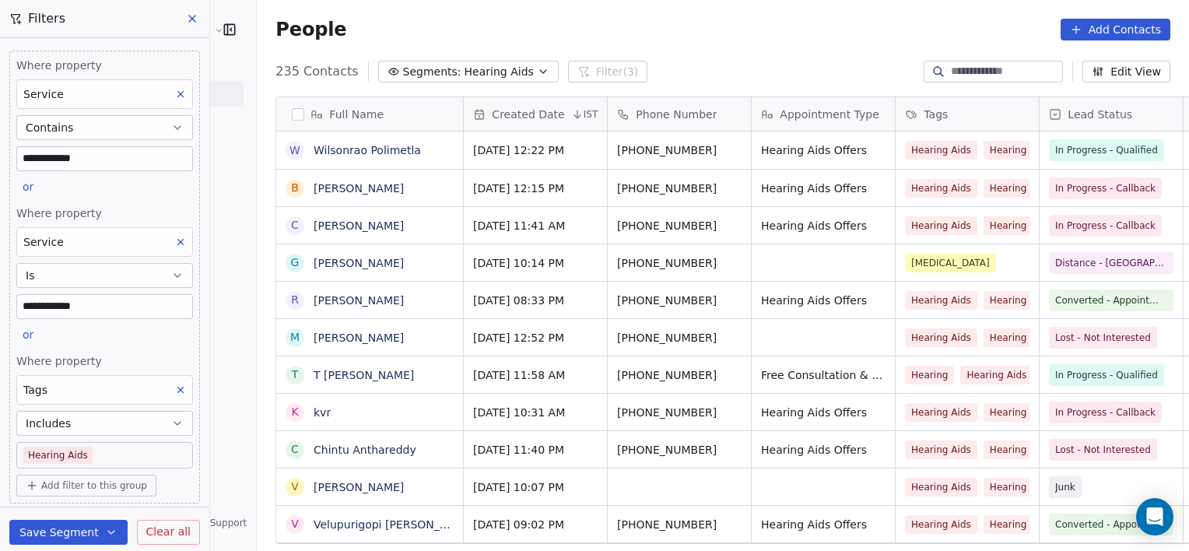
click at [142, 544] on button "Clear all" at bounding box center [168, 532] width 63 height 25
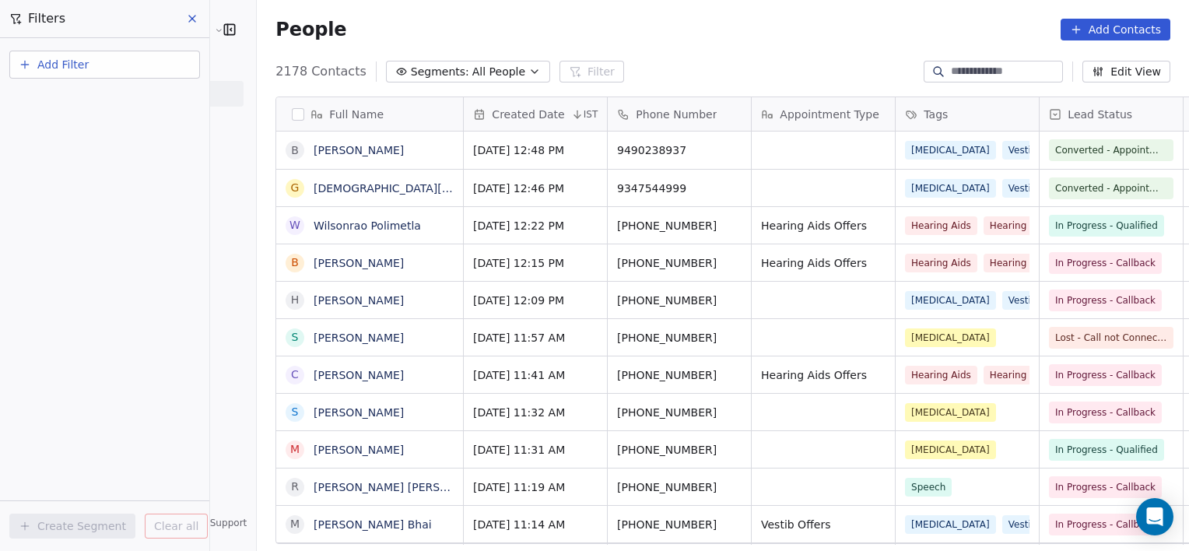
click at [472, 76] on span "All People" at bounding box center [498, 72] width 53 height 16
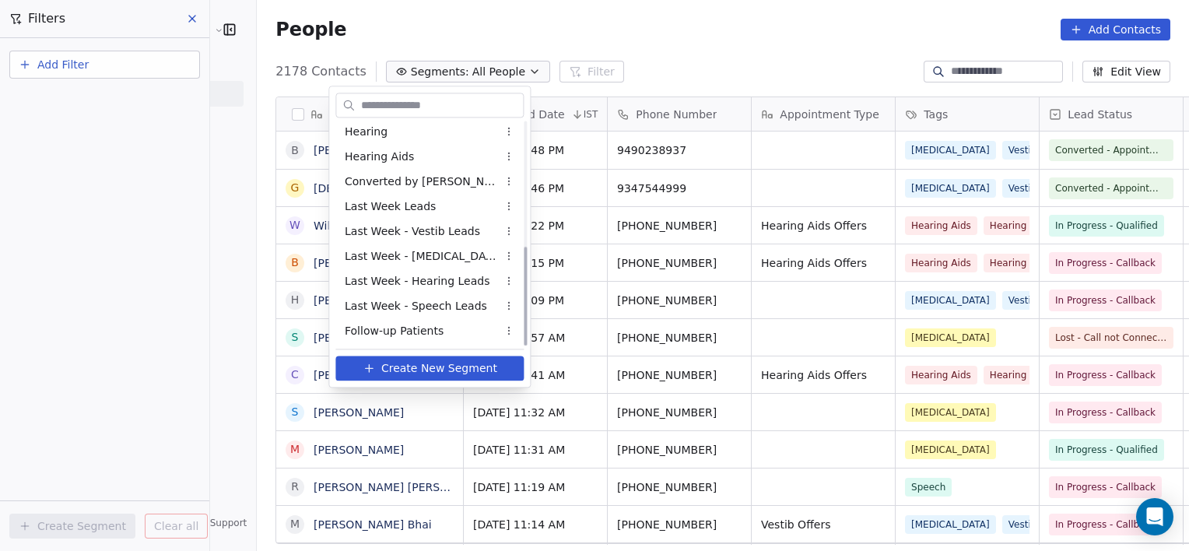
scroll to position [278, 0]
click at [407, 334] on span "Qualified Leads" at bounding box center [387, 331] width 84 height 16
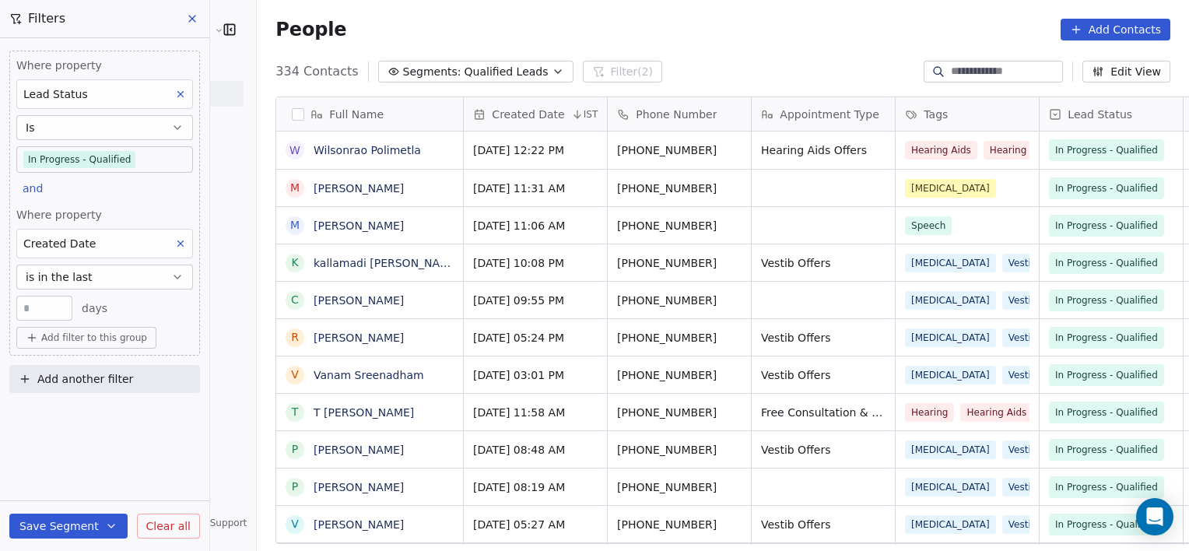
scroll to position [473, 966]
click at [378, 61] on button "Segments: Qualified Leads" at bounding box center [475, 72] width 195 height 22
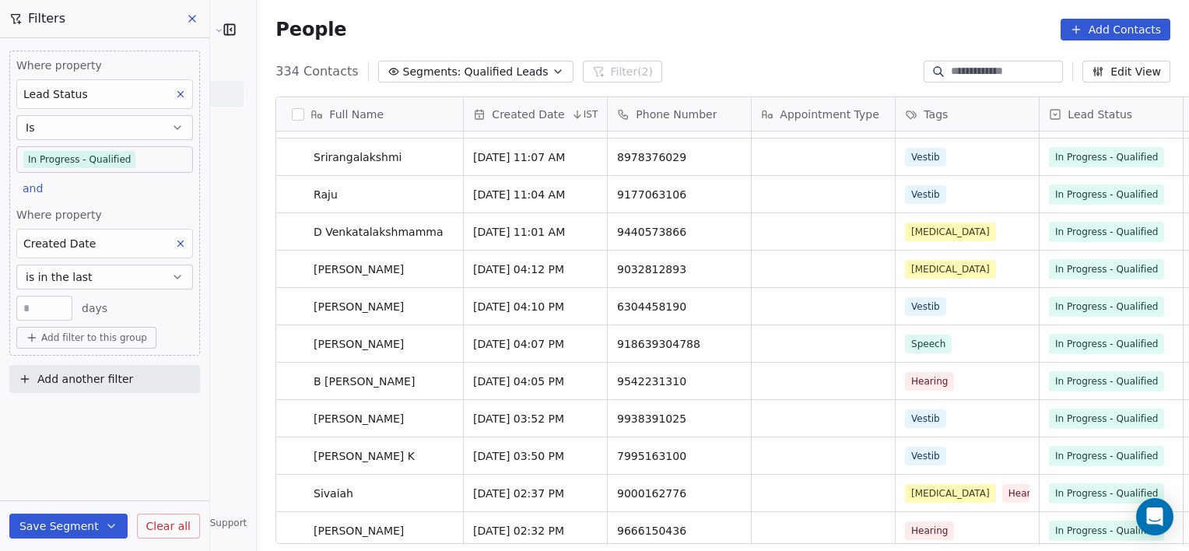
scroll to position [0, 0]
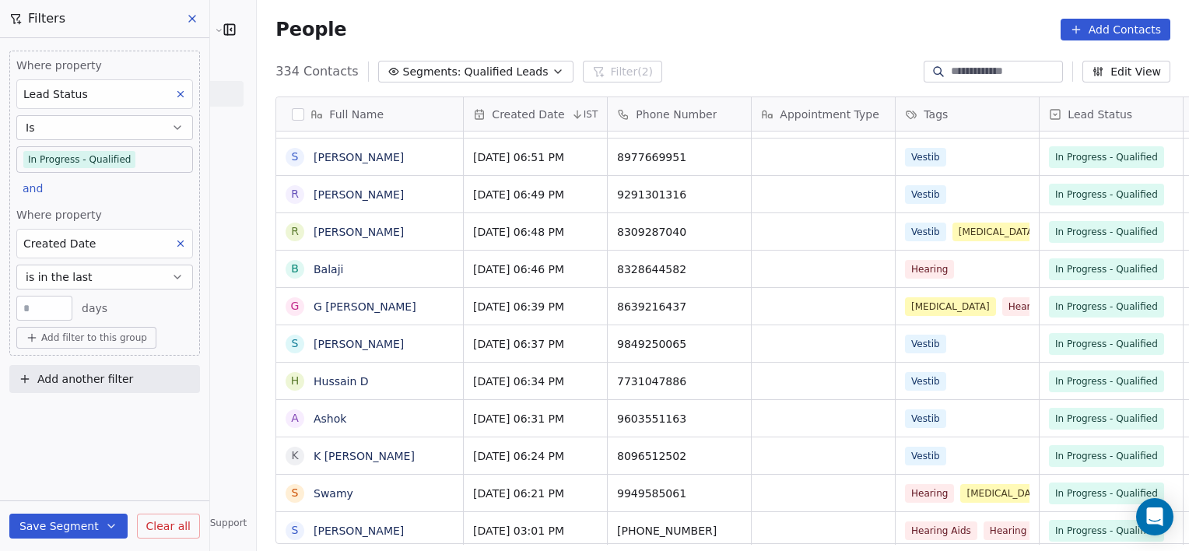
click at [487, 78] on button "Segments: Qualified Leads" at bounding box center [475, 72] width 195 height 22
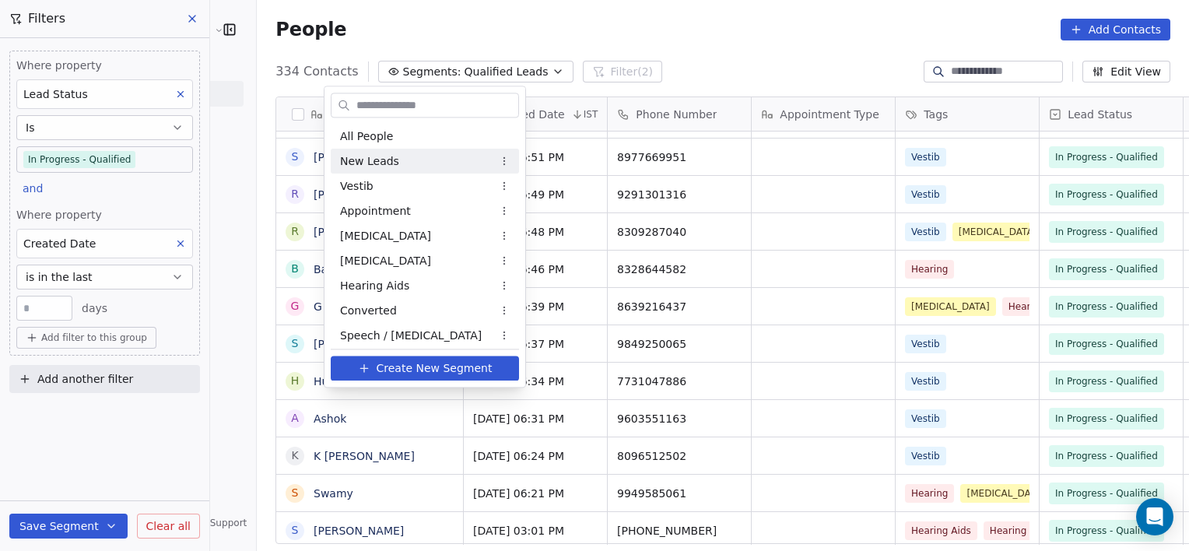
click at [553, 175] on html "[PERSON_NAME] Clinic External Contacts People Marketing Workflows Campaigns Met…" at bounding box center [594, 275] width 1189 height 551
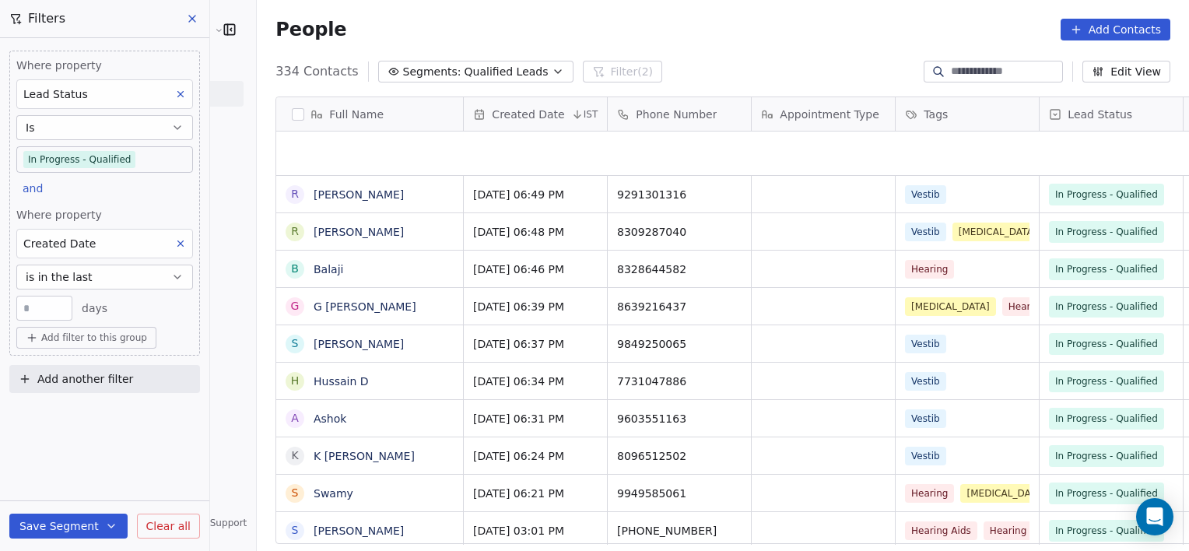
scroll to position [10821, 0]
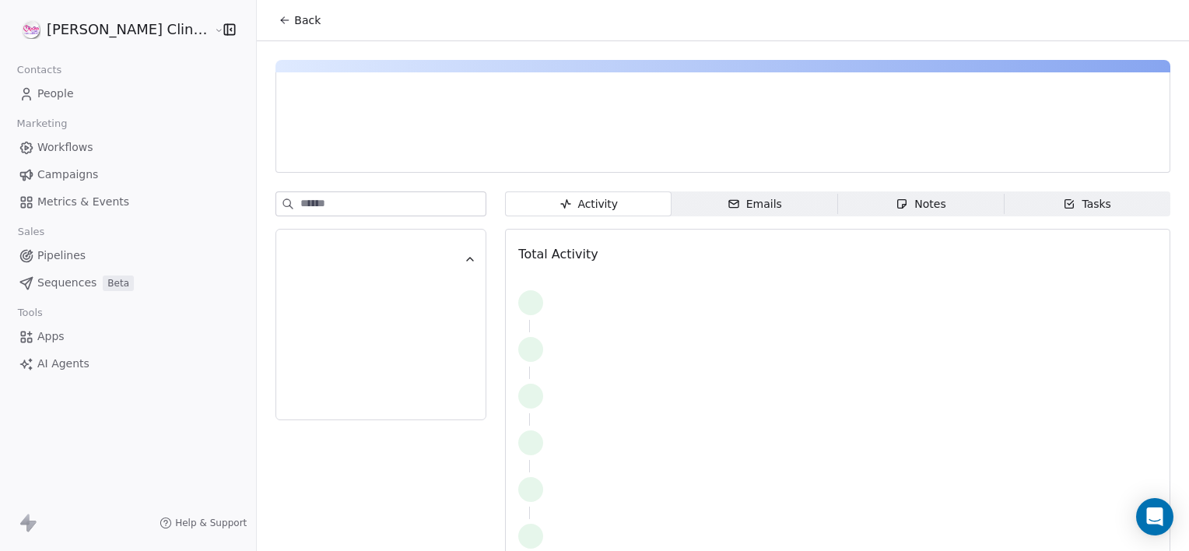
click at [269, 8] on button "Back" at bounding box center [299, 20] width 61 height 28
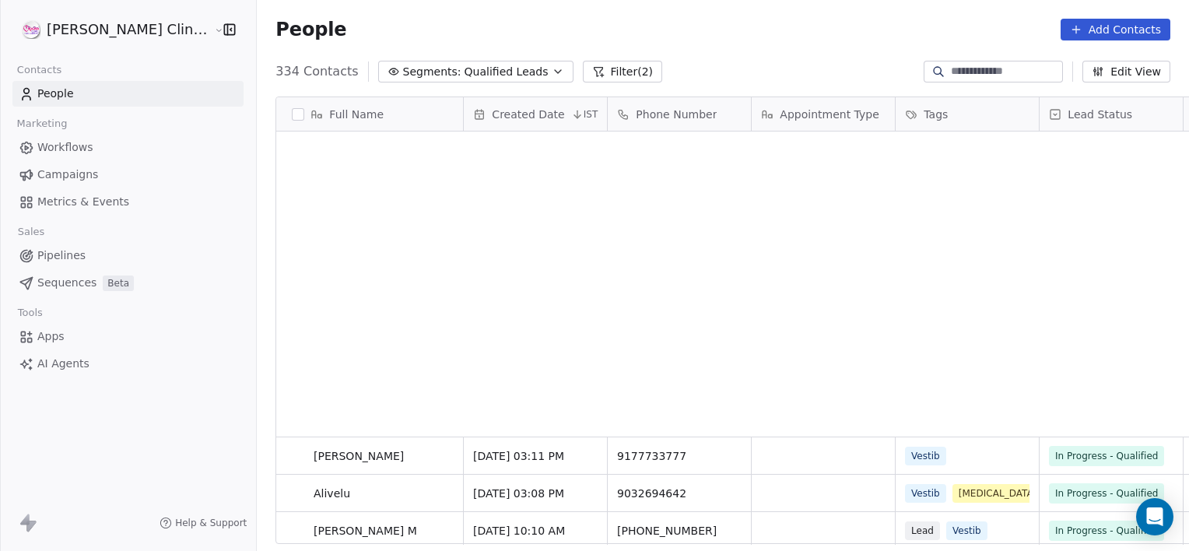
scroll to position [12056, 0]
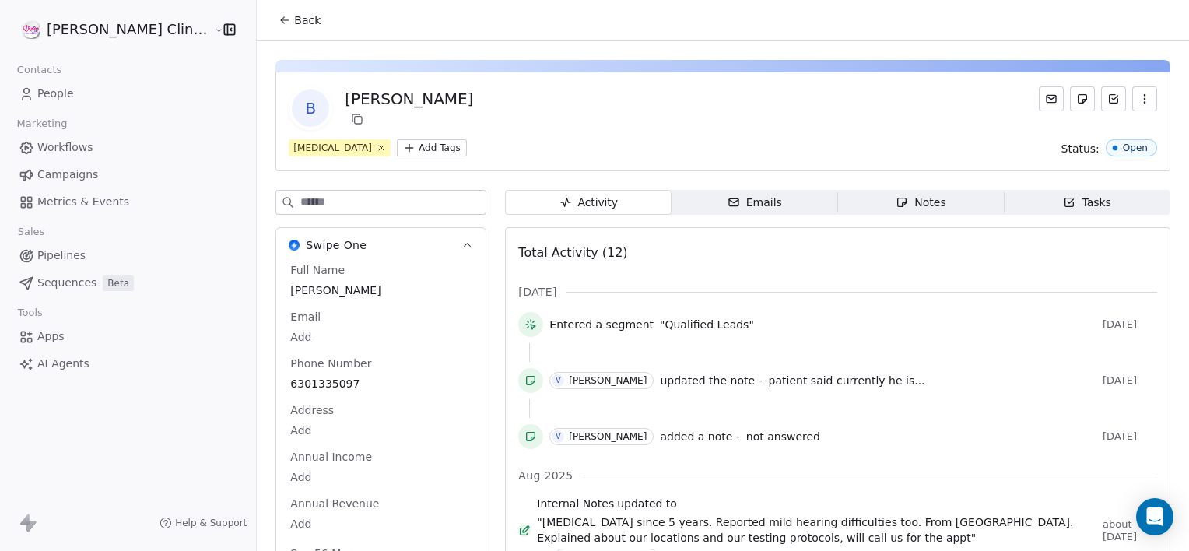
click at [278, 16] on icon at bounding box center [284, 20] width 12 height 12
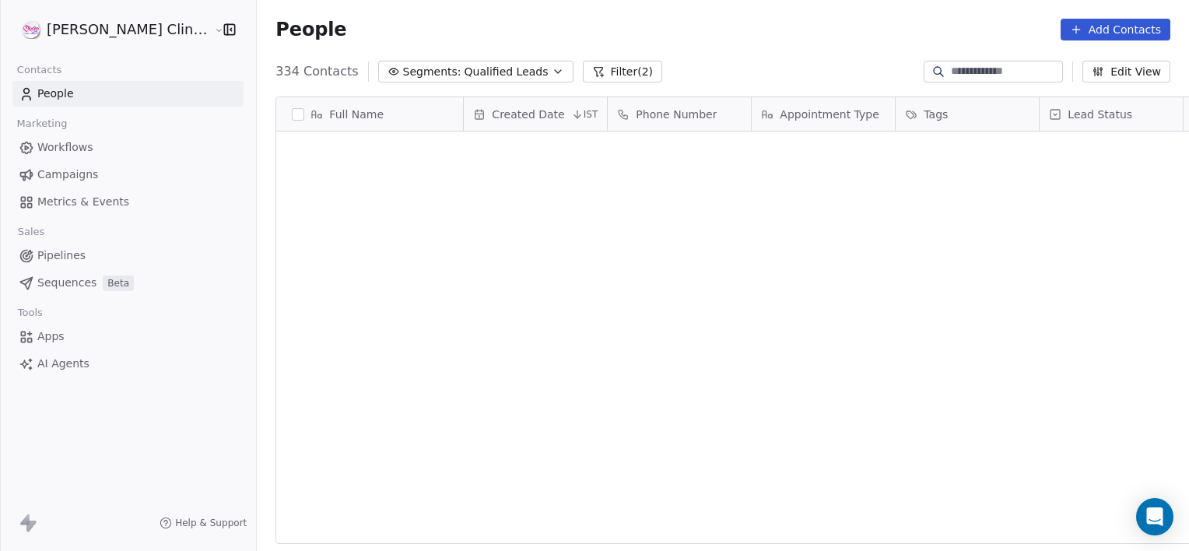
scroll to position [473, 966]
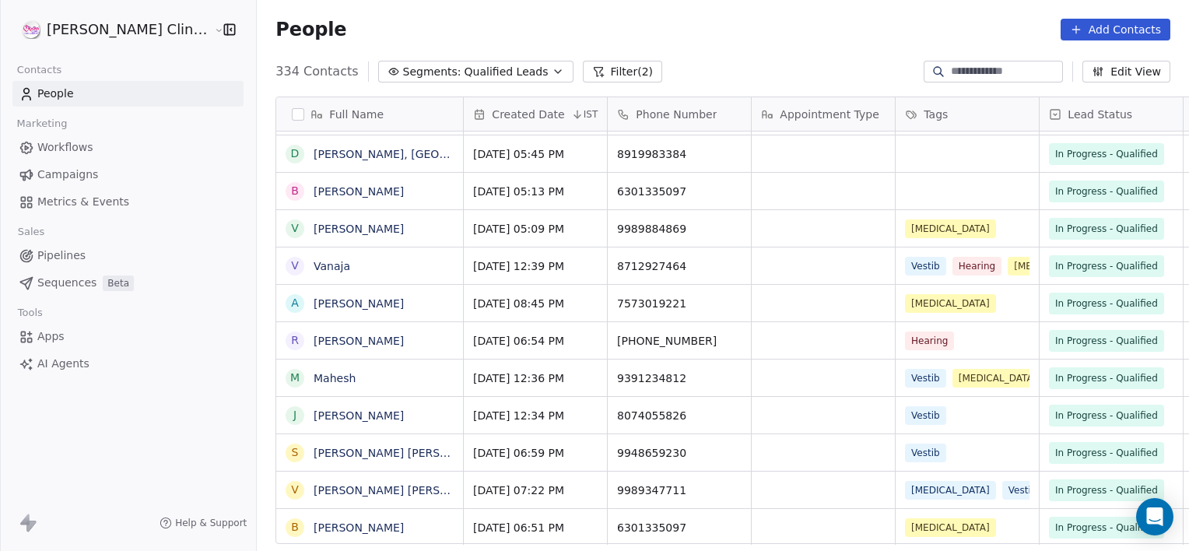
click at [964, 76] on input at bounding box center [1004, 72] width 109 height 16
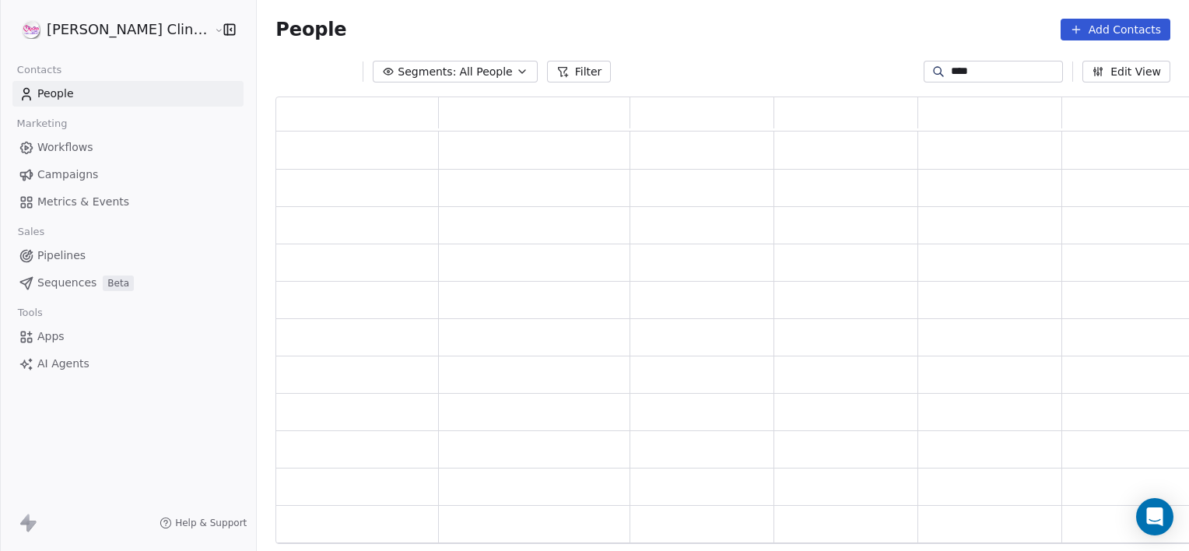
scroll to position [436, 929]
type input "*"
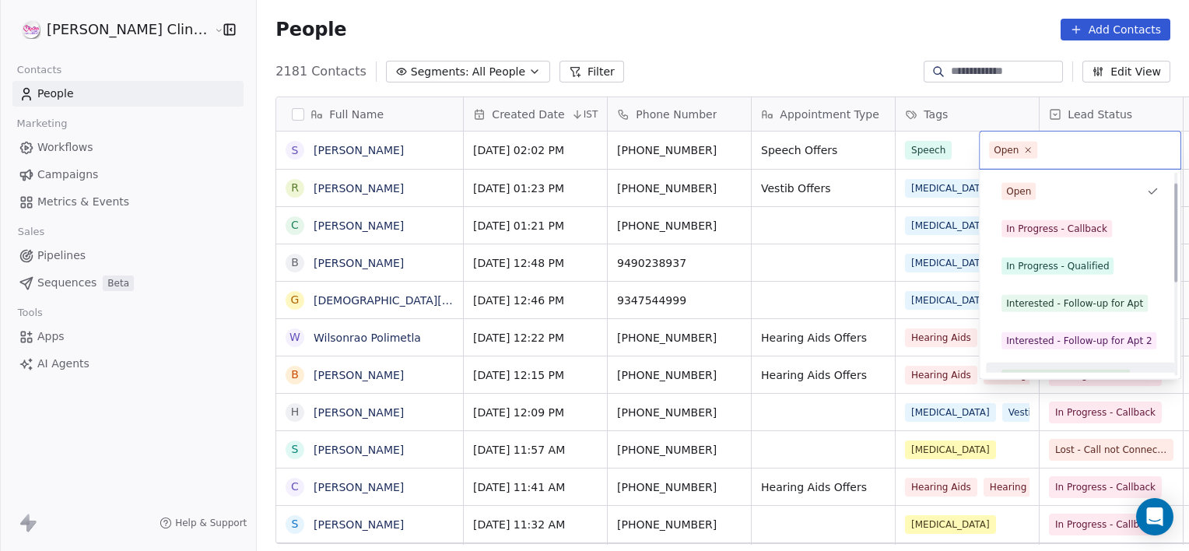
scroll to position [21, 0]
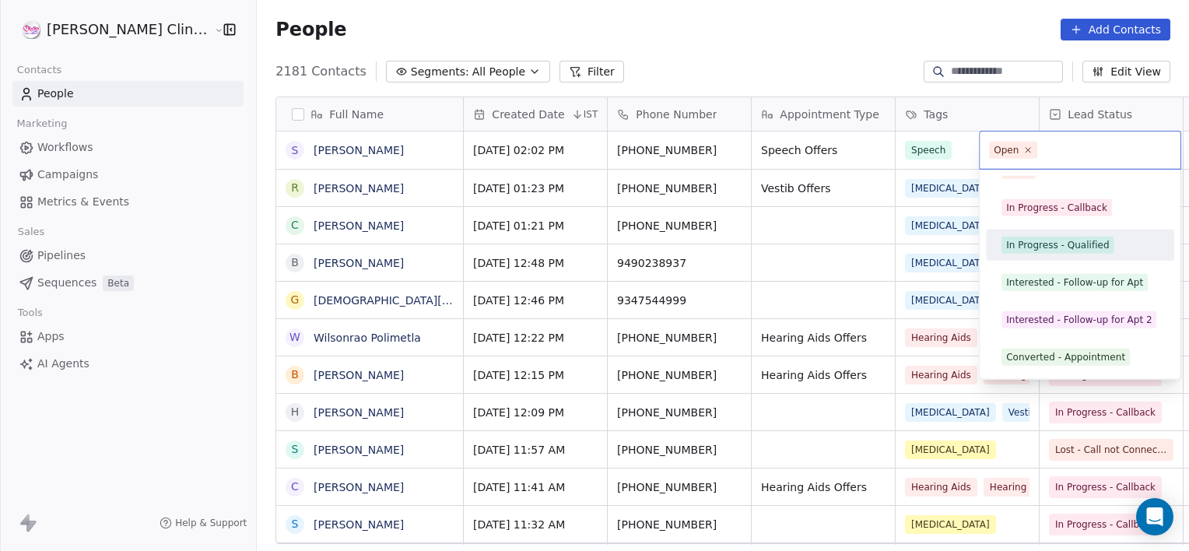
click at [1052, 240] on div "In Progress - Qualified" at bounding box center [1057, 245] width 103 height 14
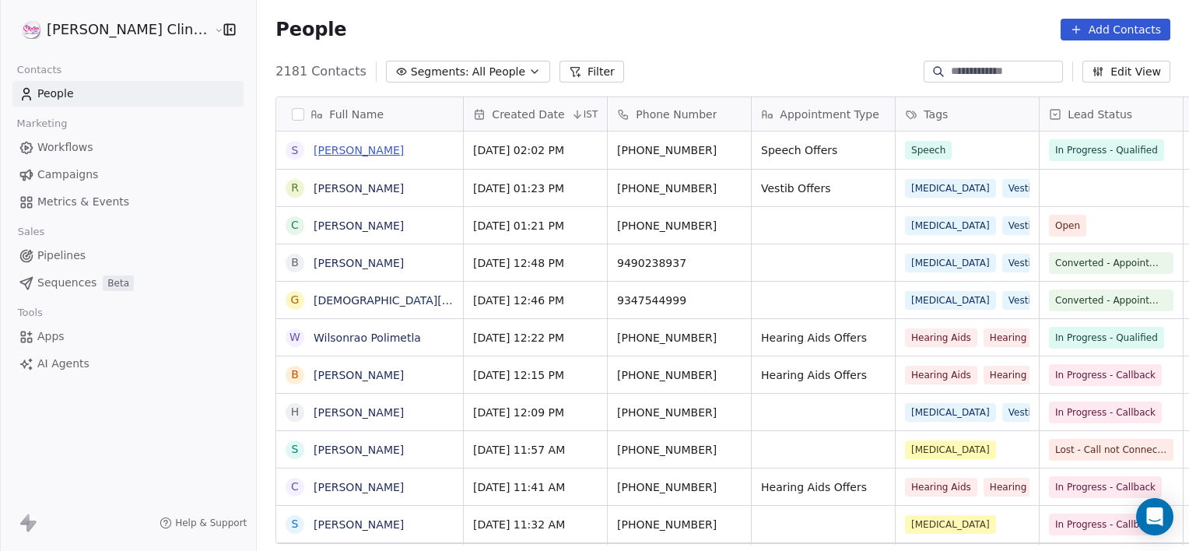
click at [324, 151] on link "[PERSON_NAME]" at bounding box center [358, 150] width 90 height 12
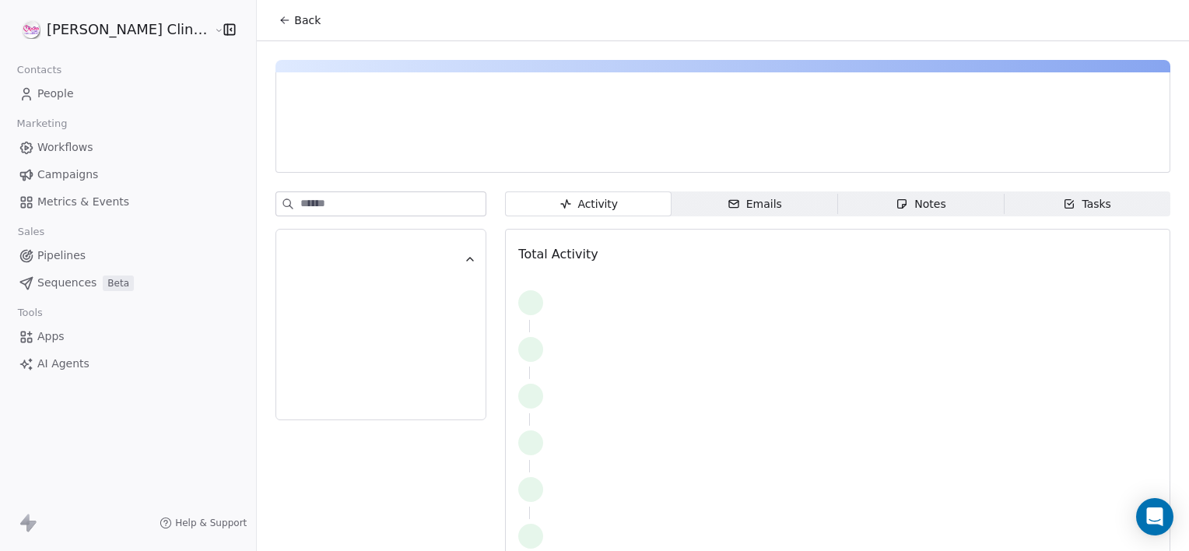
click at [920, 201] on span "Notes Notes" at bounding box center [921, 203] width 166 height 25
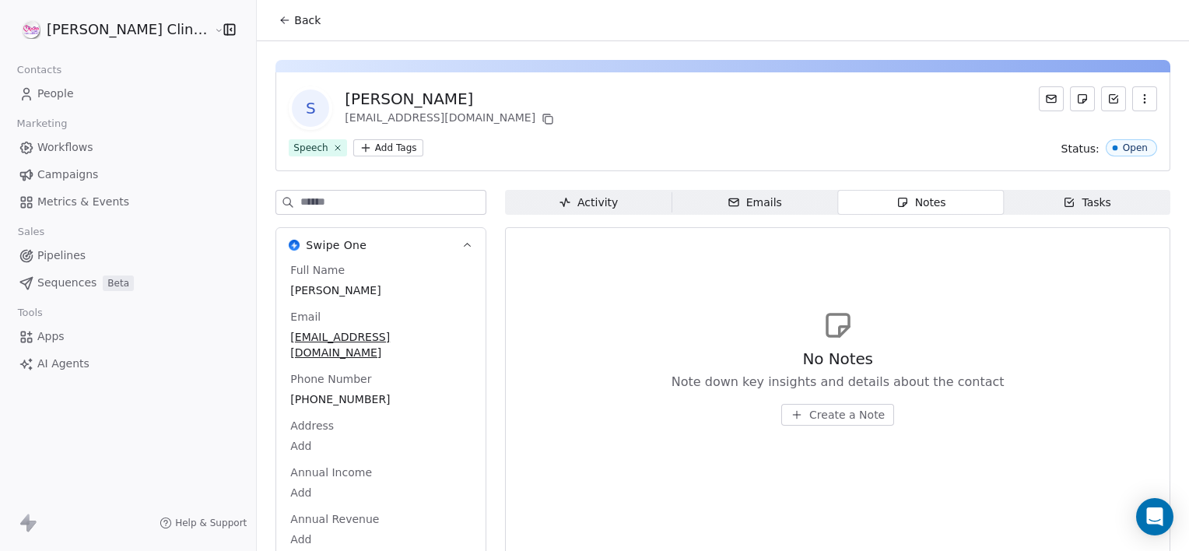
click at [818, 423] on div "No Notes Note down key insights and details about the contact Create a Note" at bounding box center [837, 366] width 639 height 191
click at [818, 422] on button "Create a Note" at bounding box center [837, 415] width 113 height 22
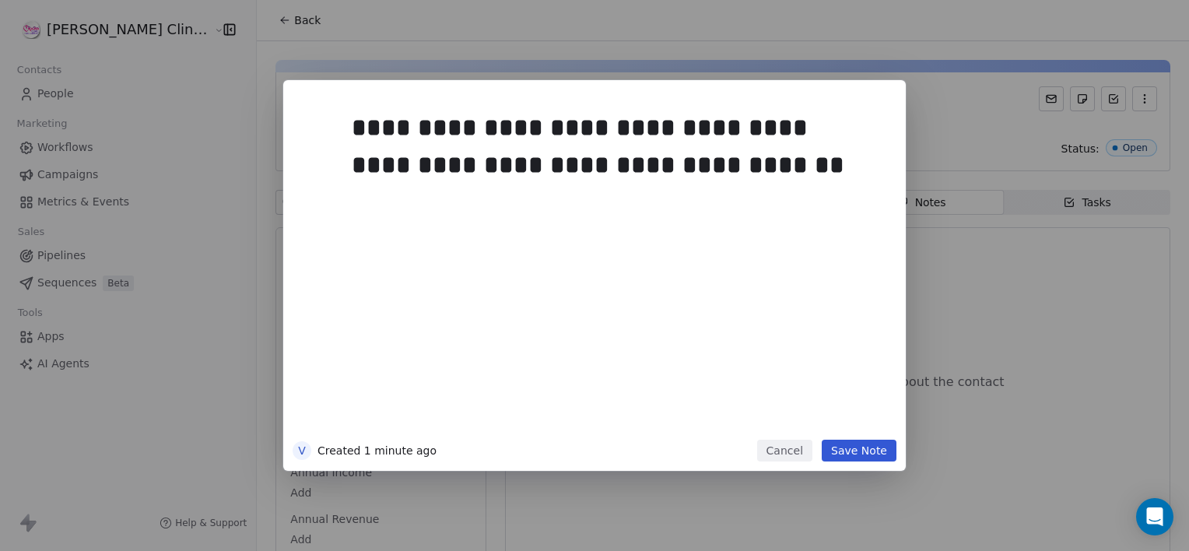
click at [856, 453] on button "Save Note" at bounding box center [858, 450] width 75 height 22
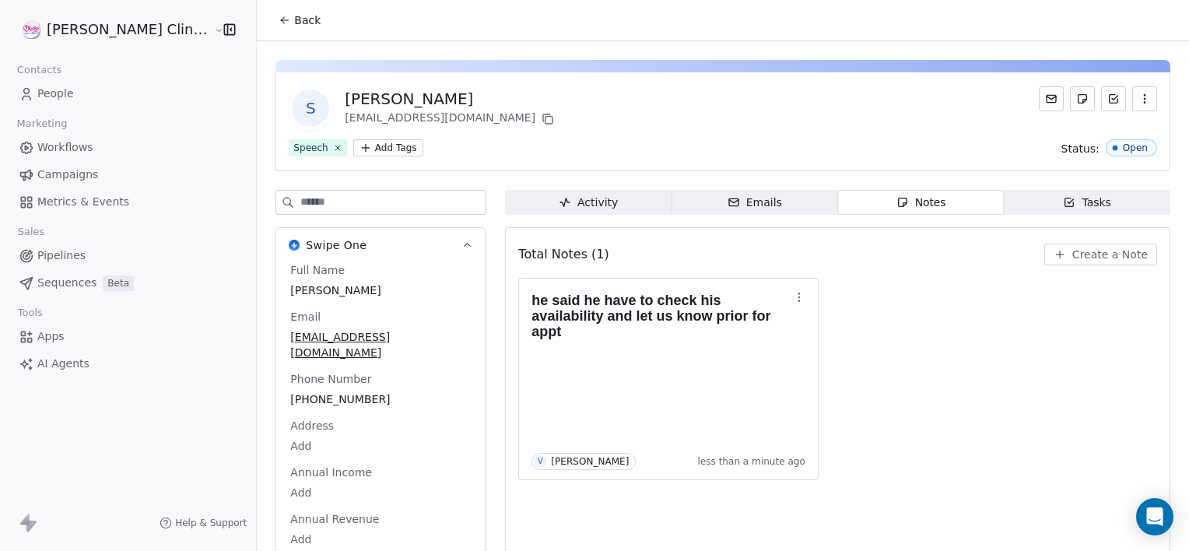
click at [294, 25] on span "Back" at bounding box center [307, 20] width 26 height 16
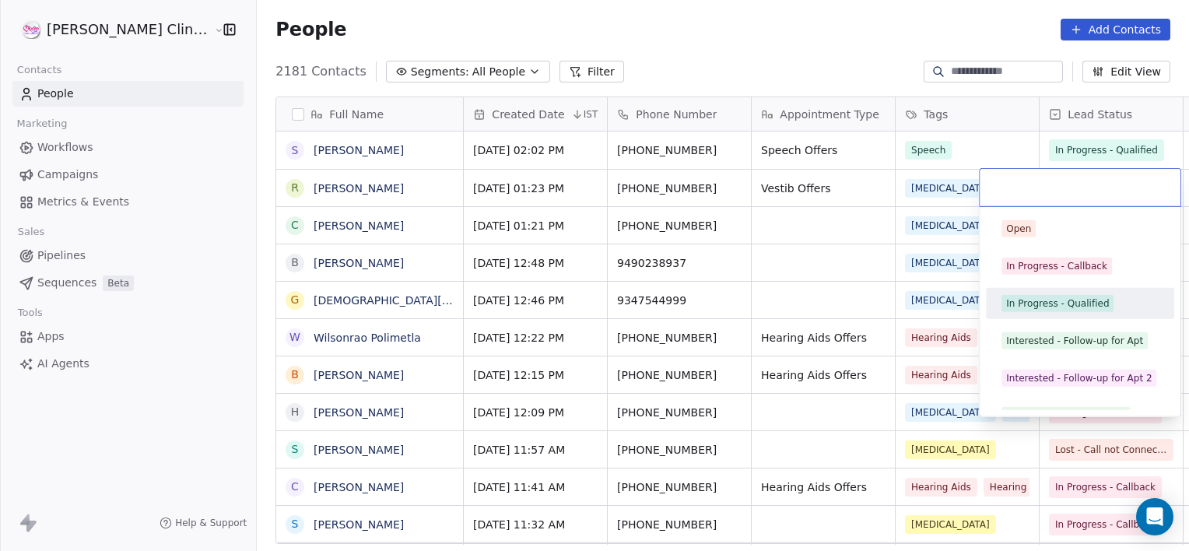
click at [1045, 305] on div "In Progress - Qualified" at bounding box center [1057, 303] width 103 height 14
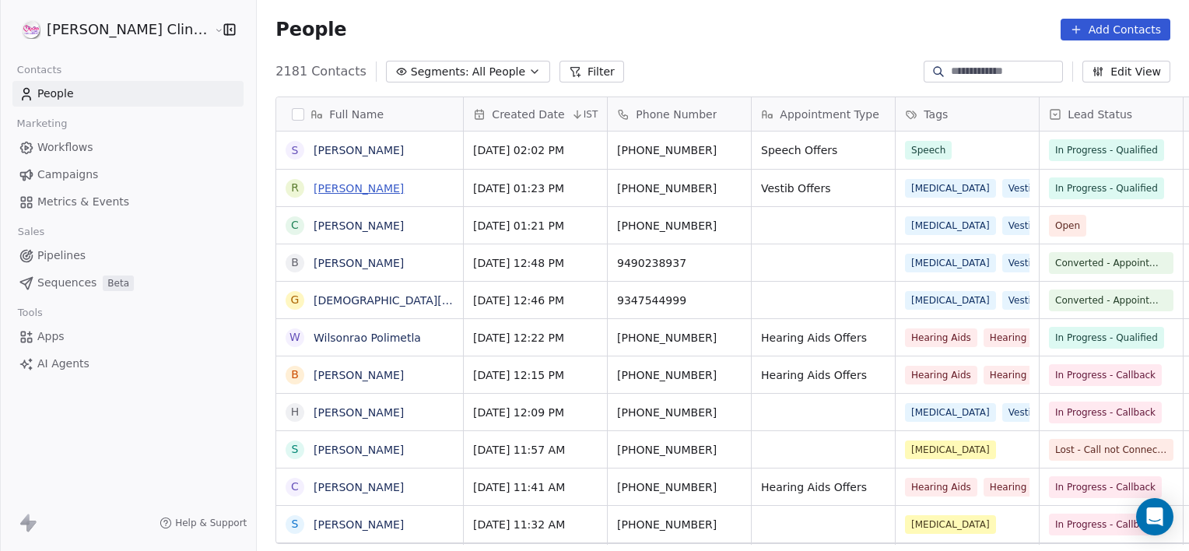
click at [357, 187] on link "[PERSON_NAME]" at bounding box center [358, 188] width 90 height 12
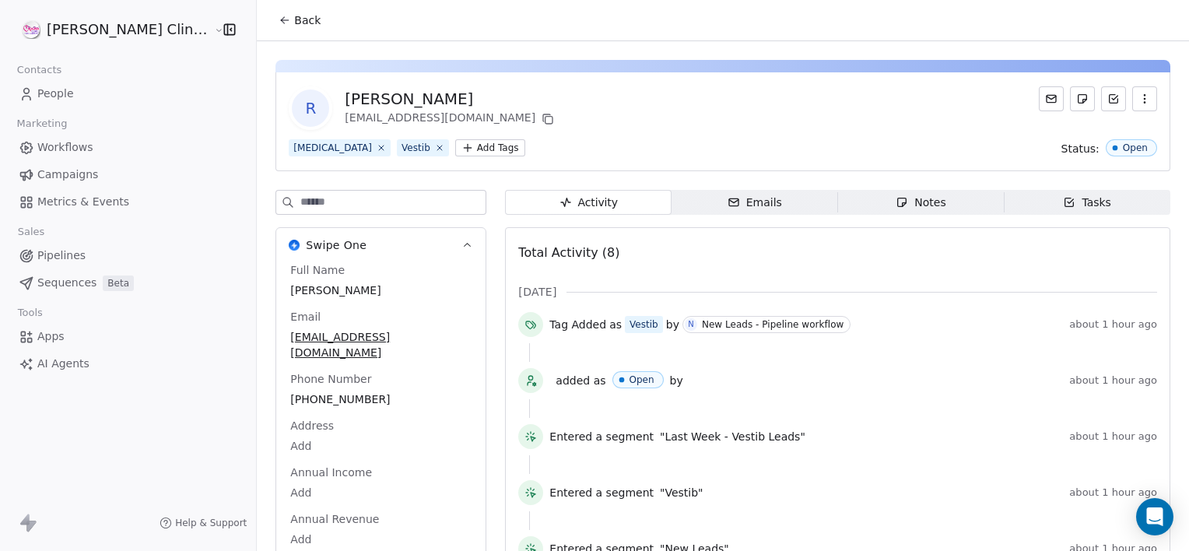
click at [850, 214] on span "Notes Notes" at bounding box center [921, 202] width 166 height 25
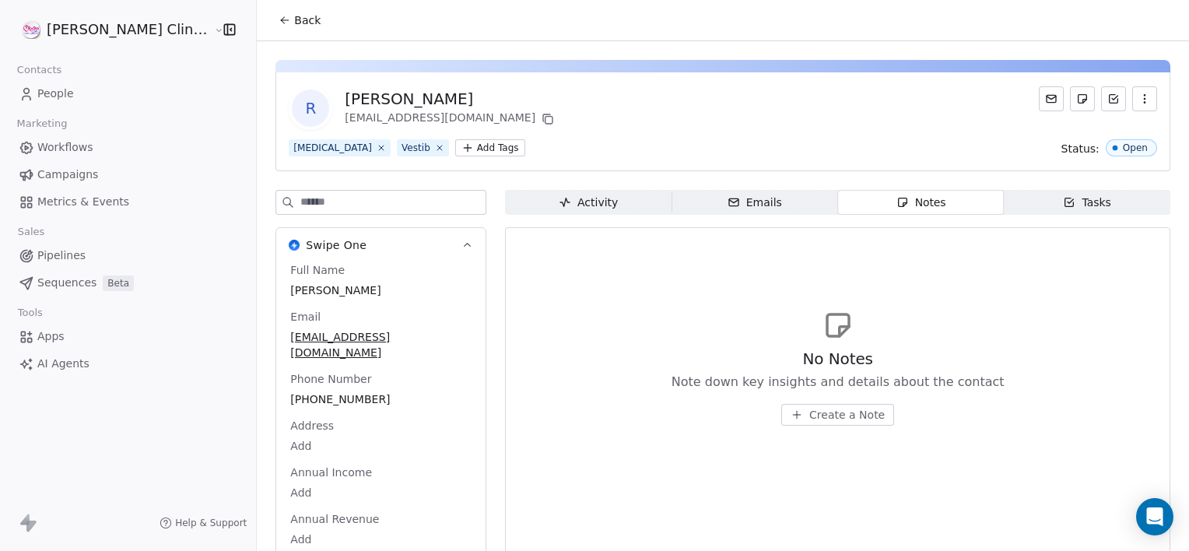
click at [809, 413] on span "Create a Note" at bounding box center [846, 415] width 75 height 16
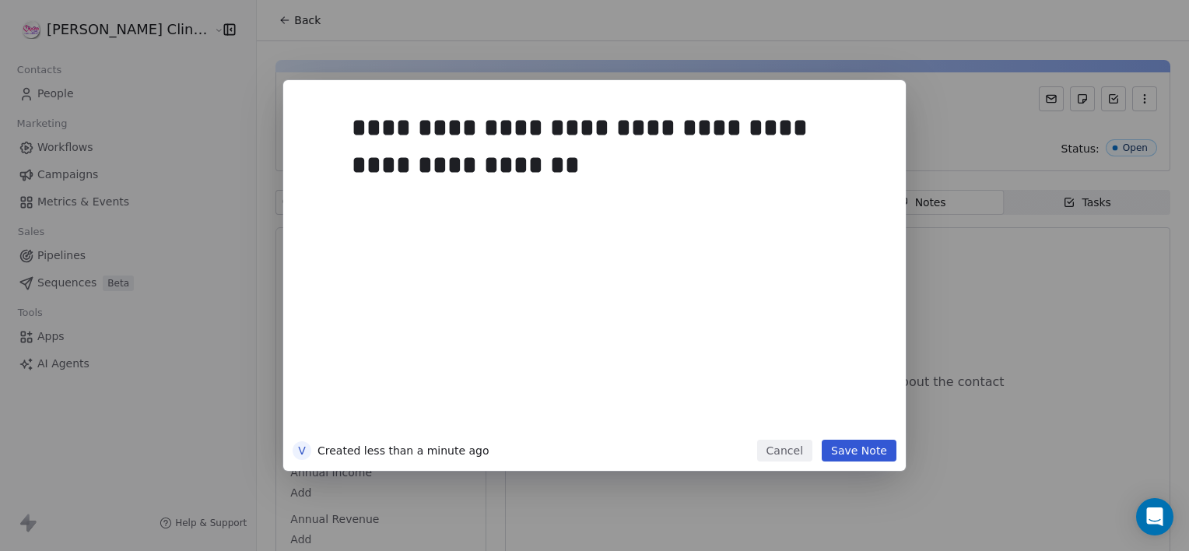
click at [865, 460] on button "Save Note" at bounding box center [858, 450] width 75 height 22
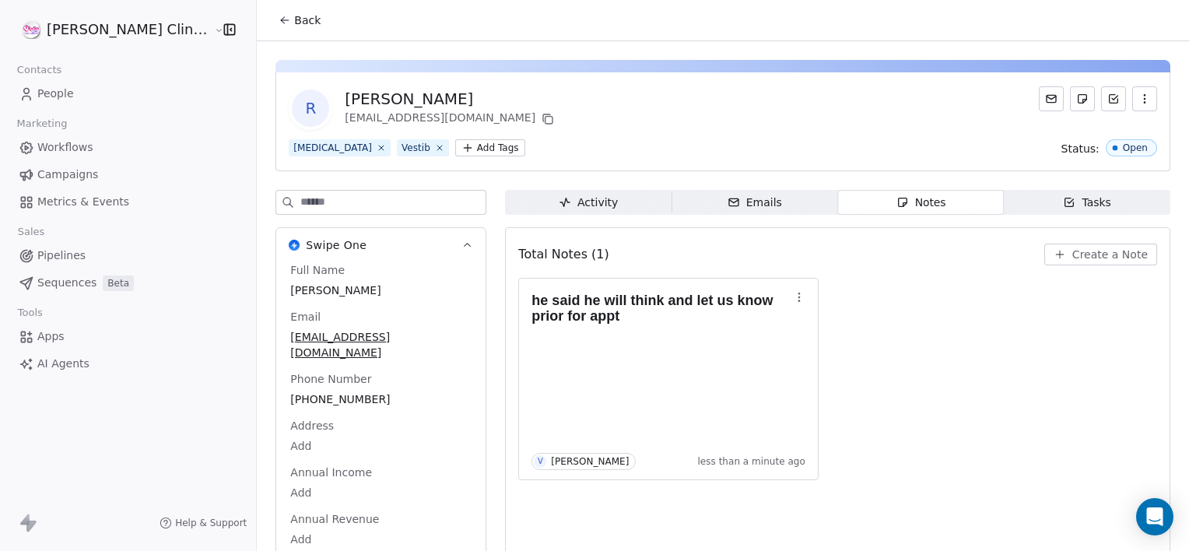
click at [294, 27] on span "Back" at bounding box center [307, 20] width 26 height 16
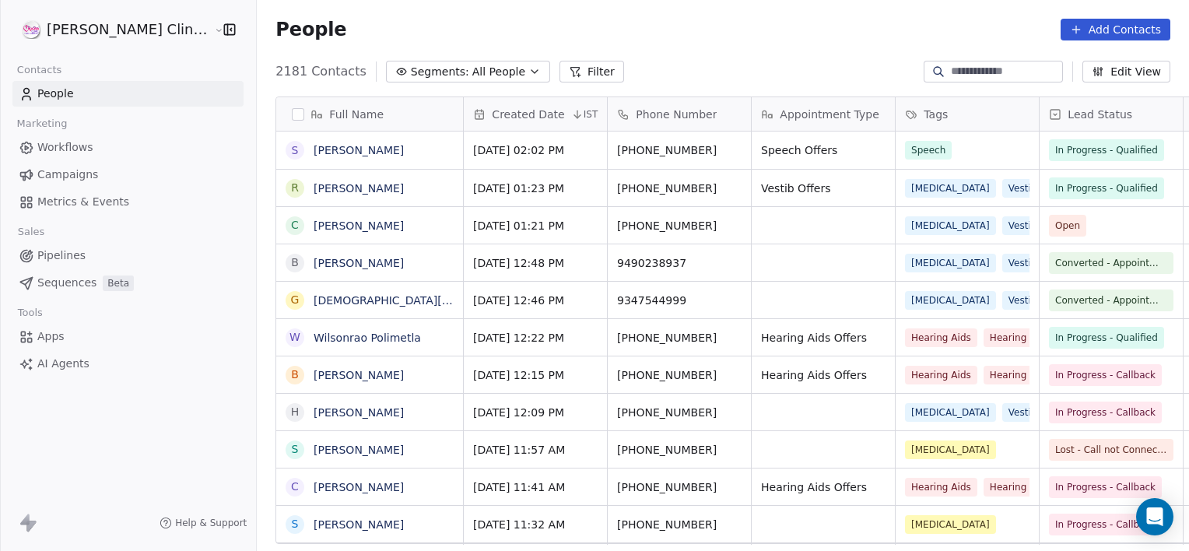
scroll to position [473, 966]
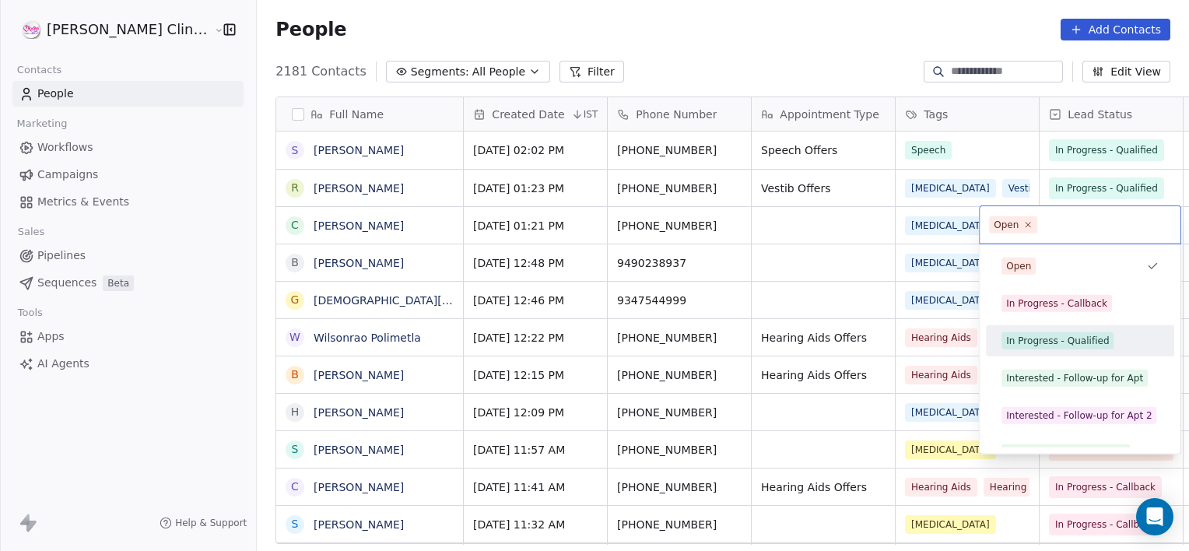
click at [1087, 344] on div "In Progress - Qualified" at bounding box center [1057, 341] width 103 height 14
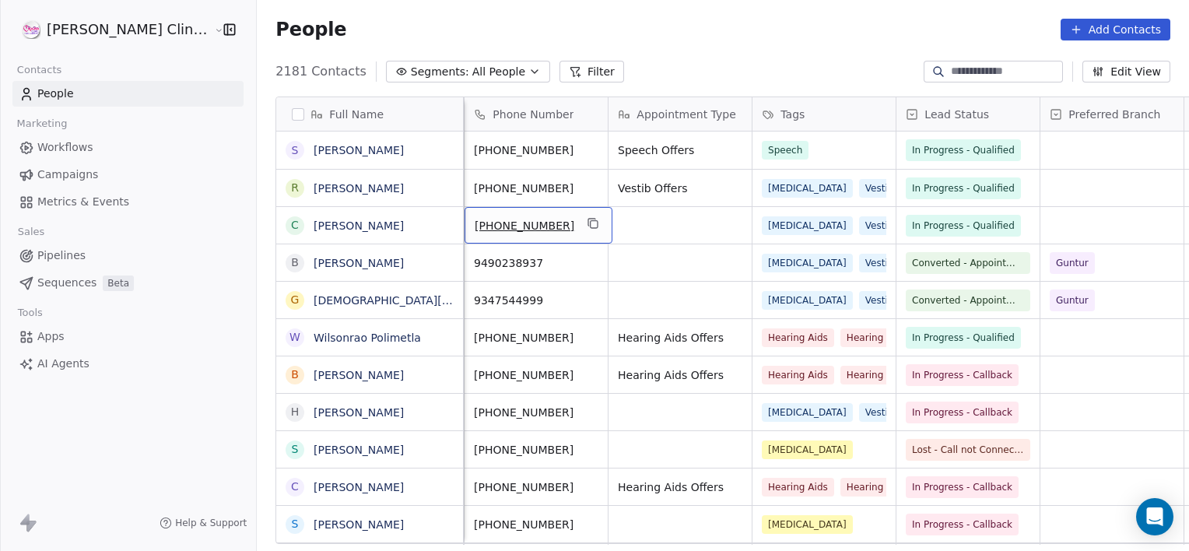
scroll to position [0, 0]
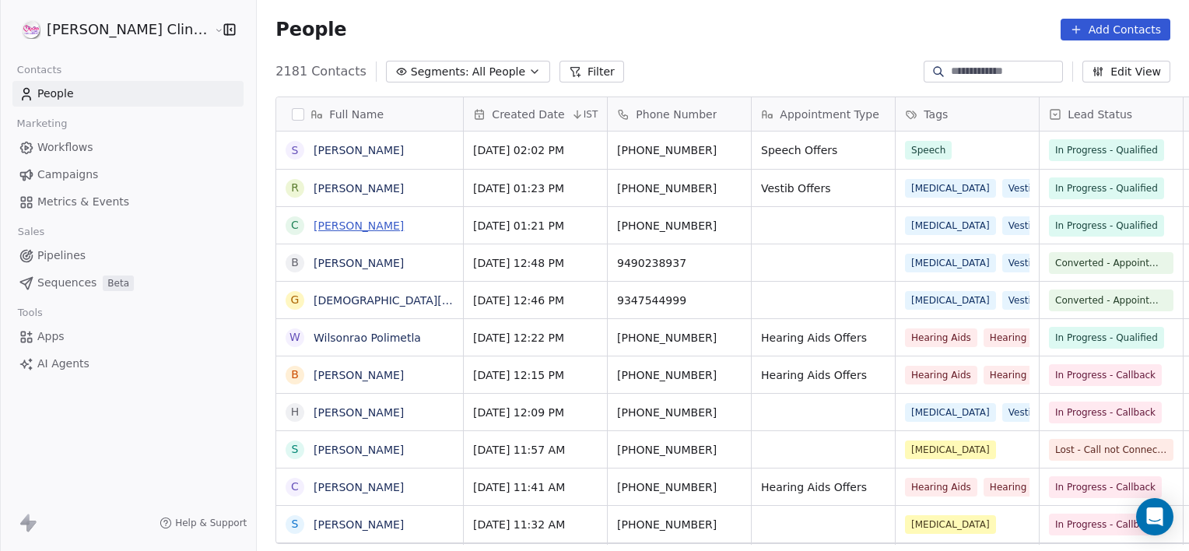
click at [313, 229] on link "[PERSON_NAME]" at bounding box center [358, 225] width 90 height 12
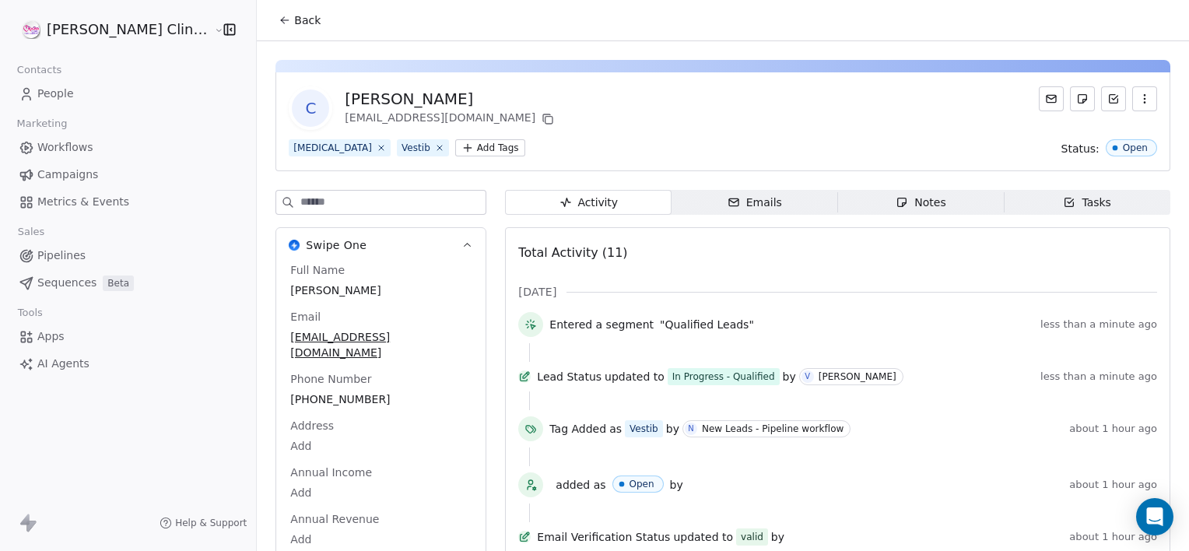
click at [930, 199] on span "Notes Notes" at bounding box center [921, 202] width 166 height 25
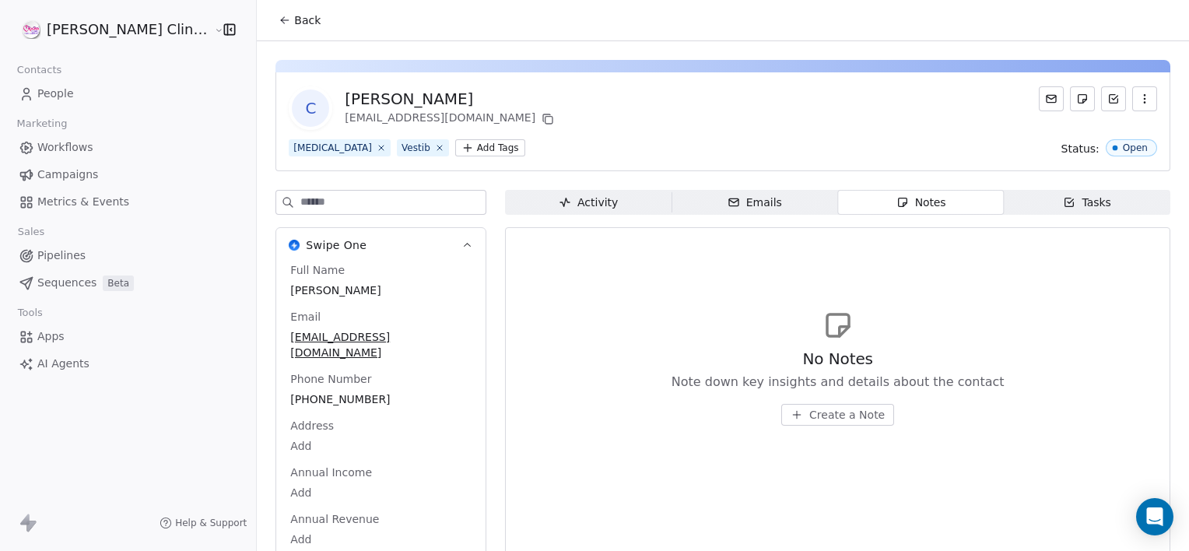
click at [809, 417] on span "Create a Note" at bounding box center [846, 415] width 75 height 16
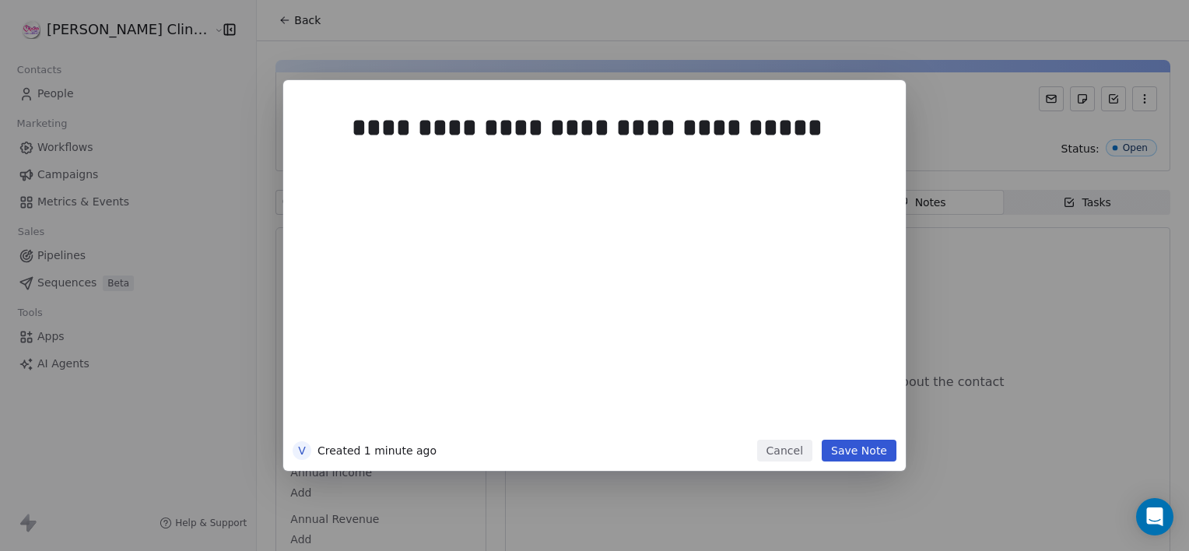
click at [842, 445] on button "Save Note" at bounding box center [858, 450] width 75 height 22
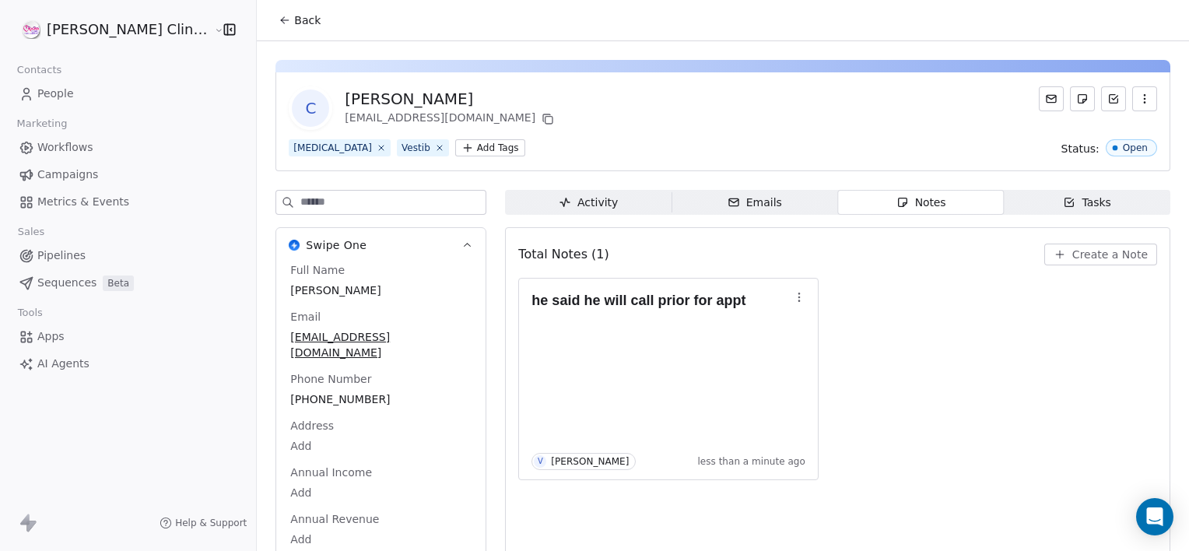
click at [294, 21] on span "Back" at bounding box center [307, 20] width 26 height 16
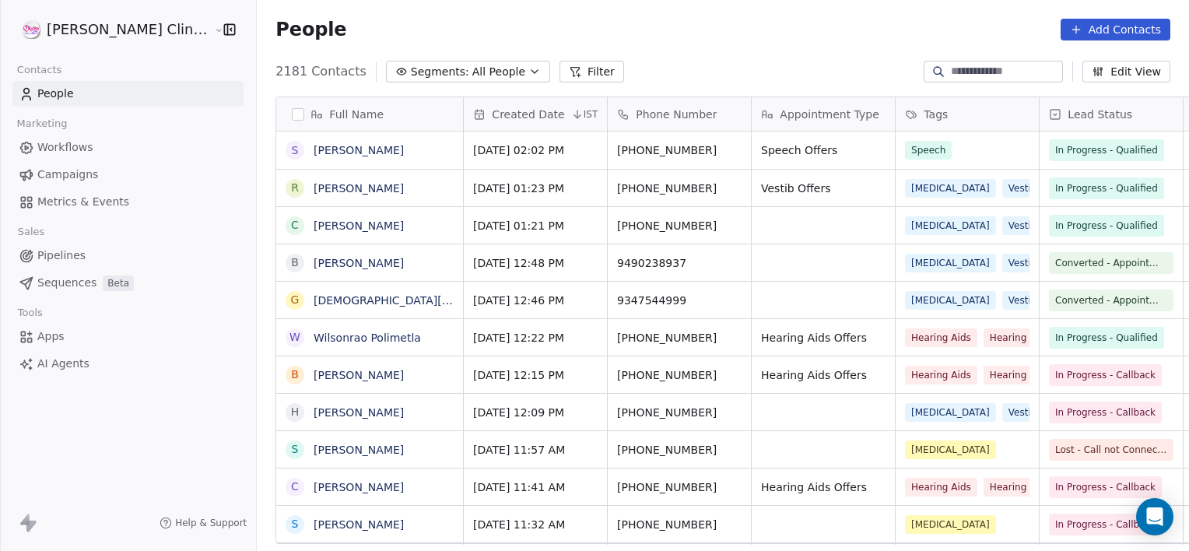
scroll to position [473, 966]
click at [961, 66] on input at bounding box center [1004, 72] width 109 height 16
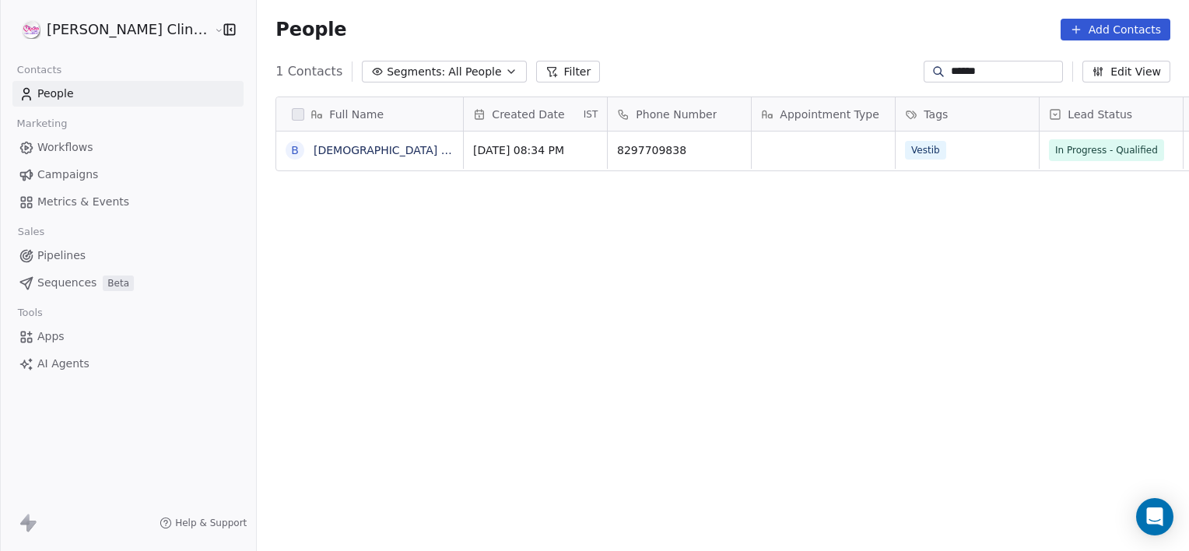
click at [1001, 68] on input "******" at bounding box center [1004, 72] width 109 height 16
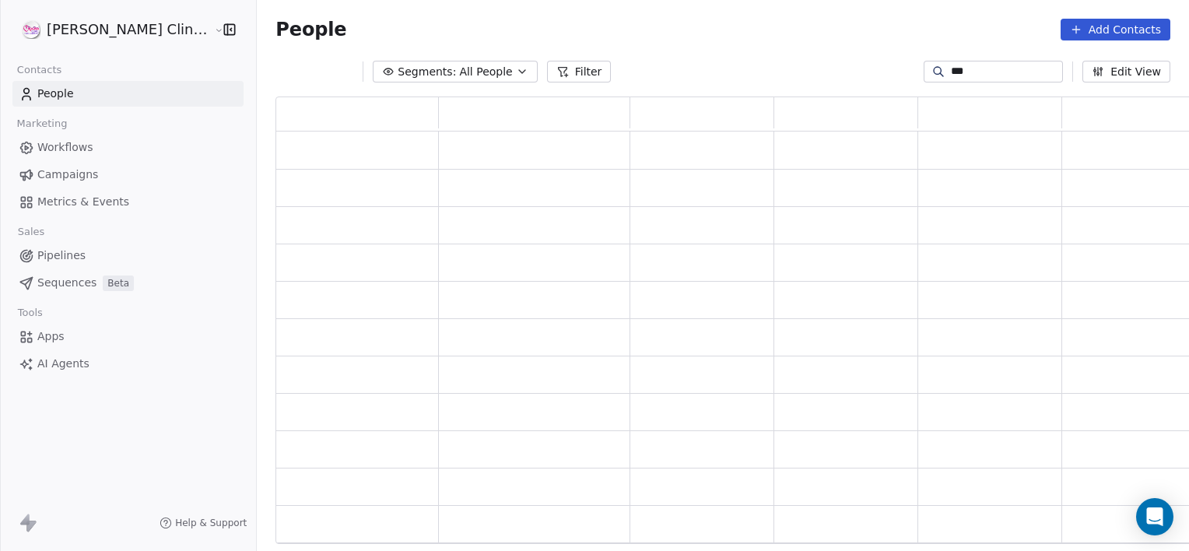
scroll to position [436, 929]
type input "*"
type input "*******"
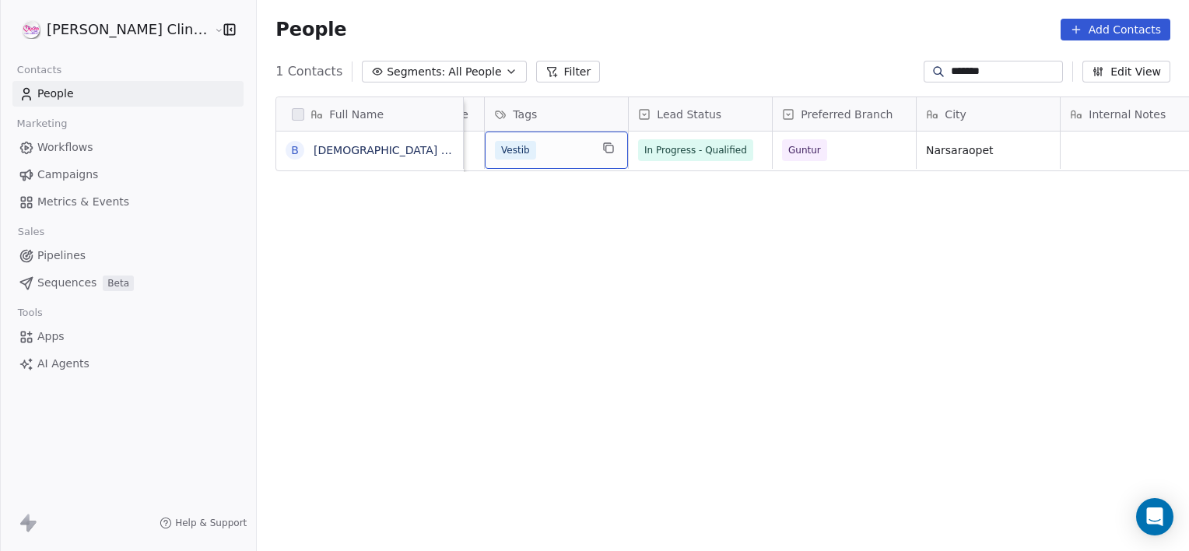
scroll to position [0, 0]
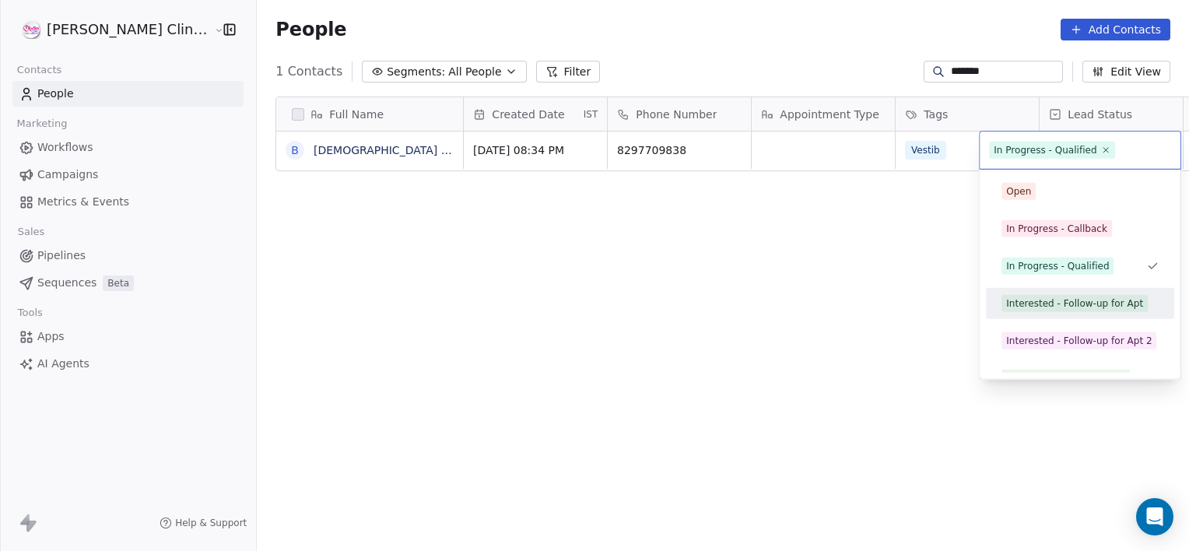
click at [1055, 299] on div "Interested - Follow-up for Apt" at bounding box center [1074, 303] width 137 height 14
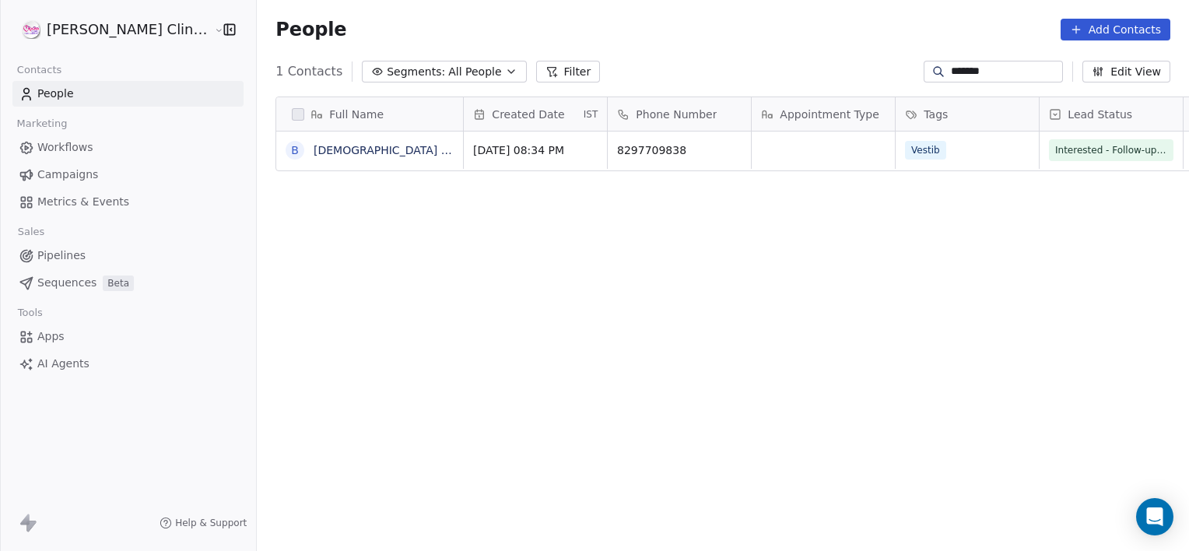
click at [984, 69] on input "*******" at bounding box center [1004, 72] width 109 height 16
type input "*"
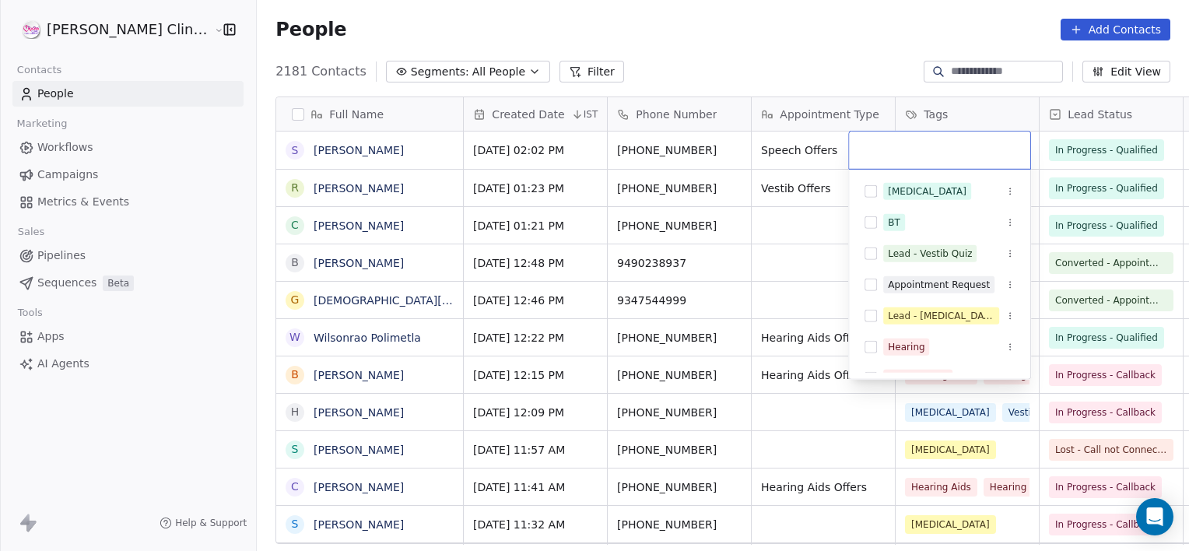
click at [414, 66] on html "[PERSON_NAME] Clinic External Contacts People Marketing Workflows Campaigns Met…" at bounding box center [594, 275] width 1189 height 551
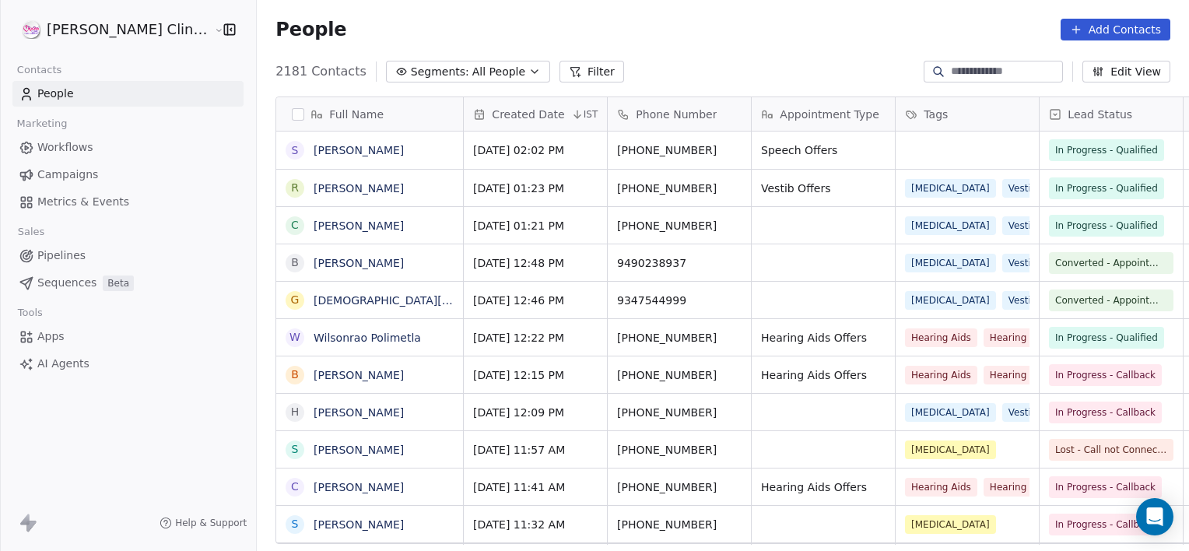
click at [472, 66] on span "All People" at bounding box center [498, 72] width 53 height 16
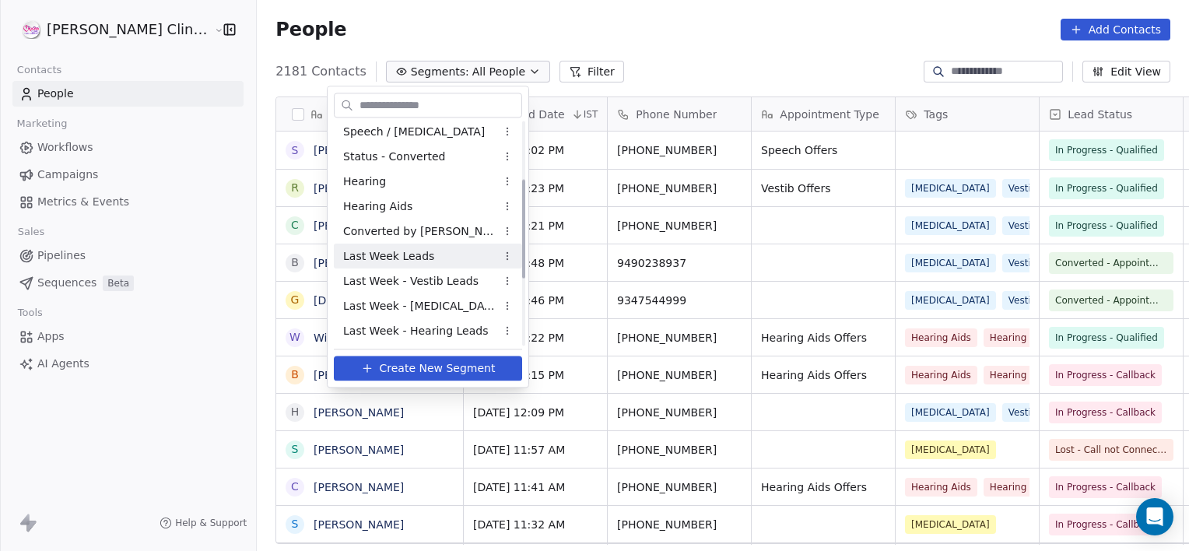
scroll to position [278, 0]
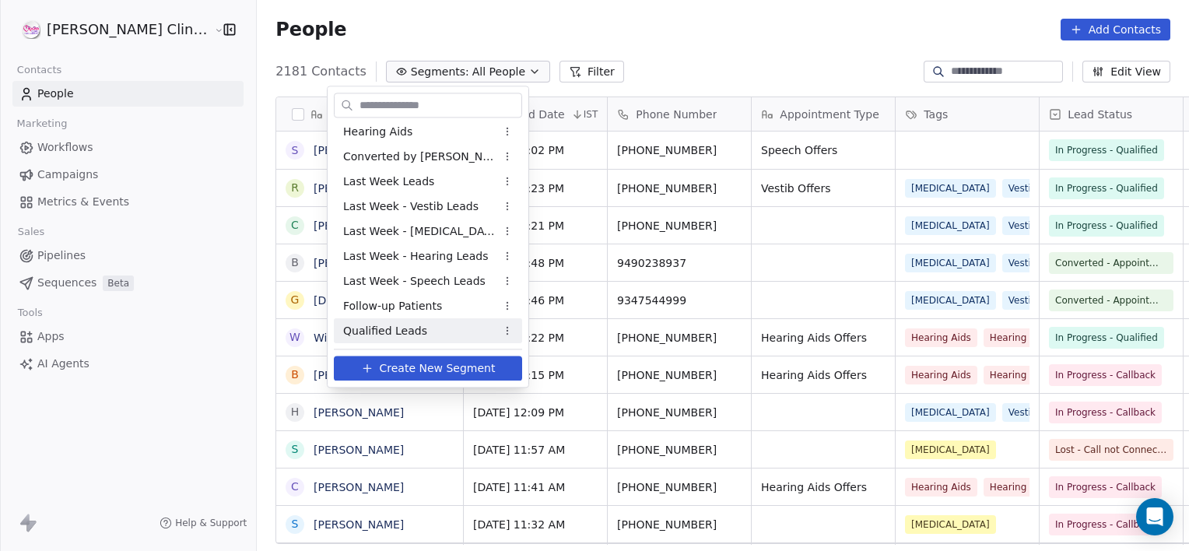
click at [433, 330] on div "Qualified Leads" at bounding box center [428, 330] width 188 height 25
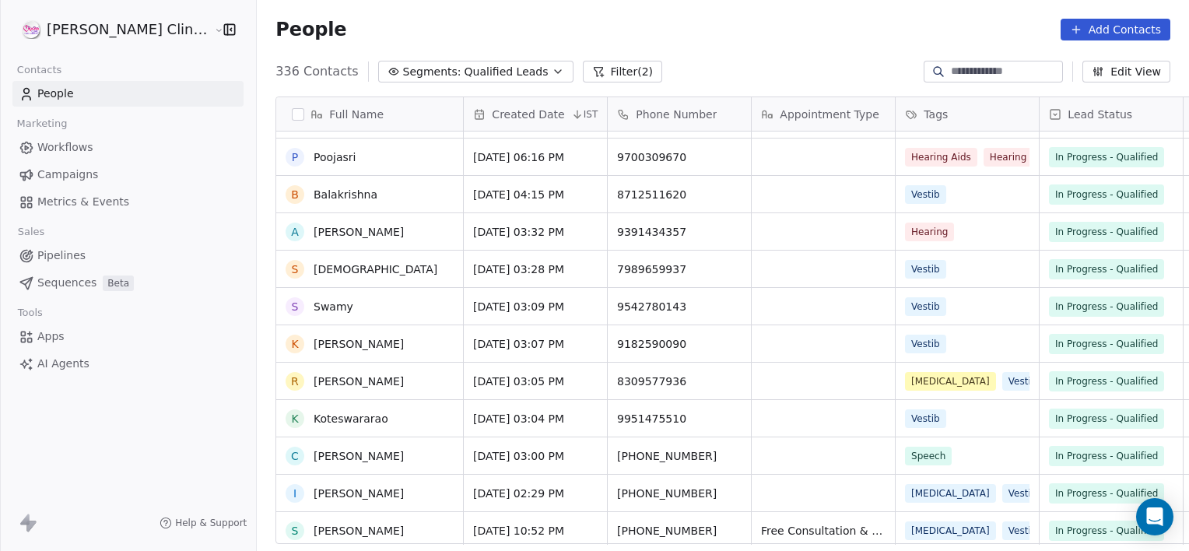
scroll to position [5370, 0]
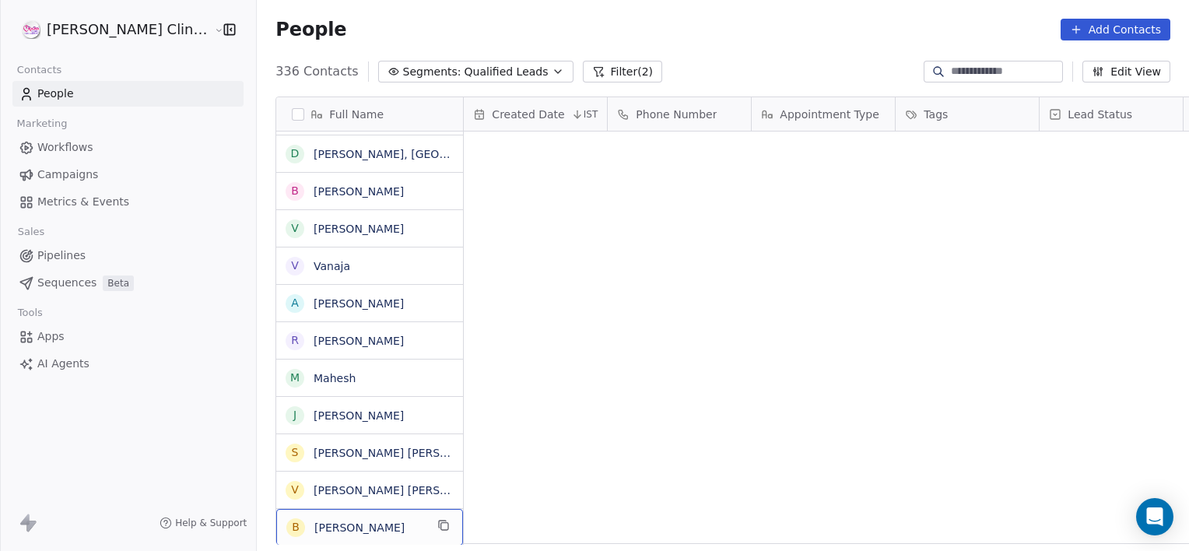
scroll to position [473, 966]
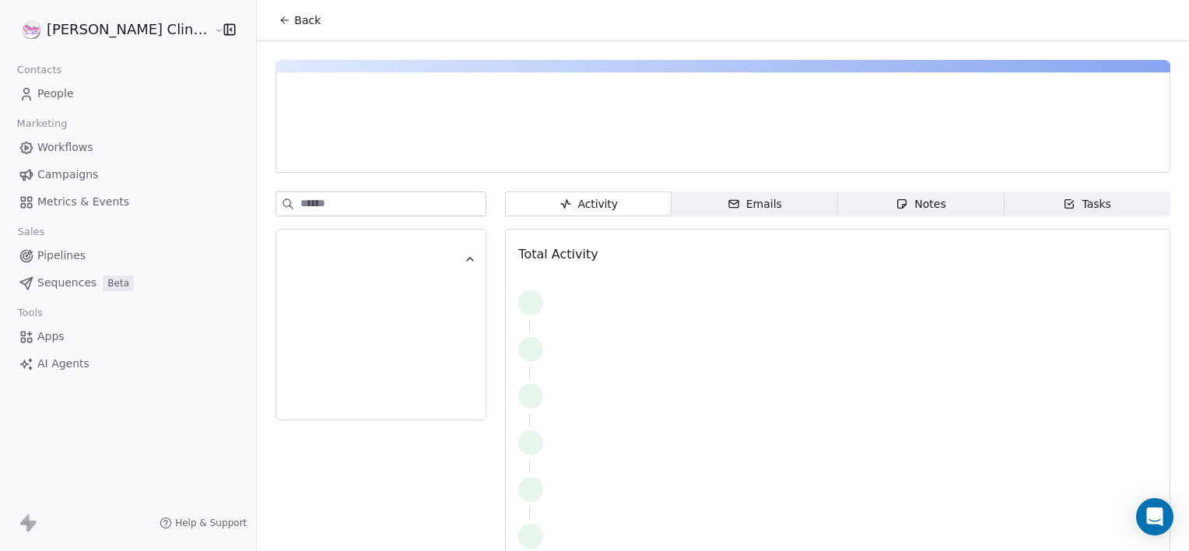
click at [269, 28] on button "Back" at bounding box center [299, 20] width 61 height 28
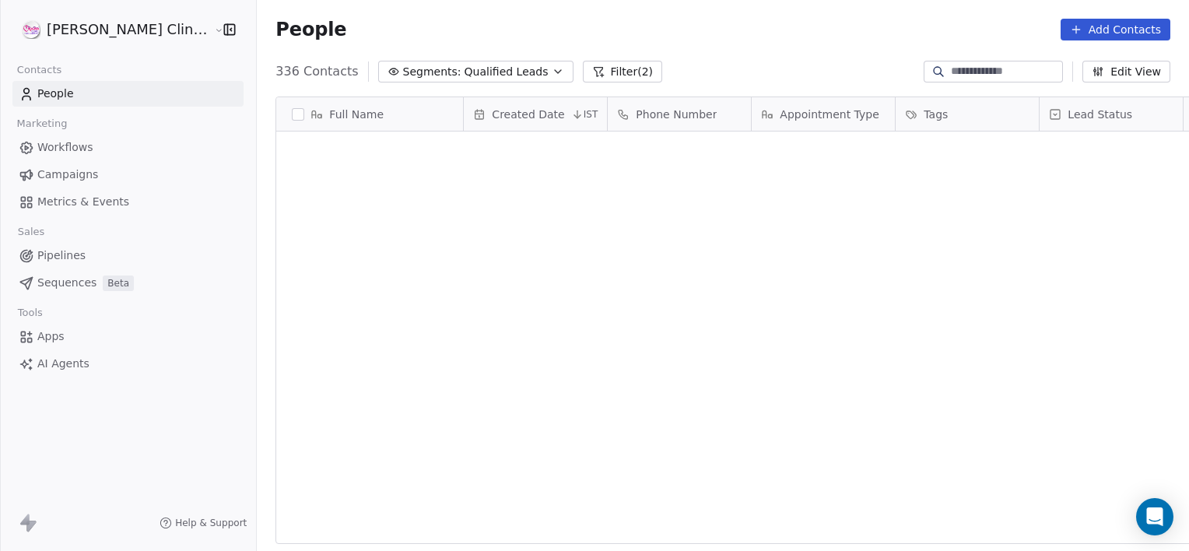
scroll to position [12131, 0]
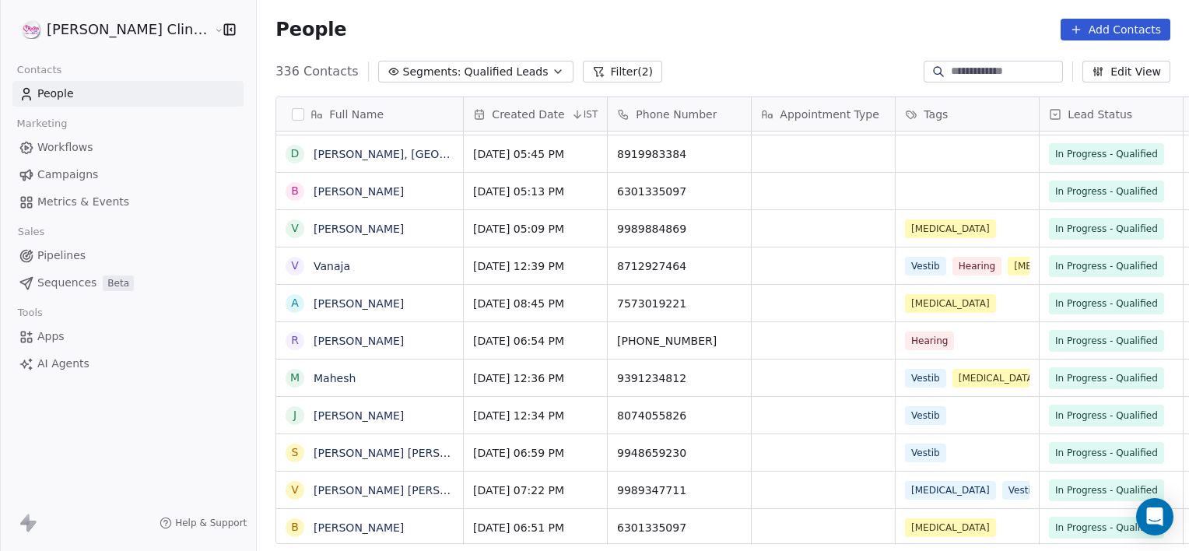
click at [1000, 68] on input at bounding box center [1004, 72] width 109 height 16
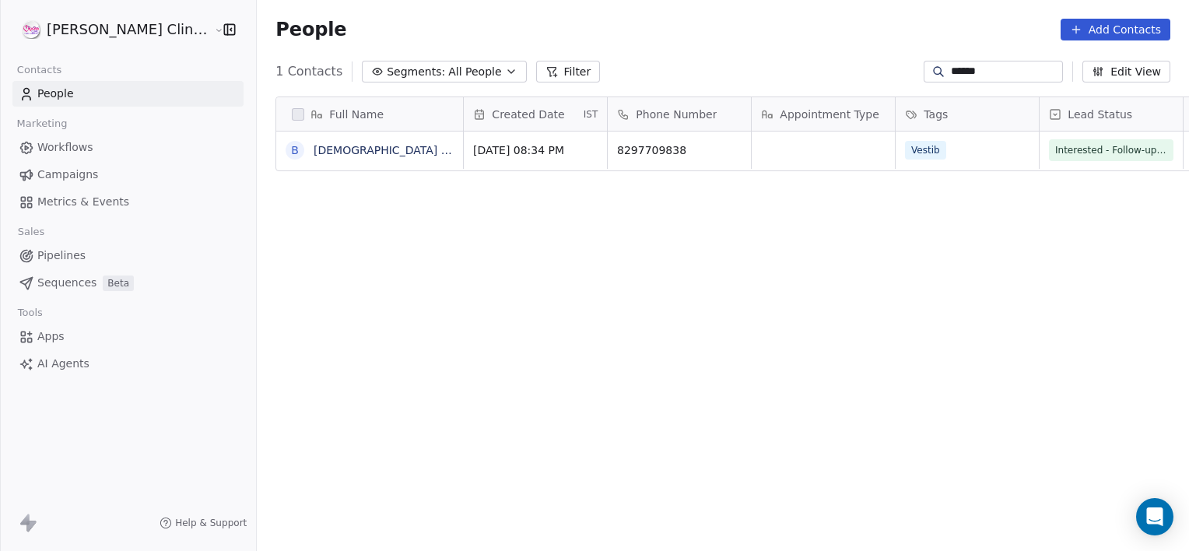
scroll to position [473, 966]
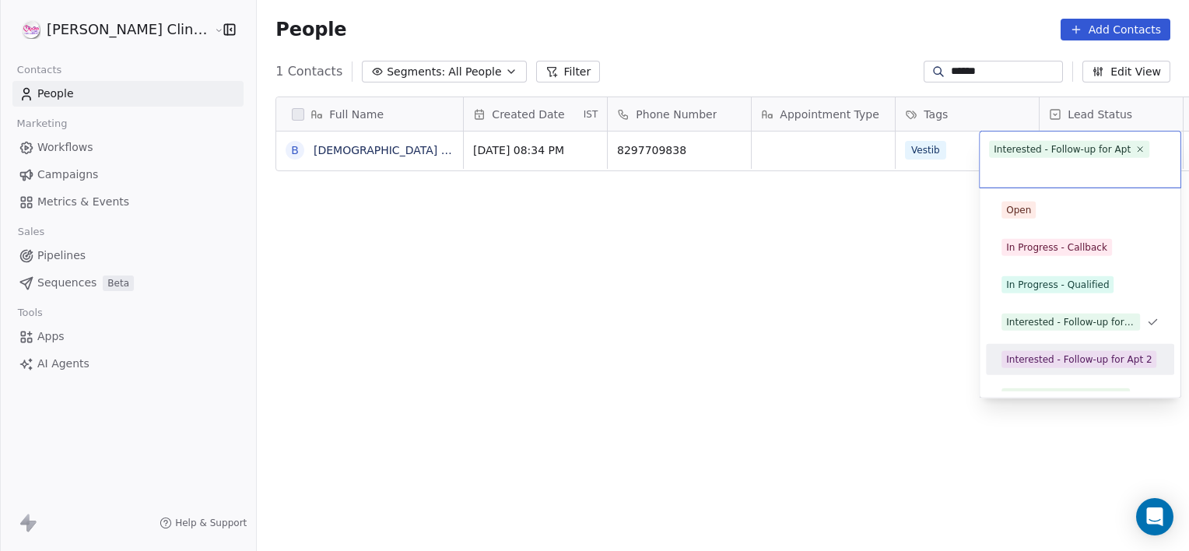
click at [1027, 312] on div "Interested - Follow-up for Apt" at bounding box center [1080, 322] width 176 height 25
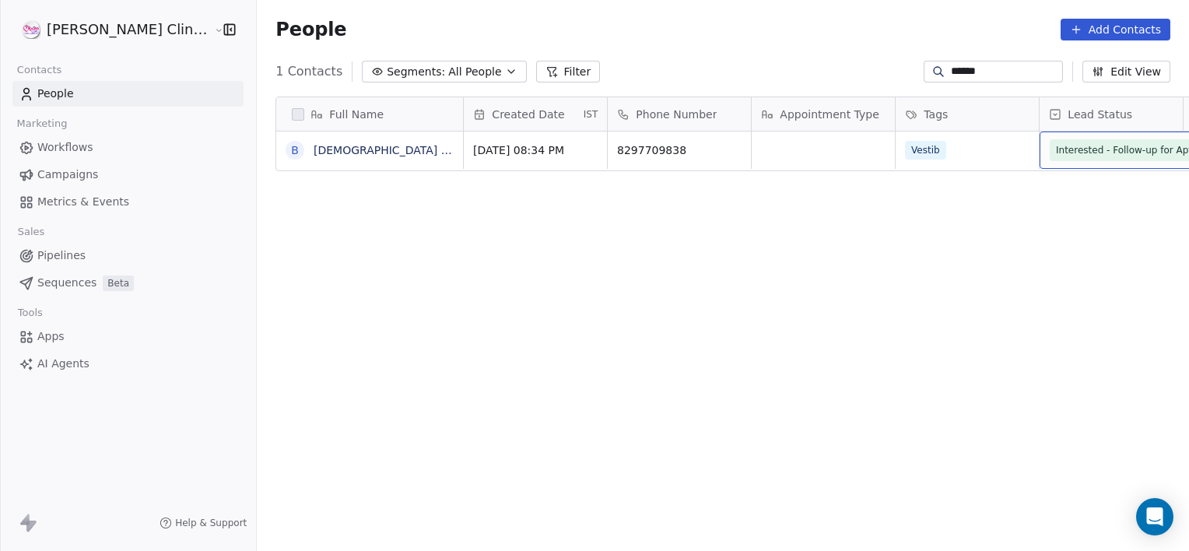
click at [1110, 159] on span "Interested - Follow-up for Apt" at bounding box center [1123, 150] width 149 height 22
click at [1081, 142] on span "Interested - Follow-up for Apt" at bounding box center [1123, 150] width 136 height 16
click at [1079, 143] on span "Interested - Follow-up for Apt" at bounding box center [1123, 150] width 136 height 16
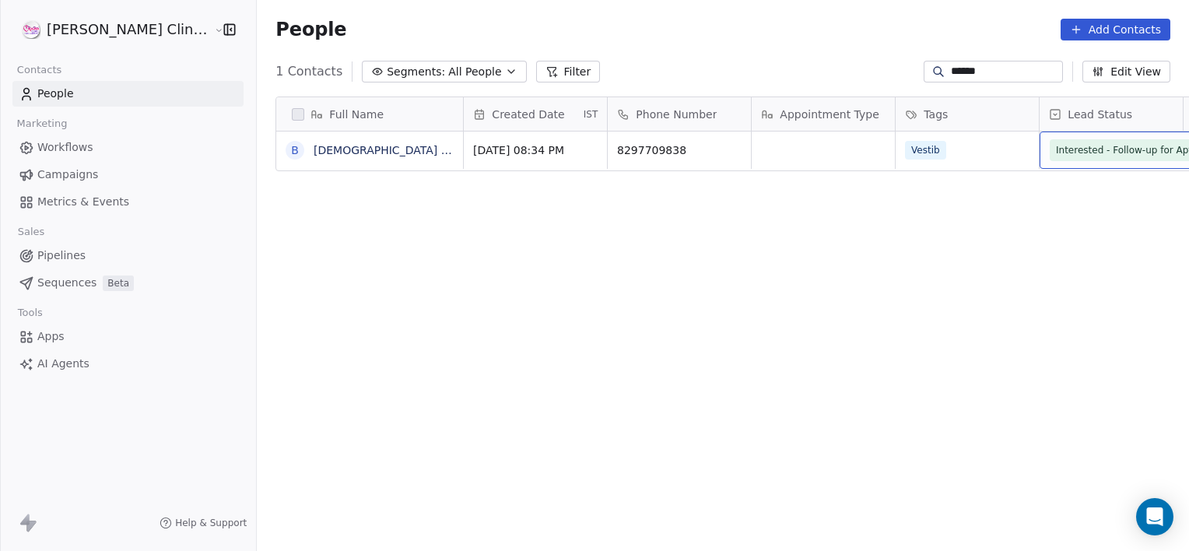
click at [1079, 143] on span "Interested - Follow-up for Apt" at bounding box center [1123, 150] width 136 height 16
click at [1055, 149] on span "Interested - Follow-up for Apt" at bounding box center [1123, 150] width 136 height 16
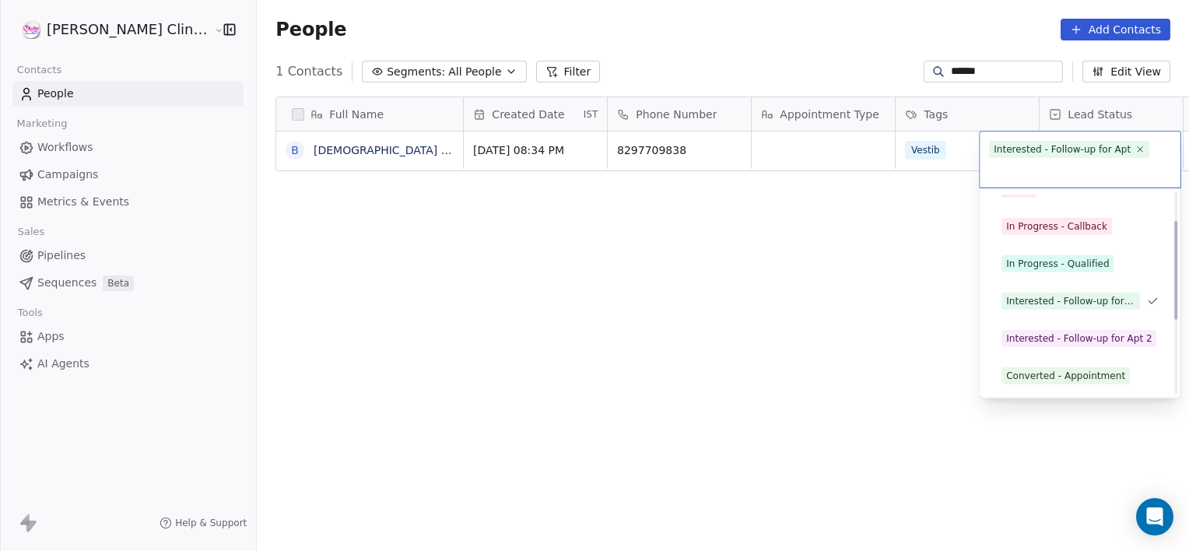
scroll to position [58, 0]
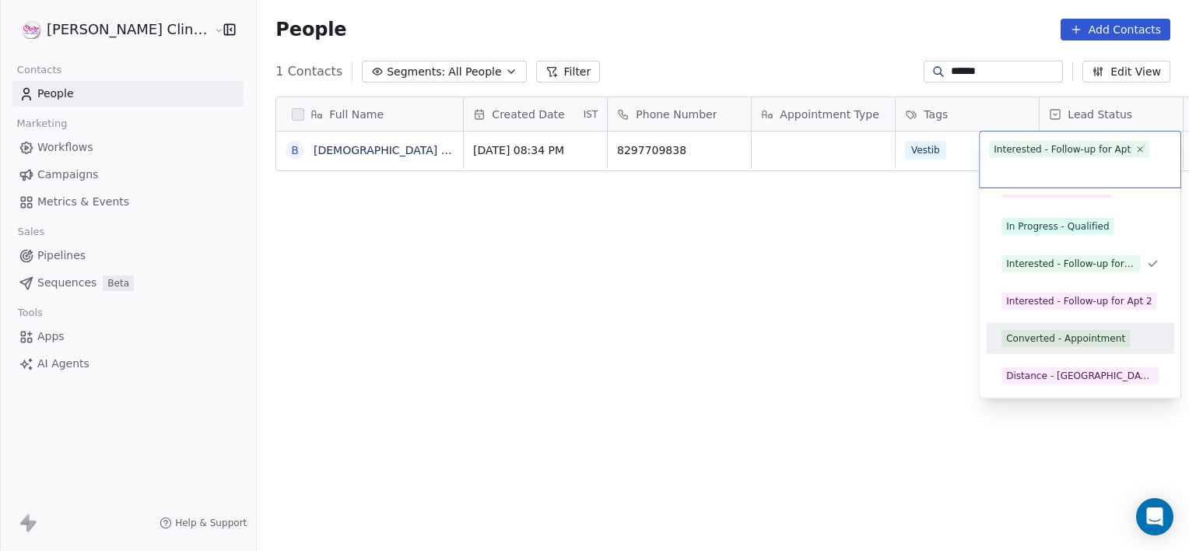
click at [1048, 332] on div "Converted - Appointment" at bounding box center [1065, 338] width 119 height 14
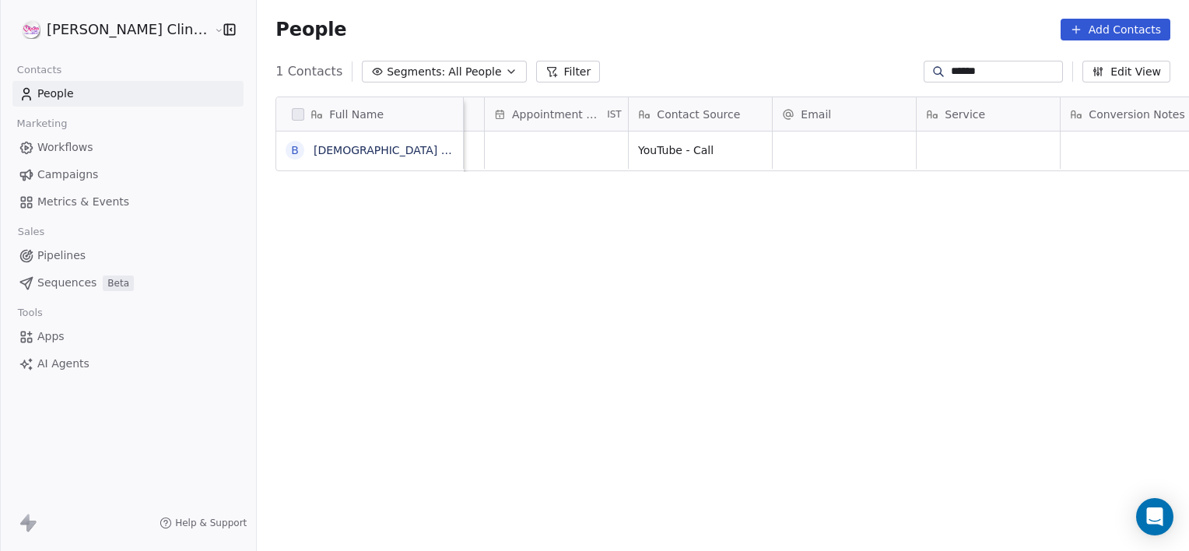
scroll to position [0, 1418]
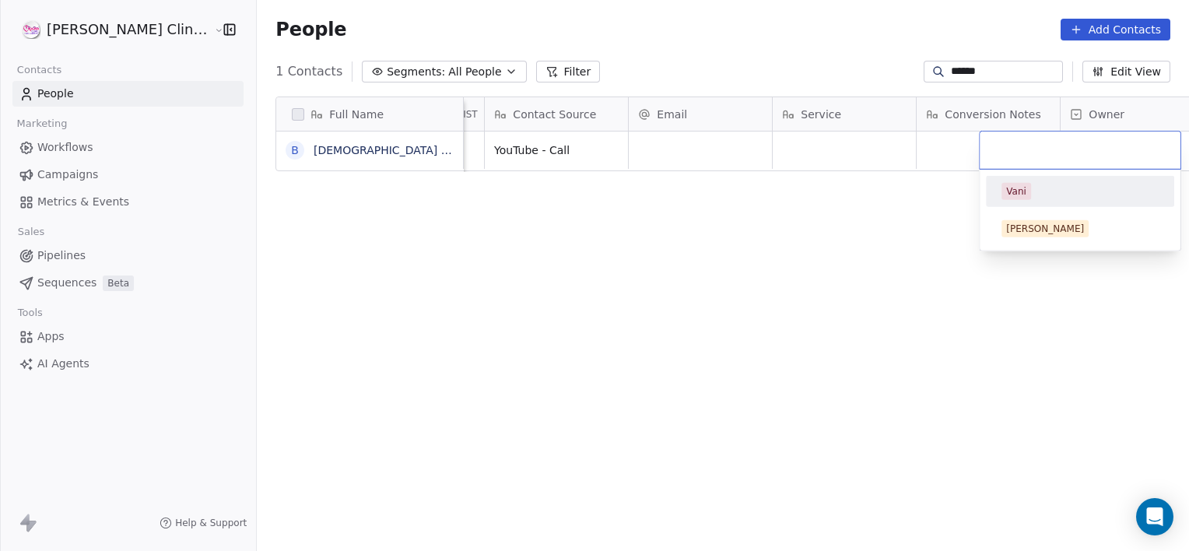
click at [1069, 187] on div "Vani" at bounding box center [1079, 191] width 157 height 17
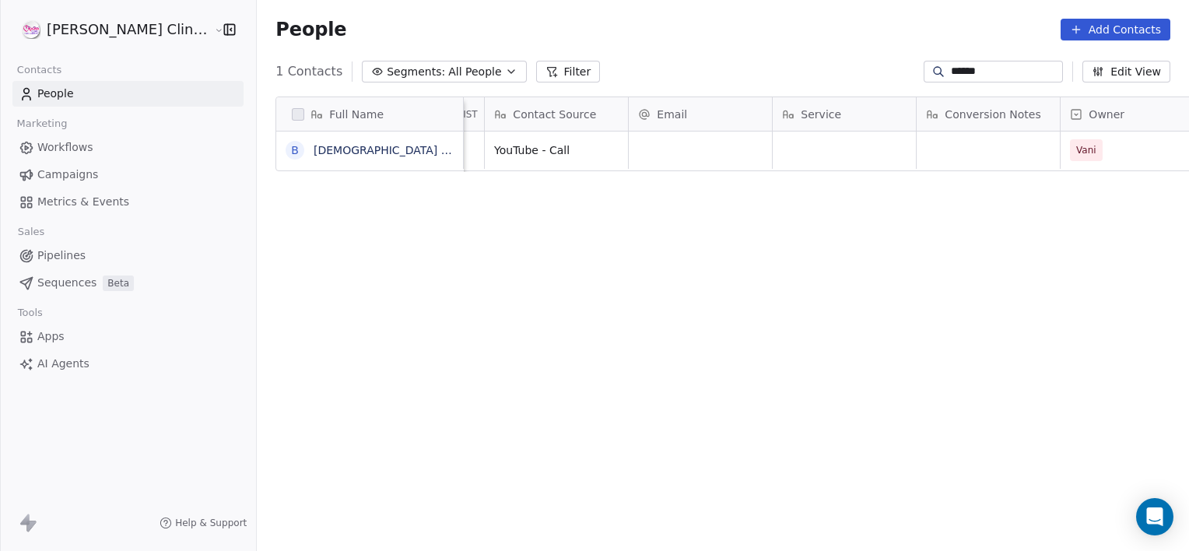
click at [992, 75] on input "******" at bounding box center [1004, 72] width 109 height 16
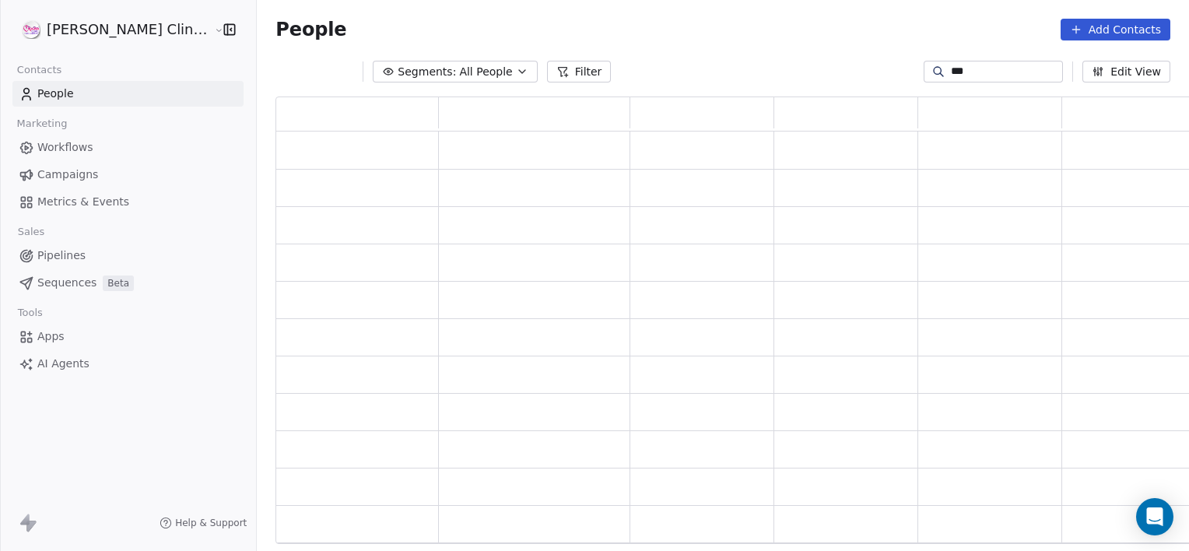
scroll to position [436, 929]
type input "*"
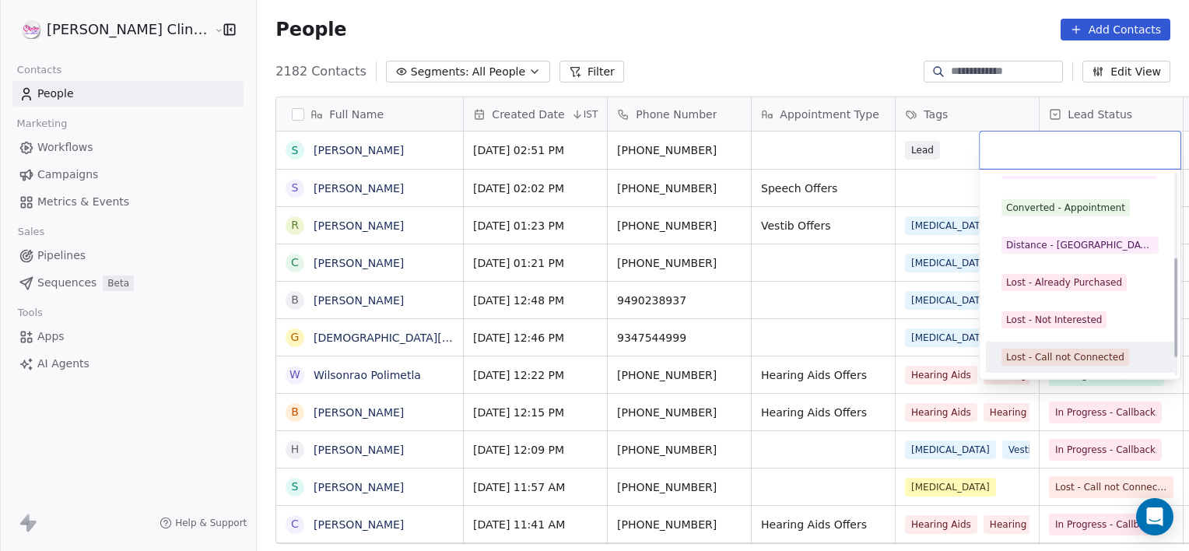
scroll to position [208, 0]
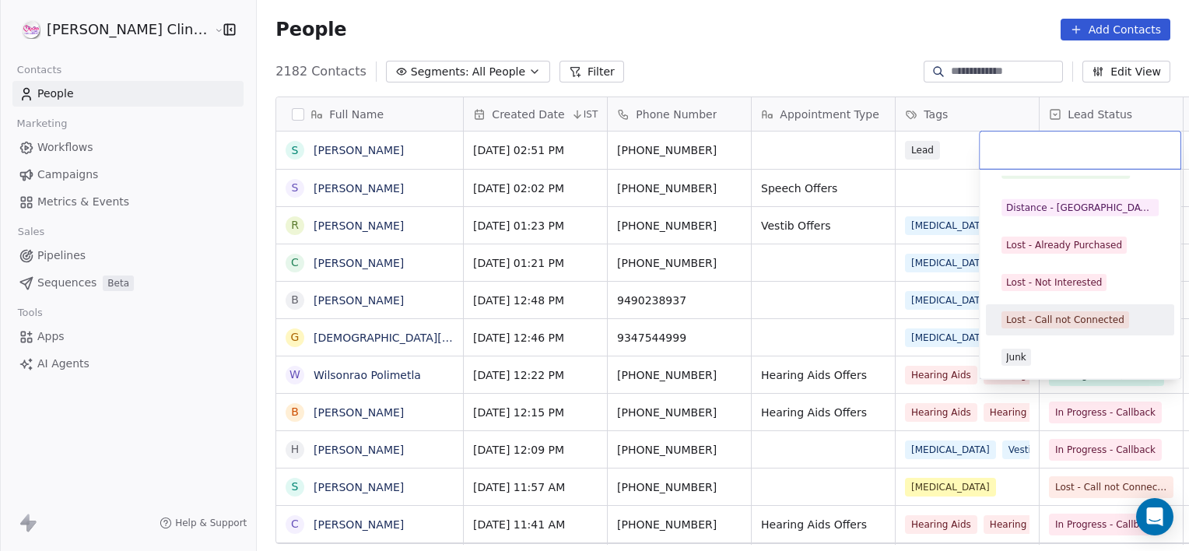
click at [1055, 317] on div "Lost - Call not Connected" at bounding box center [1065, 320] width 118 height 14
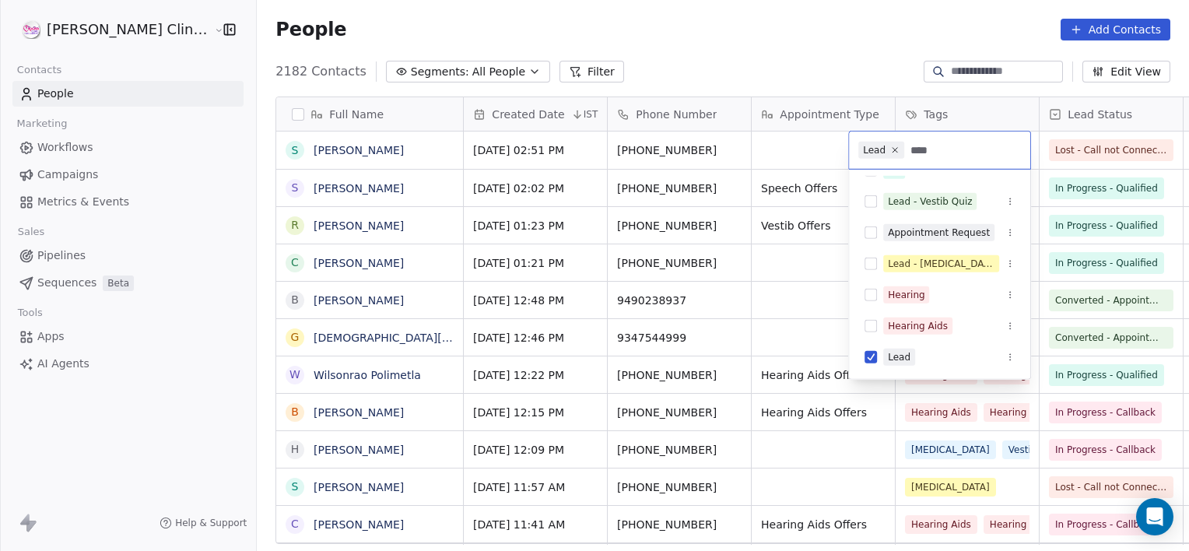
scroll to position [0, 0]
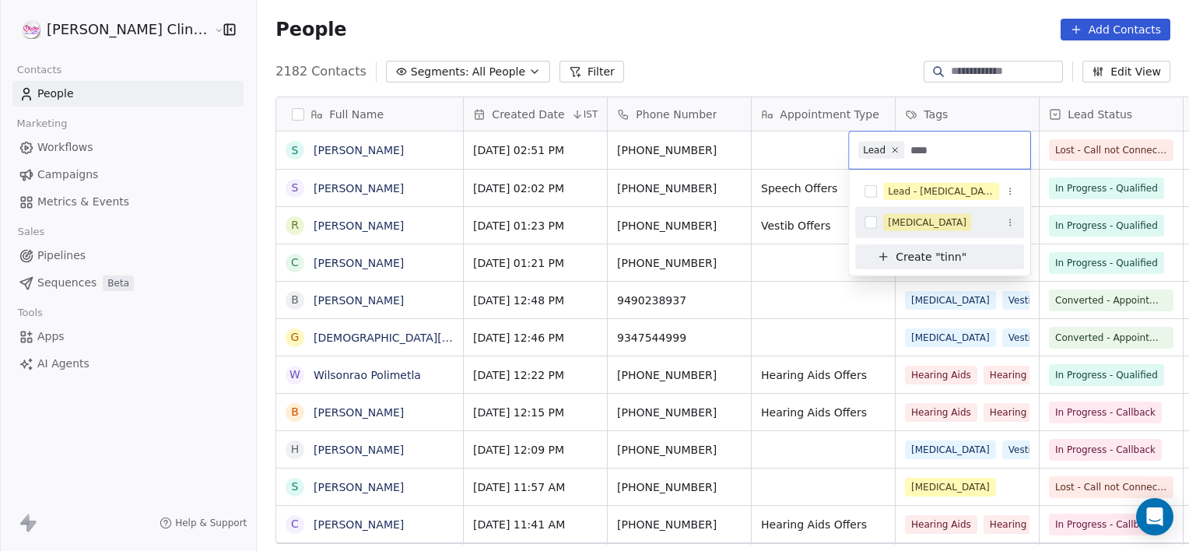
type input "****"
click at [874, 224] on button "Suggestions" at bounding box center [870, 222] width 12 height 12
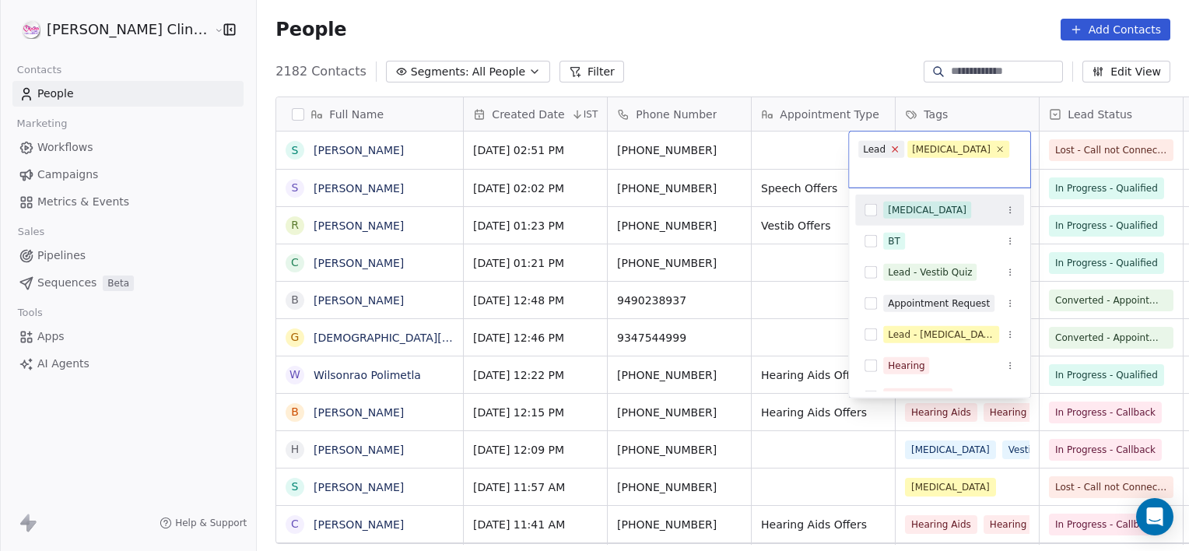
click at [891, 145] on icon at bounding box center [895, 149] width 10 height 10
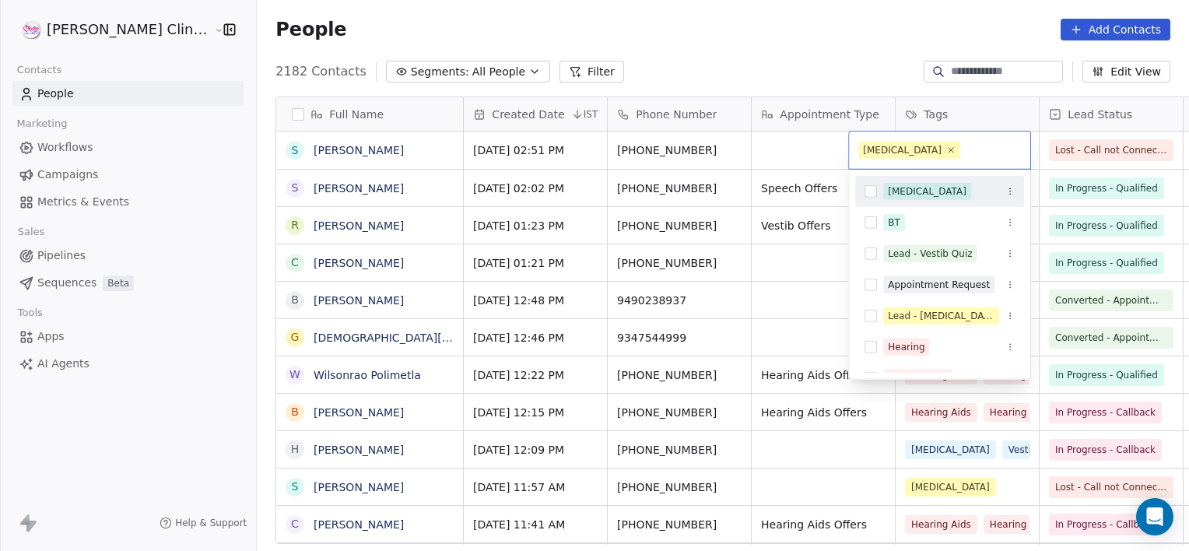
click at [716, 127] on html "RASYA Clinic External Contacts People Marketing Workflows Campaigns Metrics & E…" at bounding box center [594, 275] width 1189 height 551
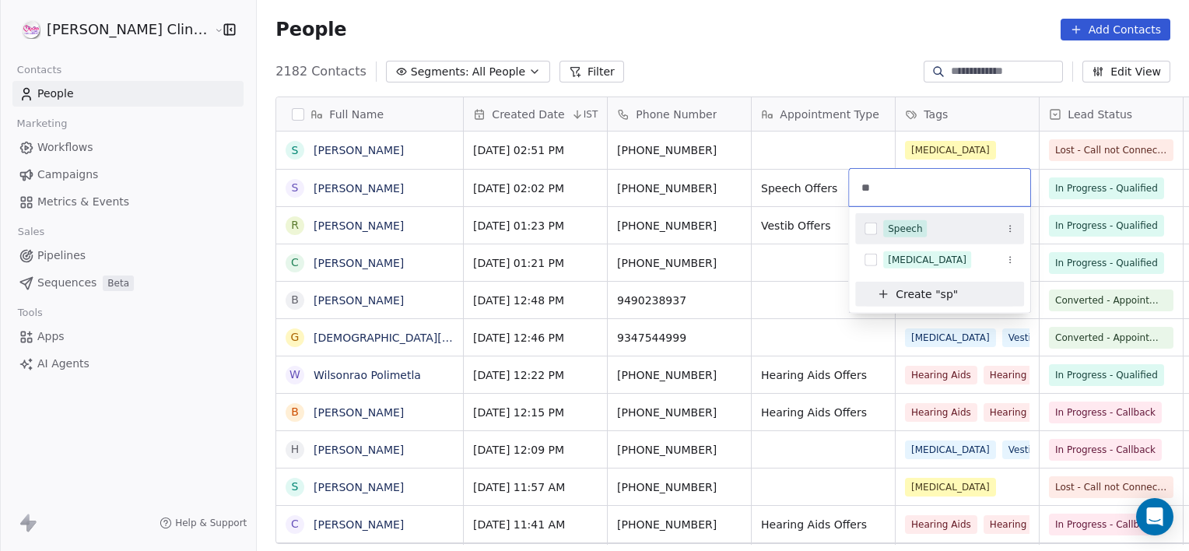
type input "**"
click at [935, 220] on div "Speech" at bounding box center [948, 228] width 131 height 17
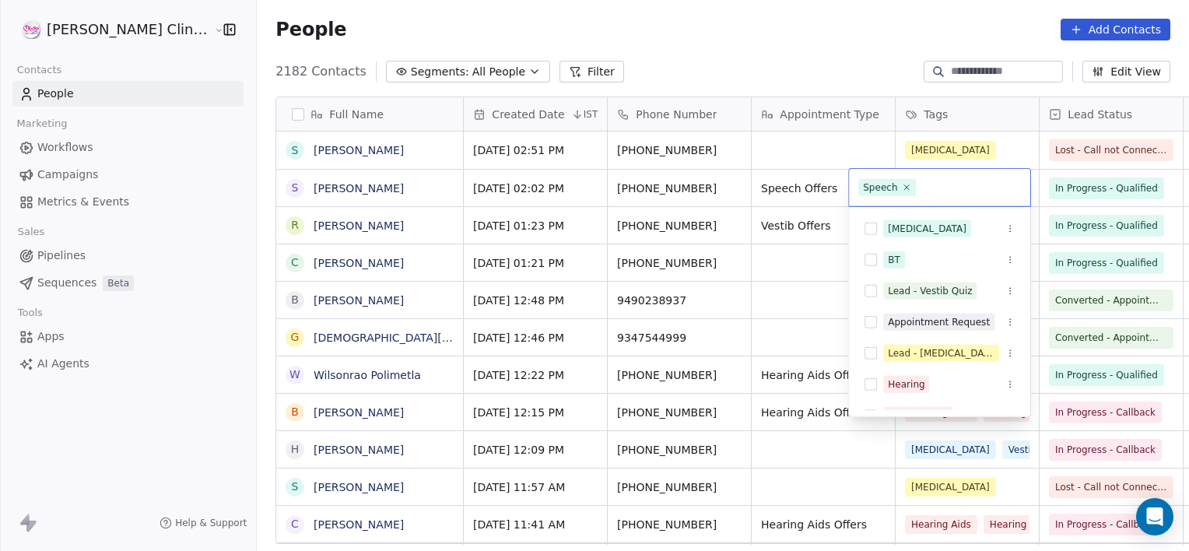
click at [828, 180] on html "RASYA Clinic External Contacts People Marketing Workflows Campaigns Metrics & E…" at bounding box center [594, 275] width 1189 height 551
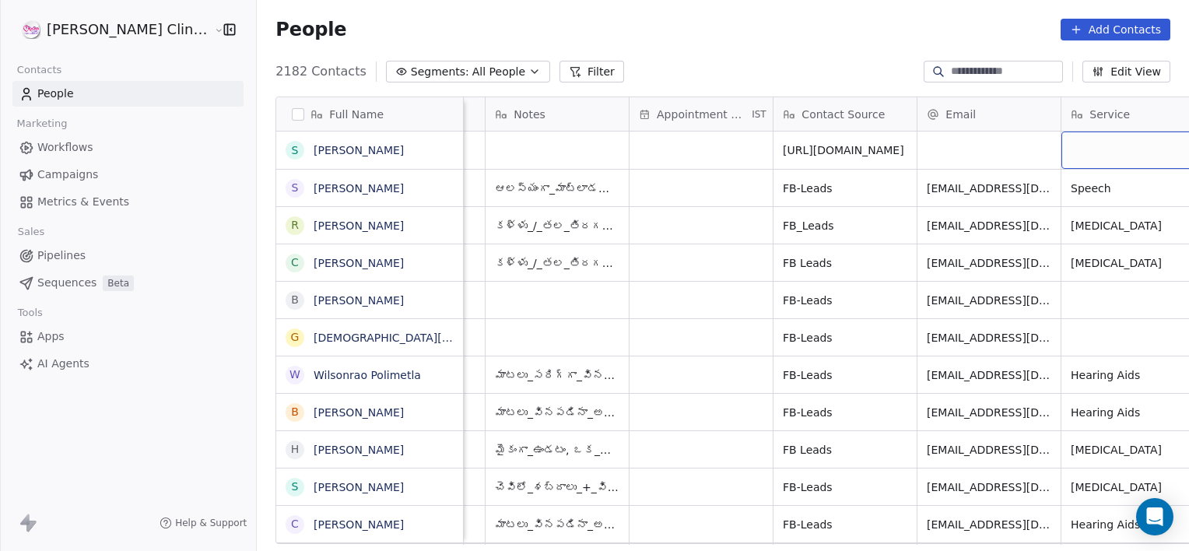
scroll to position [0, 1274]
